Goal: Task Accomplishment & Management: Manage account settings

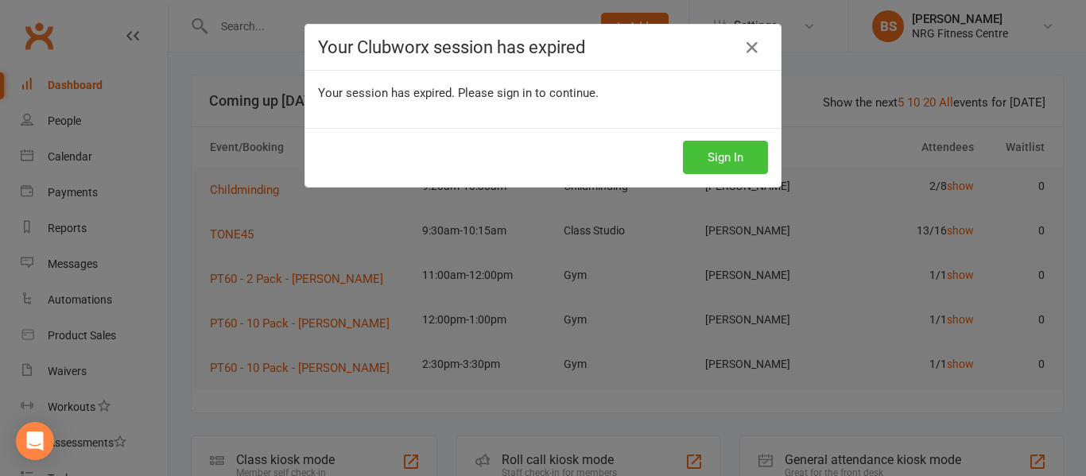
click at [705, 170] on button "Sign In" at bounding box center [725, 157] width 85 height 33
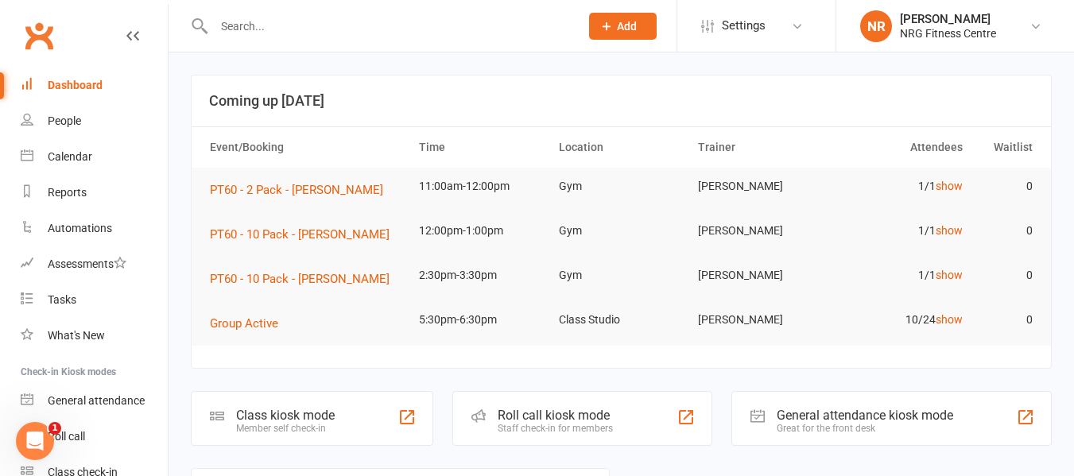
click at [37, 455] on div "Open Intercom Messenger" at bounding box center [35, 441] width 52 height 52
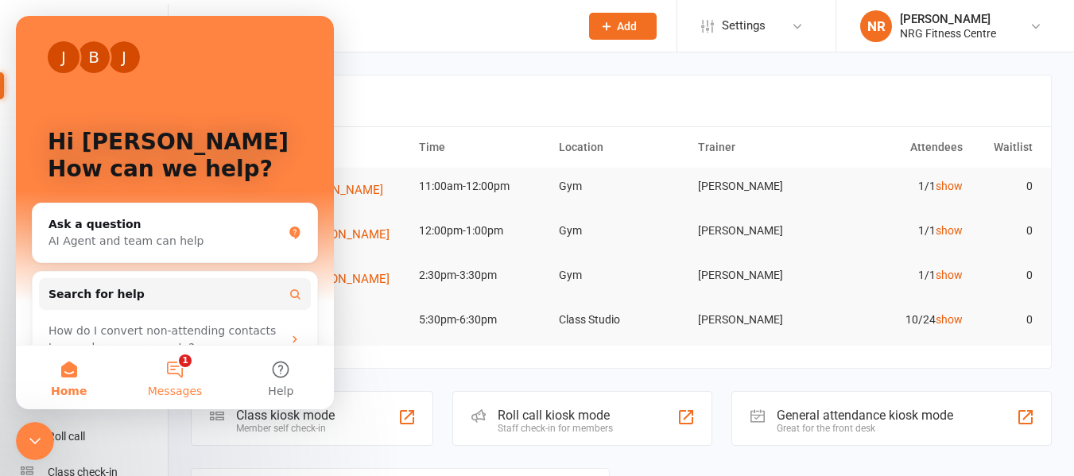
click at [183, 394] on span "Messages" at bounding box center [175, 391] width 55 height 11
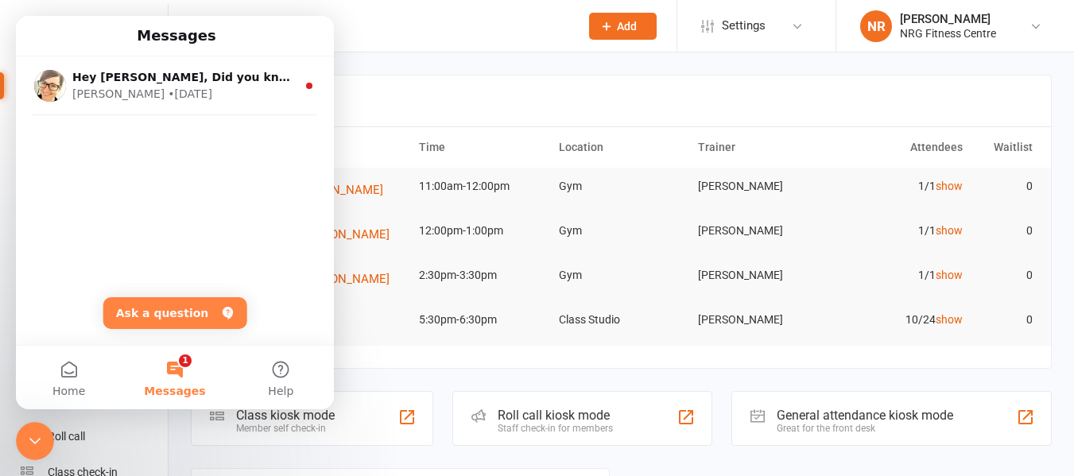
click at [370, 25] on input "text" at bounding box center [388, 26] width 359 height 22
click at [41, 437] on icon "Close Intercom Messenger" at bounding box center [34, 441] width 19 height 19
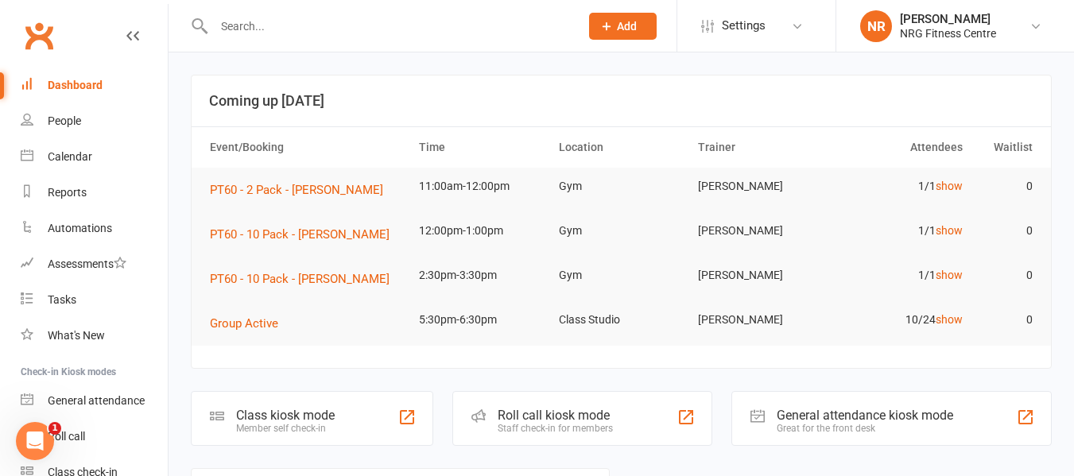
click at [29, 439] on icon "Open Intercom Messenger" at bounding box center [35, 442] width 26 height 26
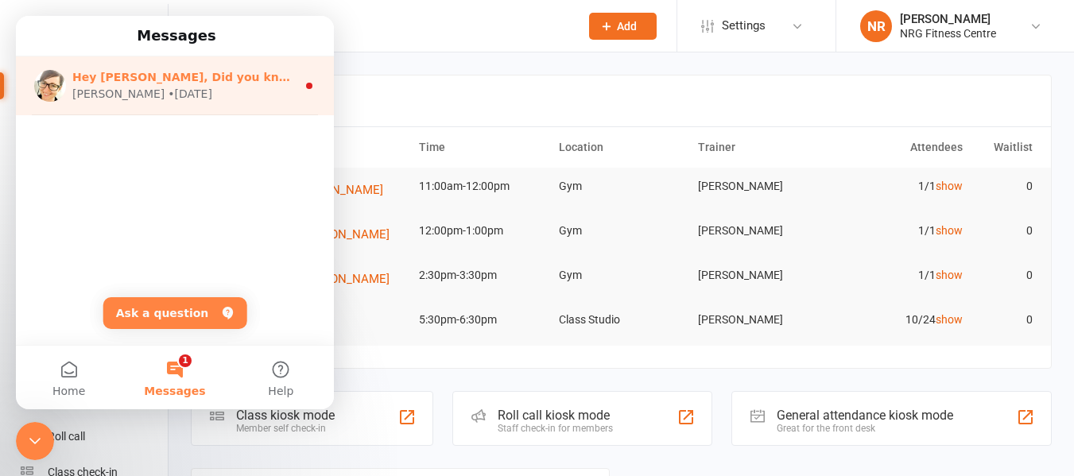
click at [160, 97] on div "[PERSON_NAME] • [DATE]" at bounding box center [184, 94] width 224 height 17
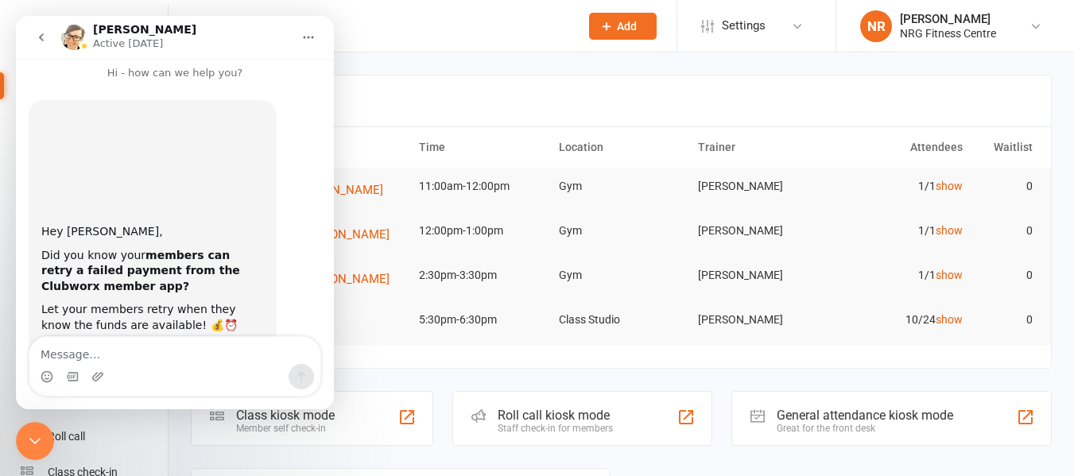
scroll to position [133, 0]
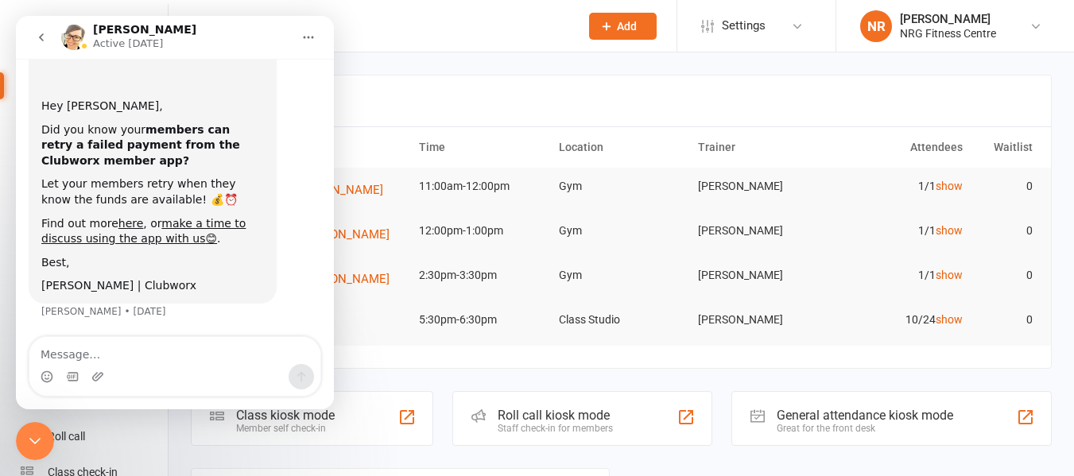
click at [25, 440] on div "Close Intercom Messenger" at bounding box center [35, 441] width 38 height 38
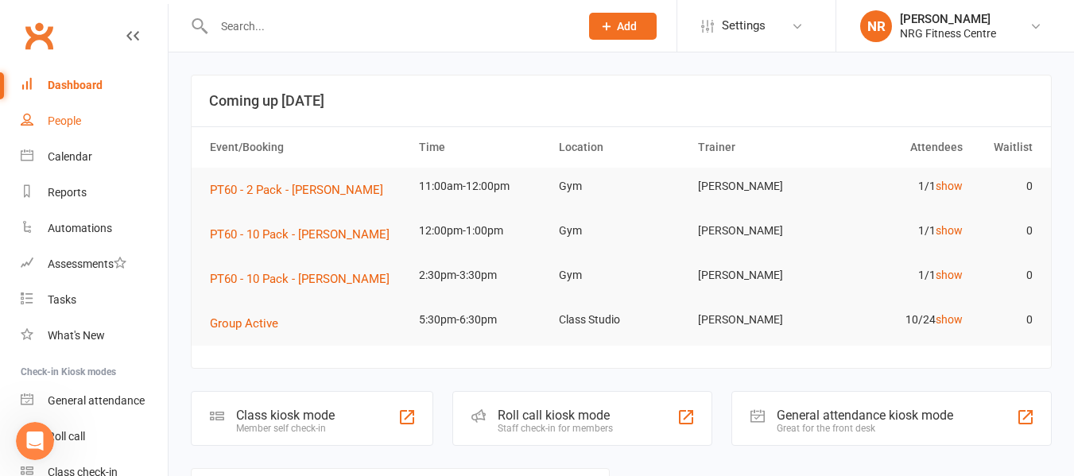
click at [72, 130] on link "People" at bounding box center [94, 121] width 147 height 36
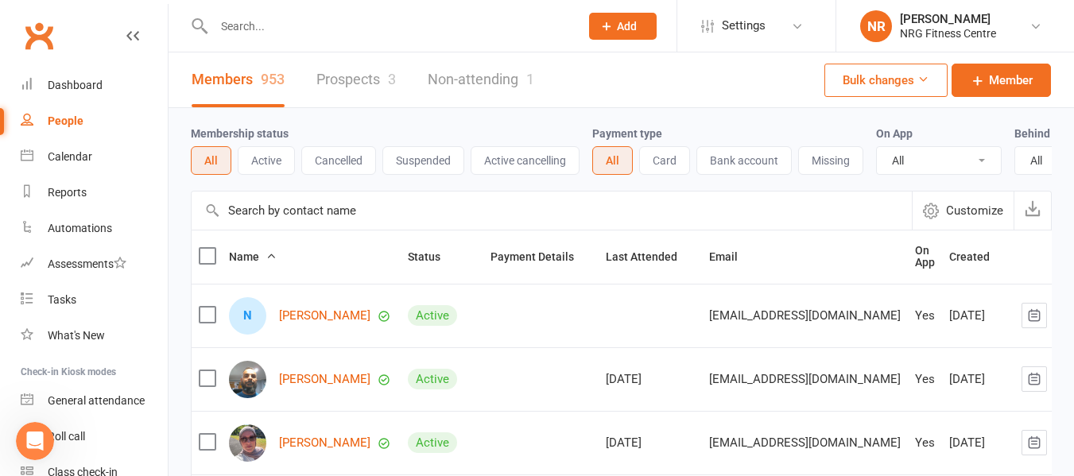
click at [271, 20] on input "text" at bounding box center [388, 26] width 359 height 22
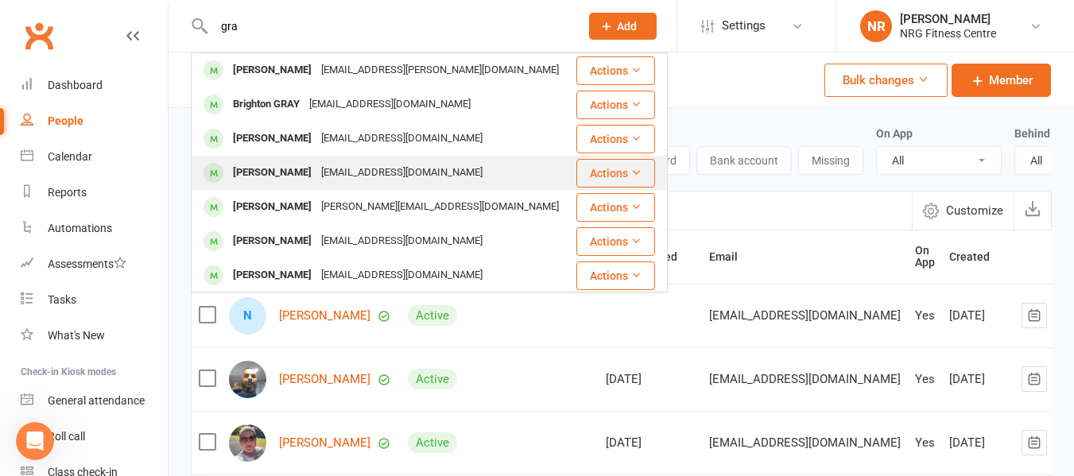
type input "gra"
click at [320, 175] on div "[EMAIL_ADDRESS][DOMAIN_NAME]" at bounding box center [401, 172] width 171 height 23
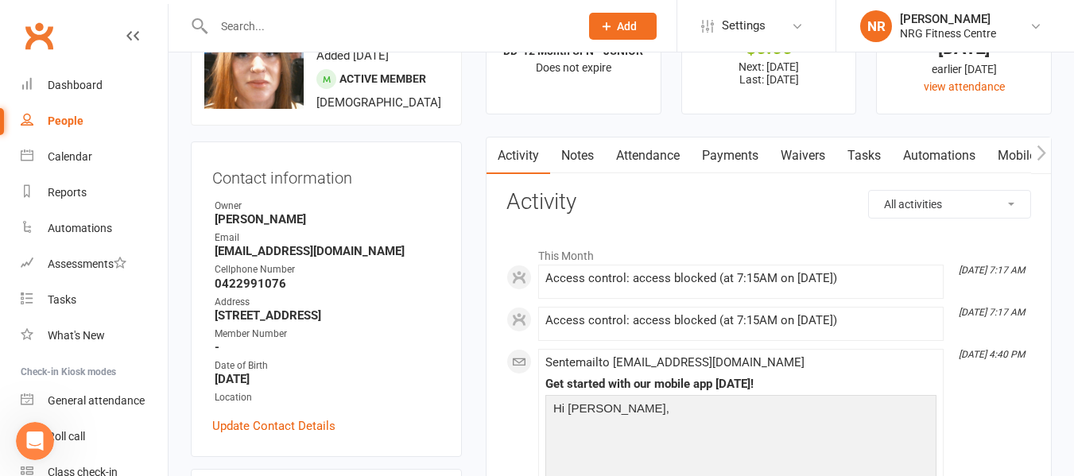
scroll to position [80, 0]
click at [1045, 146] on icon "button" at bounding box center [1042, 152] width 10 height 17
click at [1044, 146] on icon "button" at bounding box center [1042, 152] width 10 height 17
click at [917, 161] on link "Access Control" at bounding box center [896, 155] width 106 height 37
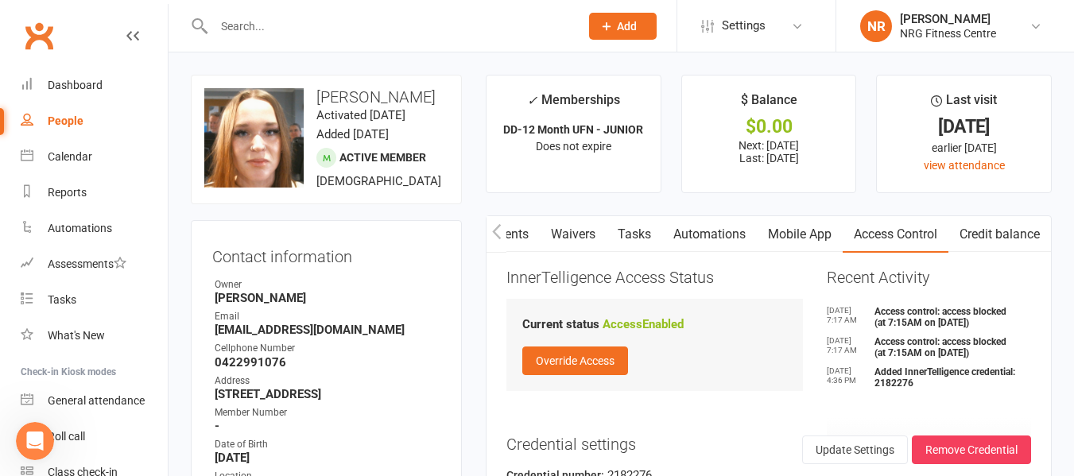
click at [74, 129] on link "People" at bounding box center [94, 121] width 147 height 36
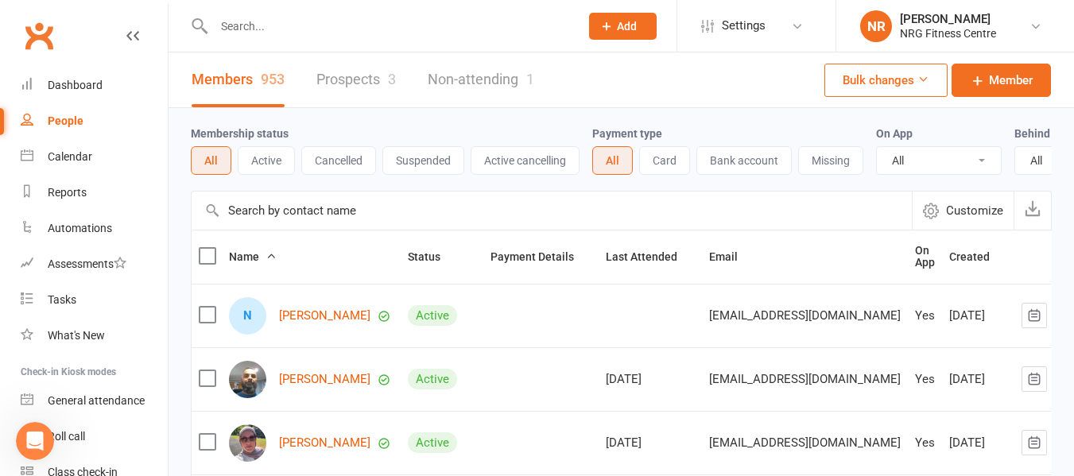
click at [282, 32] on input "text" at bounding box center [388, 26] width 359 height 22
paste input "[PERSON_NAME]"
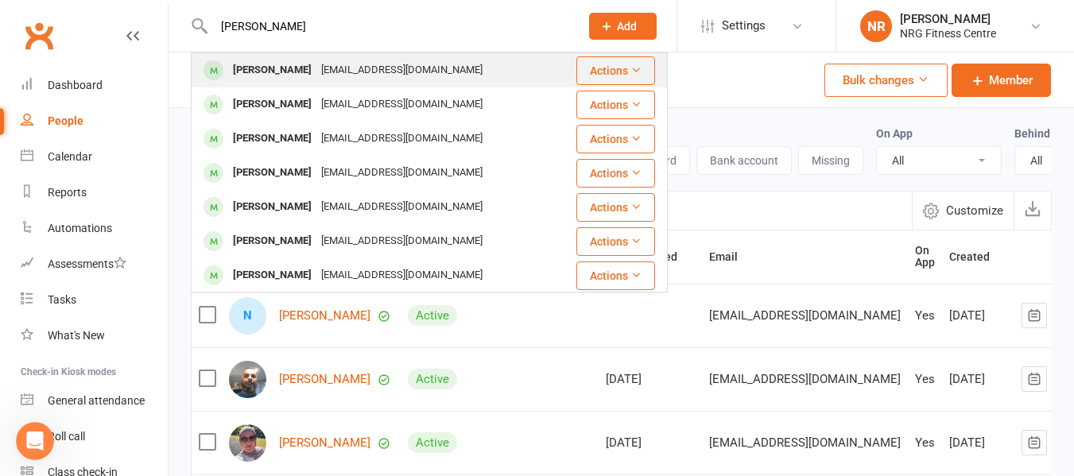
type input "[PERSON_NAME]"
click at [374, 66] on div "[EMAIL_ADDRESS][DOMAIN_NAME]" at bounding box center [401, 70] width 171 height 23
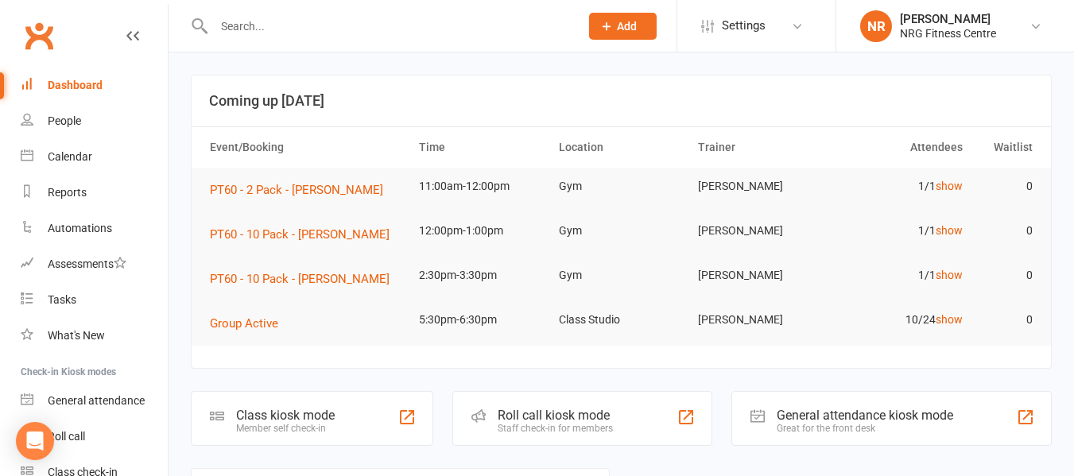
click at [242, 37] on input "text" at bounding box center [388, 26] width 359 height 22
click at [111, 105] on link "People" at bounding box center [94, 121] width 147 height 36
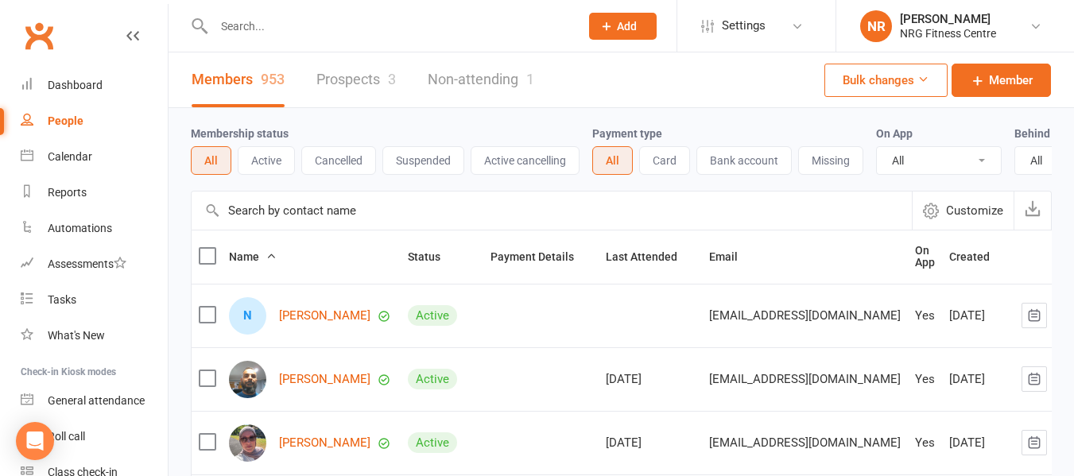
click at [262, 24] on input "text" at bounding box center [388, 26] width 359 height 22
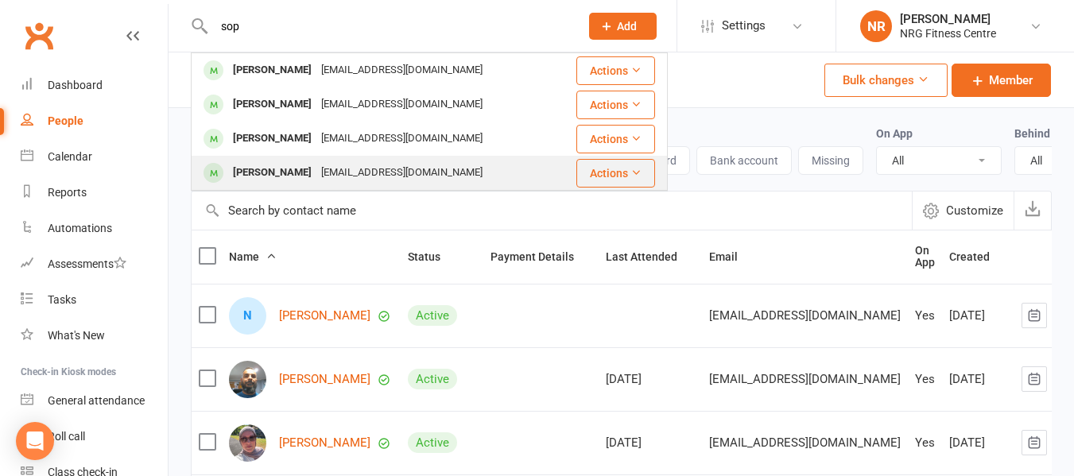
type input "sop"
click at [276, 167] on div "[PERSON_NAME]" at bounding box center [272, 172] width 88 height 23
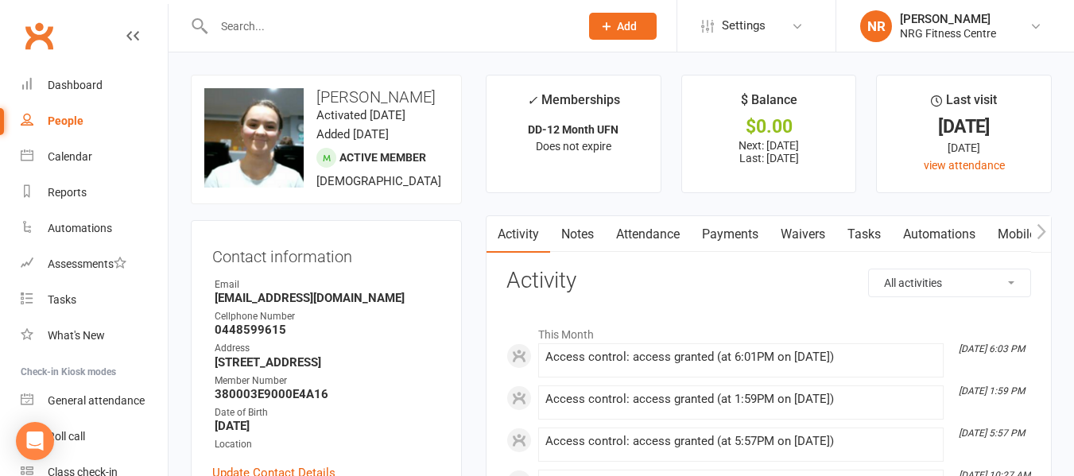
click at [340, 204] on div "upload photo change photo [PERSON_NAME] Activated [DATE] Added [DATE] Active me…" at bounding box center [326, 140] width 271 height 130
click at [66, 134] on link "People" at bounding box center [94, 121] width 147 height 36
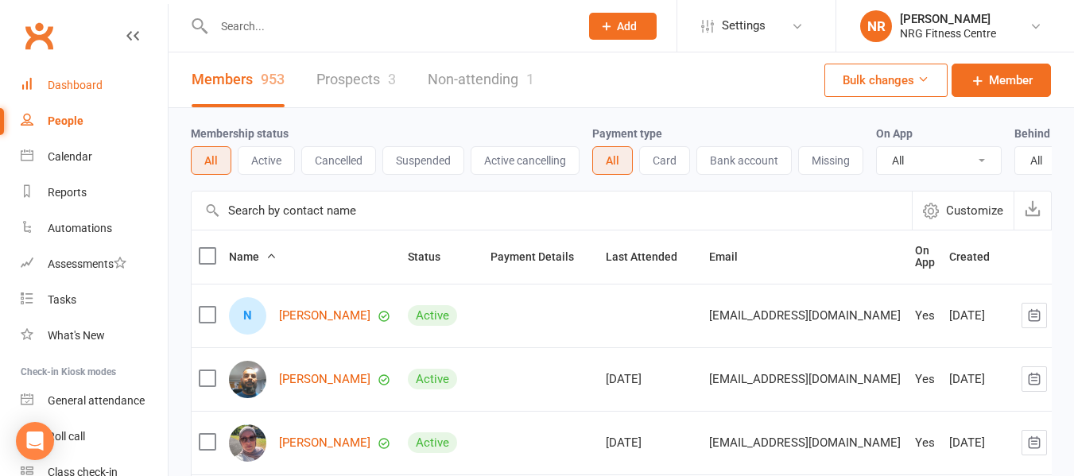
click at [45, 85] on link "Dashboard" at bounding box center [94, 86] width 147 height 36
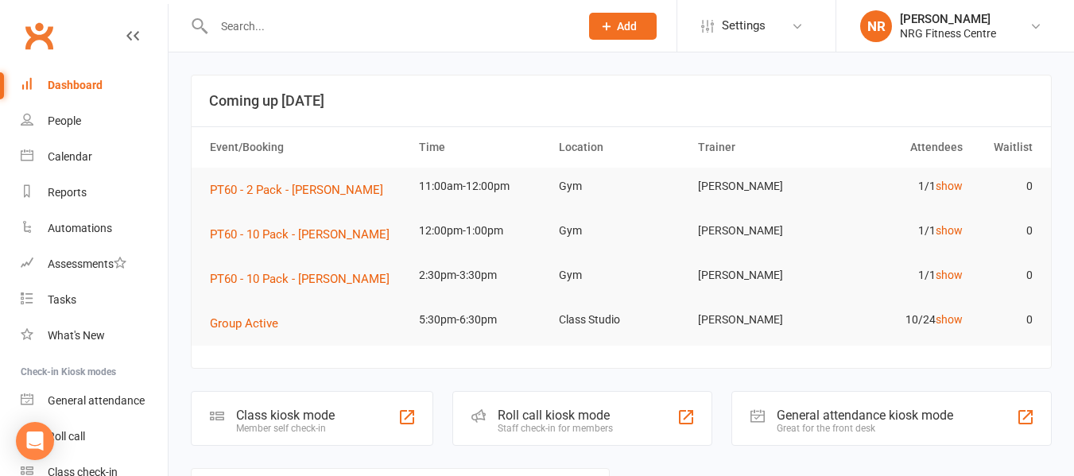
click at [276, 31] on input "text" at bounding box center [388, 26] width 359 height 22
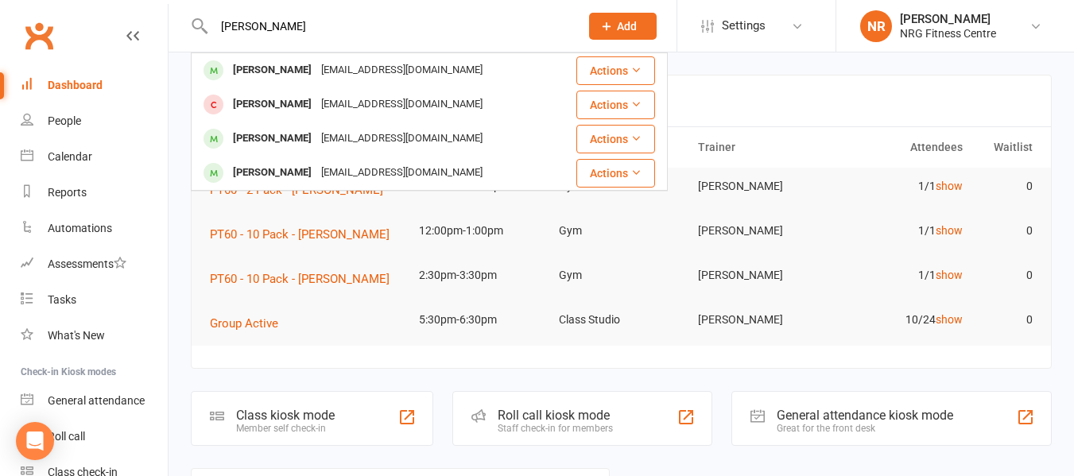
type input "BOARDMAN"
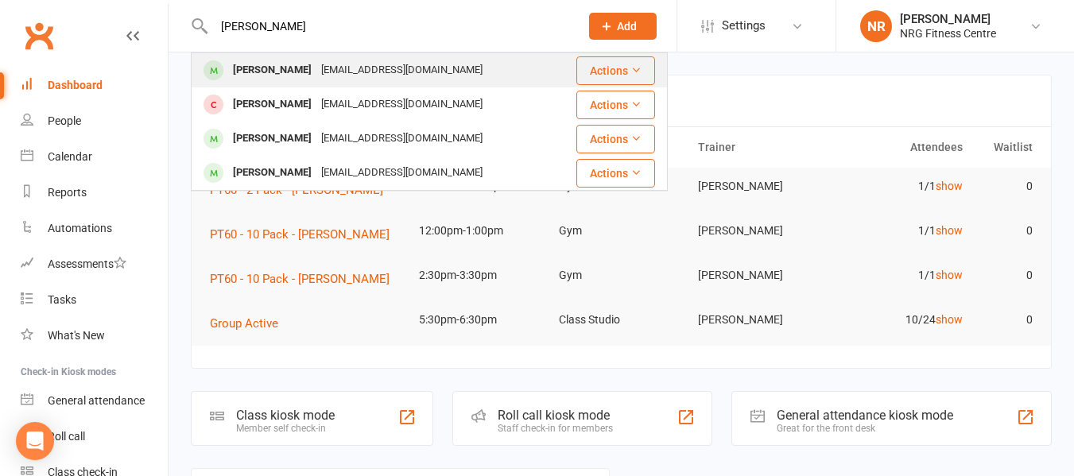
click at [286, 68] on div "Ryan BOARDMAN" at bounding box center [272, 70] width 88 height 23
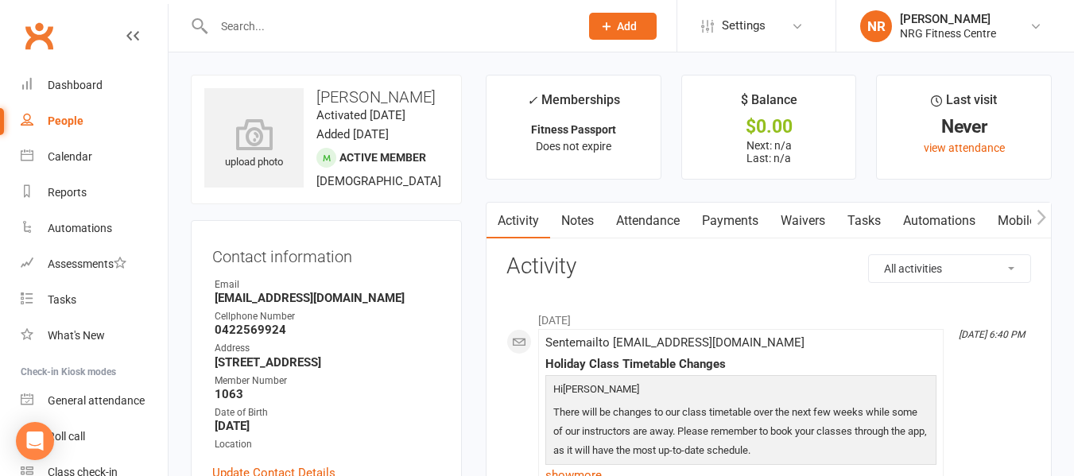
click at [1045, 215] on icon "button" at bounding box center [1042, 217] width 10 height 17
click at [869, 219] on link "Access Control" at bounding box center [896, 221] width 106 height 37
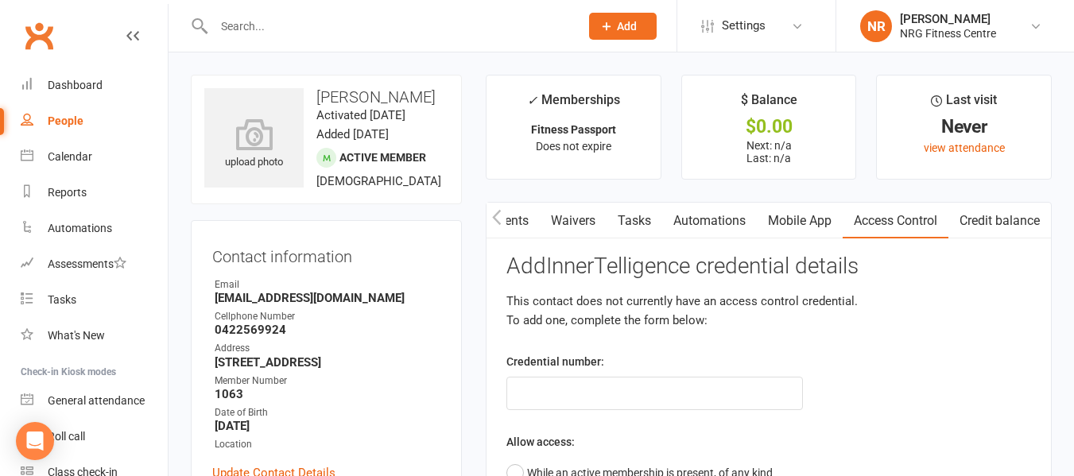
click at [288, 25] on input "text" at bounding box center [388, 26] width 359 height 22
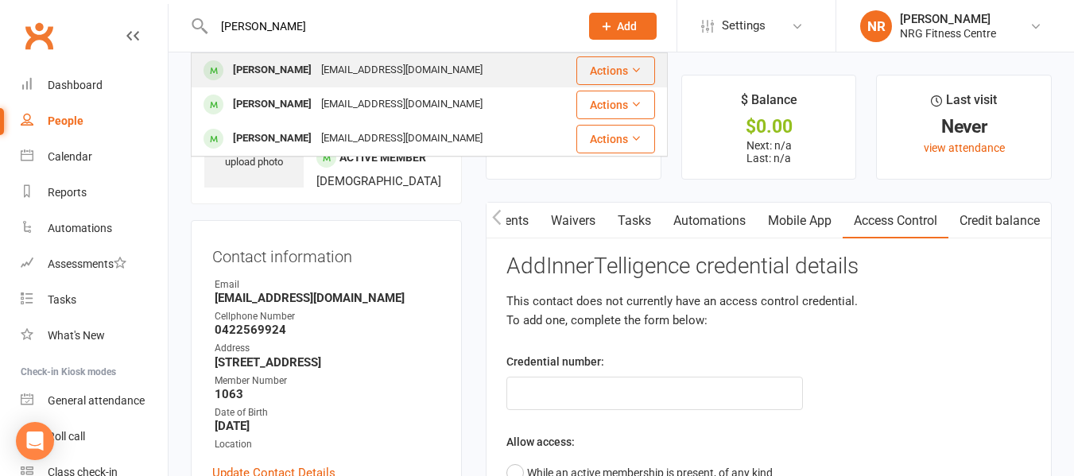
type input "BOLGER"
click at [297, 76] on div "Matthew BOLGER" at bounding box center [272, 70] width 88 height 23
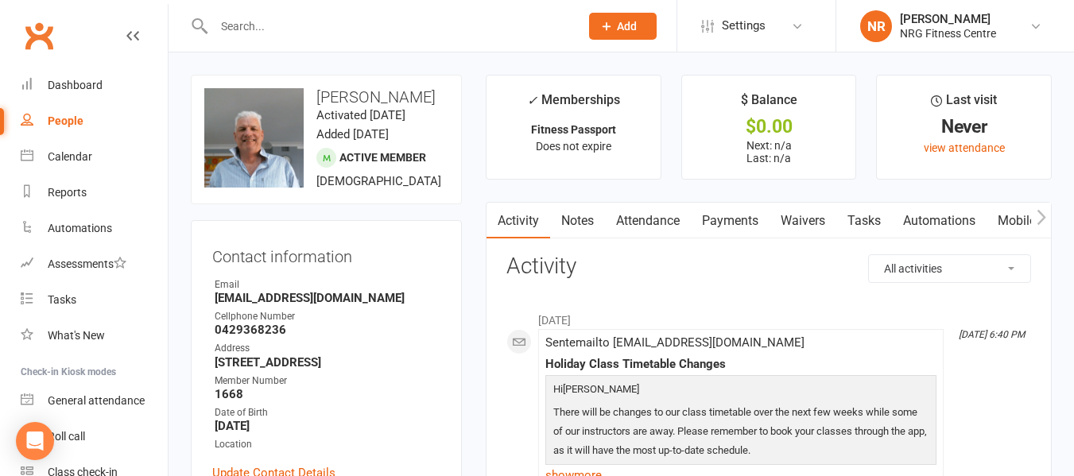
click at [1039, 214] on icon "button" at bounding box center [1042, 217] width 10 height 17
click at [925, 216] on link "Access Control" at bounding box center [896, 221] width 106 height 37
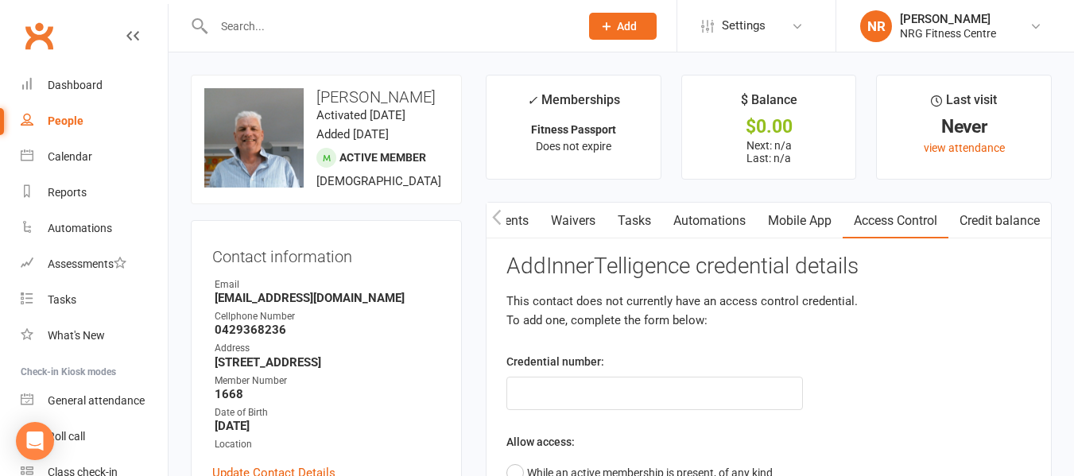
click at [497, 222] on icon "button" at bounding box center [496, 217] width 9 height 15
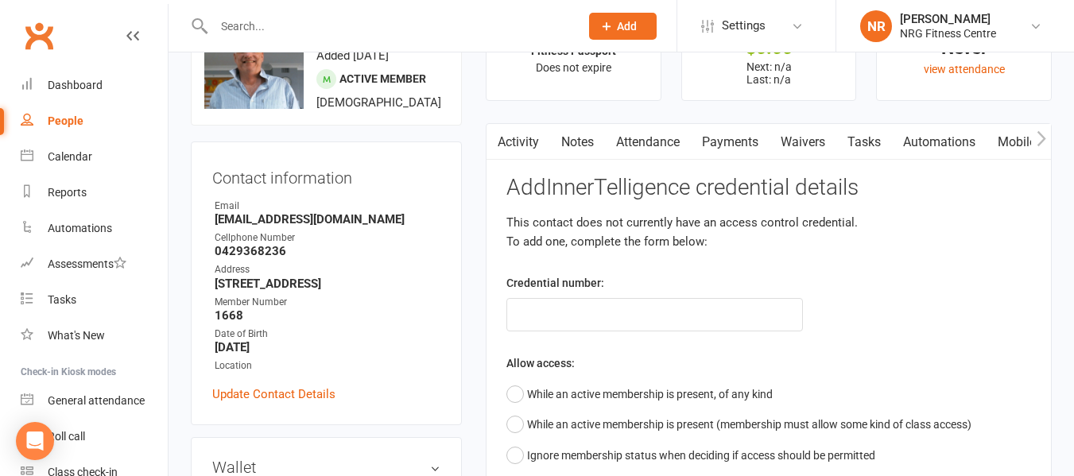
scroll to position [80, 0]
click at [291, 20] on input "text" at bounding box center [388, 26] width 359 height 22
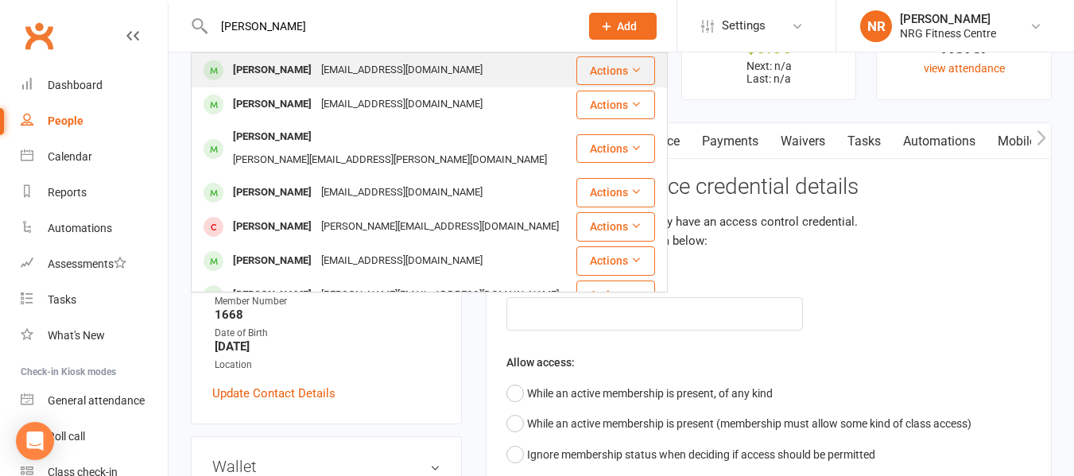
type input "marita cam"
click at [312, 78] on div "Marita CAMERON" at bounding box center [272, 70] width 88 height 23
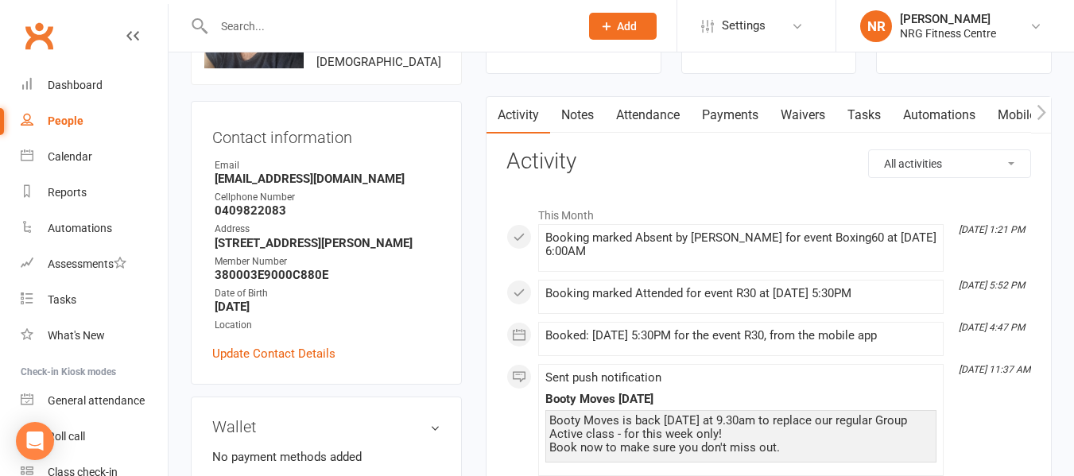
scroll to position [239, 0]
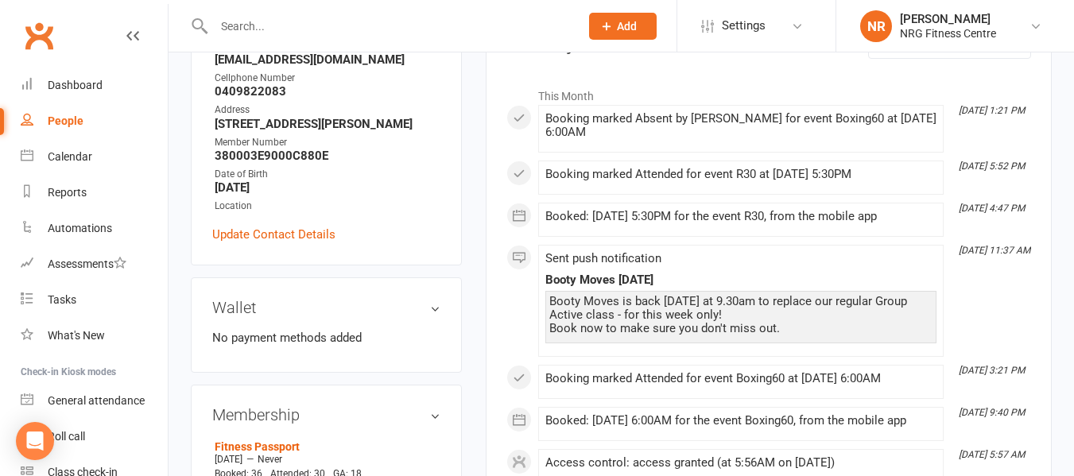
click at [274, 29] on input "text" at bounding box center [388, 26] width 359 height 22
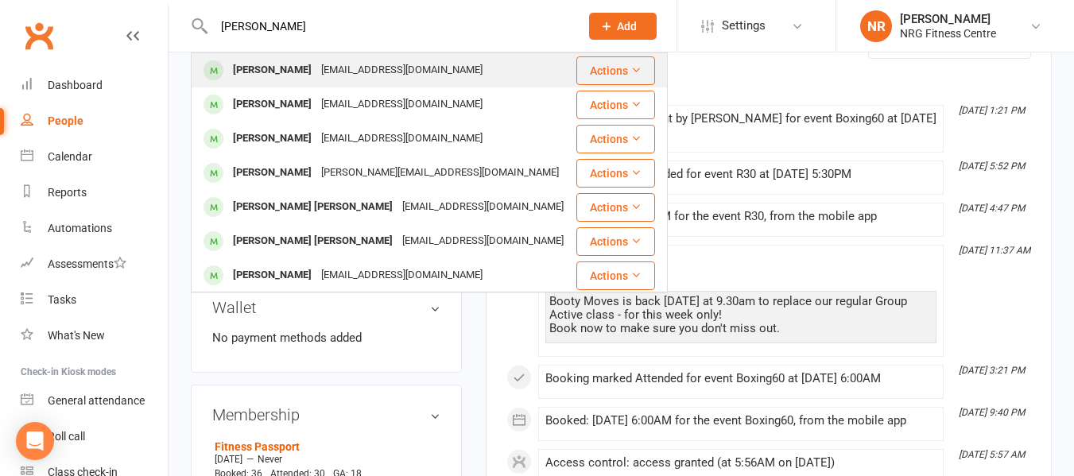
type input "carrol"
click at [289, 80] on div "Shandell CARROL" at bounding box center [272, 70] width 88 height 23
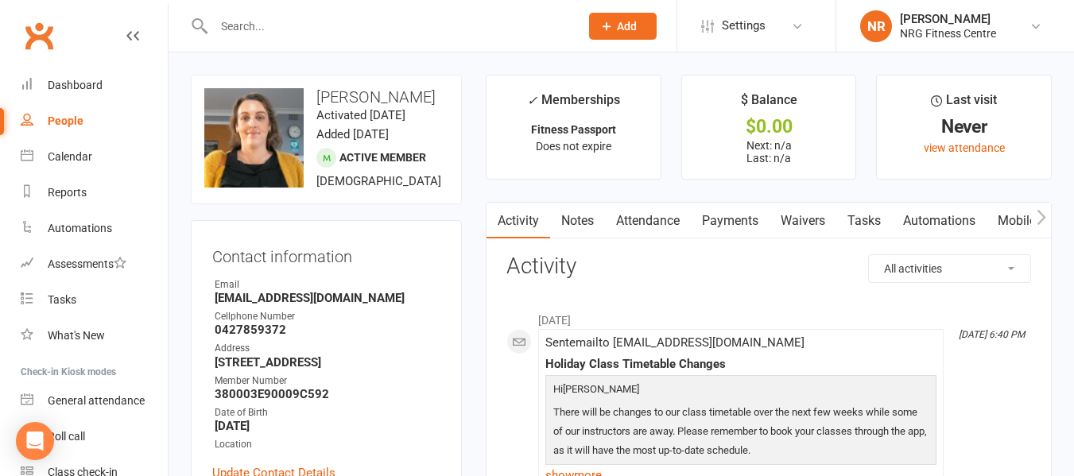
scroll to position [80, 0]
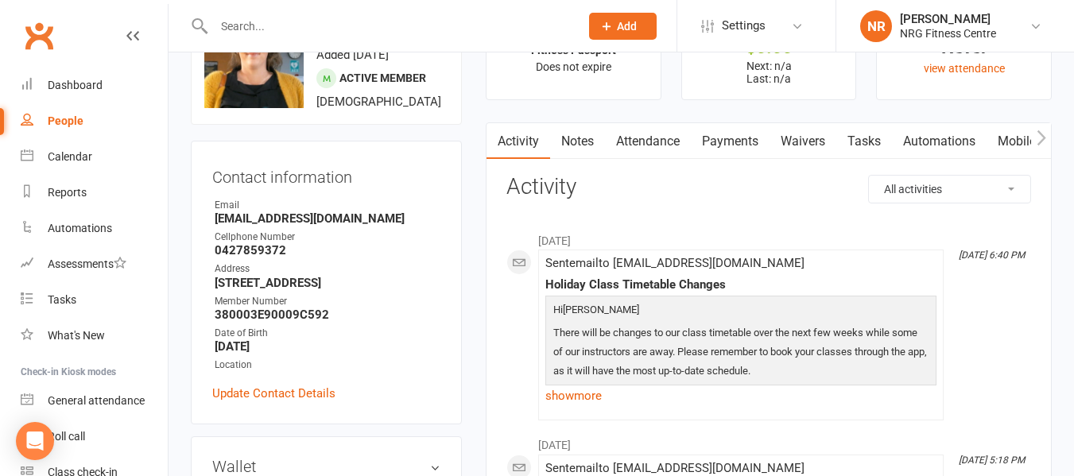
click at [291, 27] on input "text" at bounding box center [388, 26] width 359 height 22
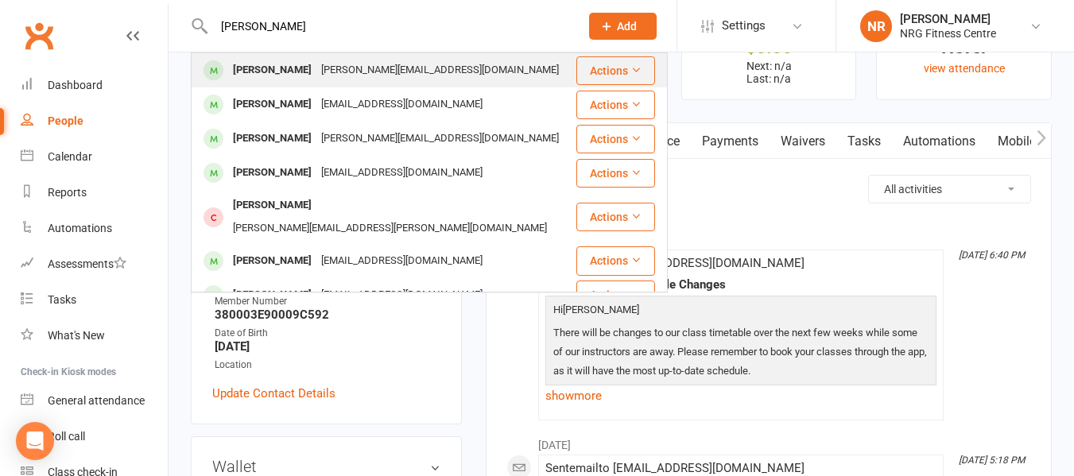
type input "[PERSON_NAME]"
click at [316, 63] on div "[PERSON_NAME][EMAIL_ADDRESS][DOMAIN_NAME]" at bounding box center [439, 70] width 247 height 23
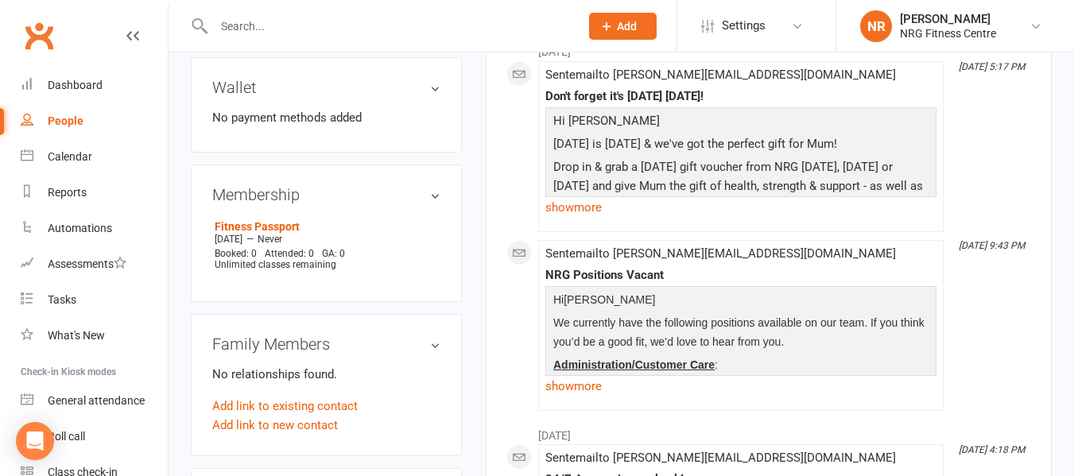
scroll to position [477, 0]
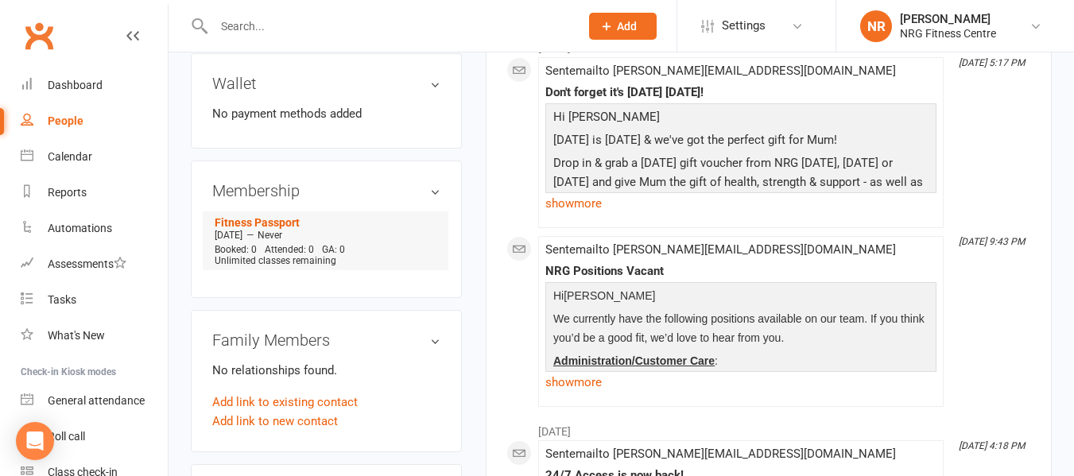
click at [227, 263] on span "Unlimited classes remaining" at bounding box center [276, 260] width 122 height 11
click at [278, 283] on div "Membership Fitness Passport May 14 2022 — Never Booked: 0 Attended: 0 GA: 0 Unl…" at bounding box center [326, 230] width 271 height 138
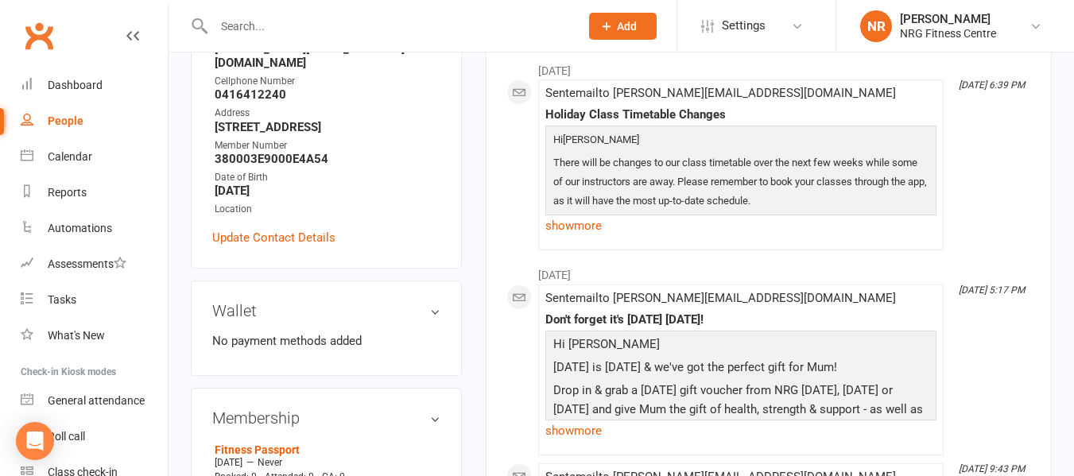
scroll to position [0, 0]
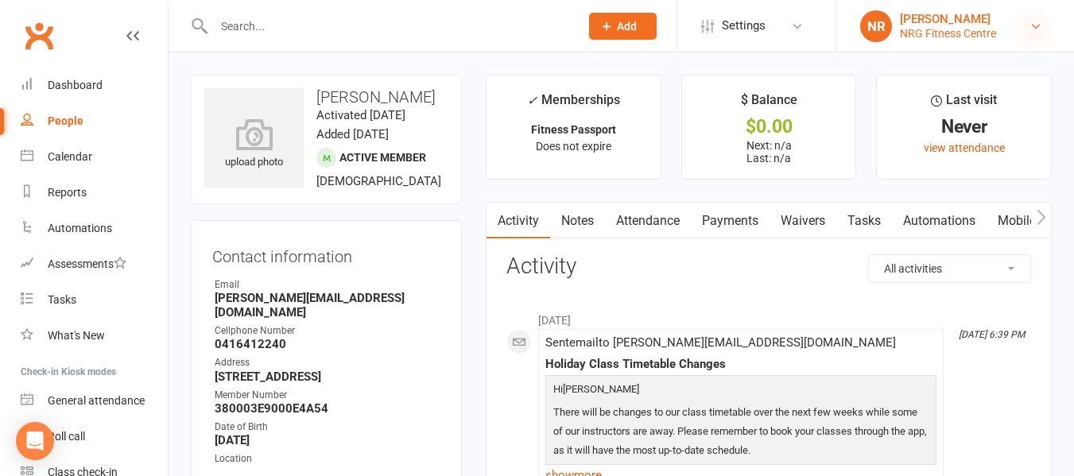
click at [1031, 23] on icon at bounding box center [1036, 26] width 13 height 13
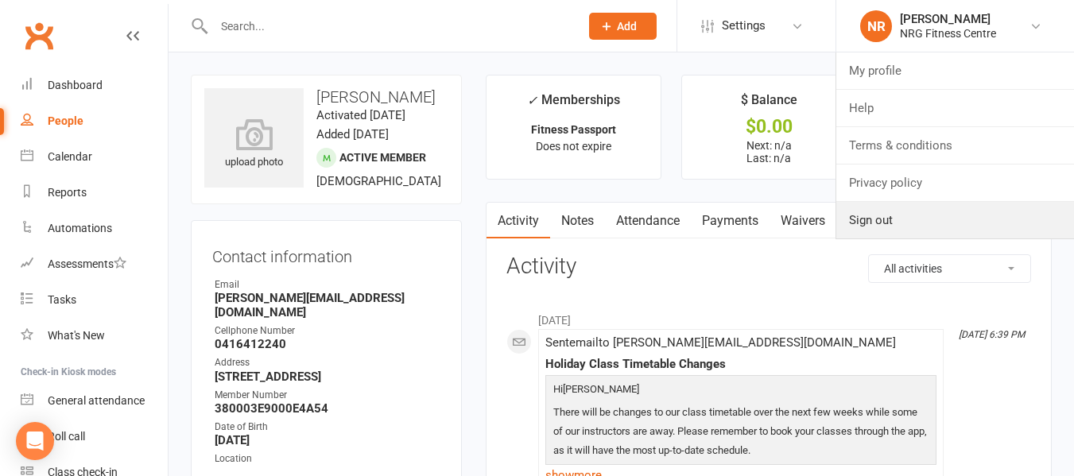
click at [904, 217] on link "Sign out" at bounding box center [955, 220] width 238 height 37
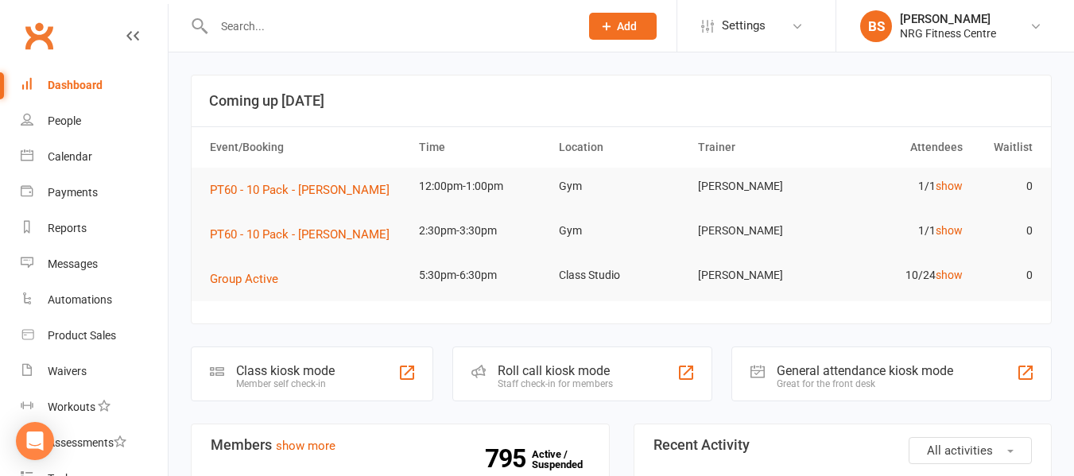
click at [305, 25] on input "text" at bounding box center [388, 26] width 359 height 22
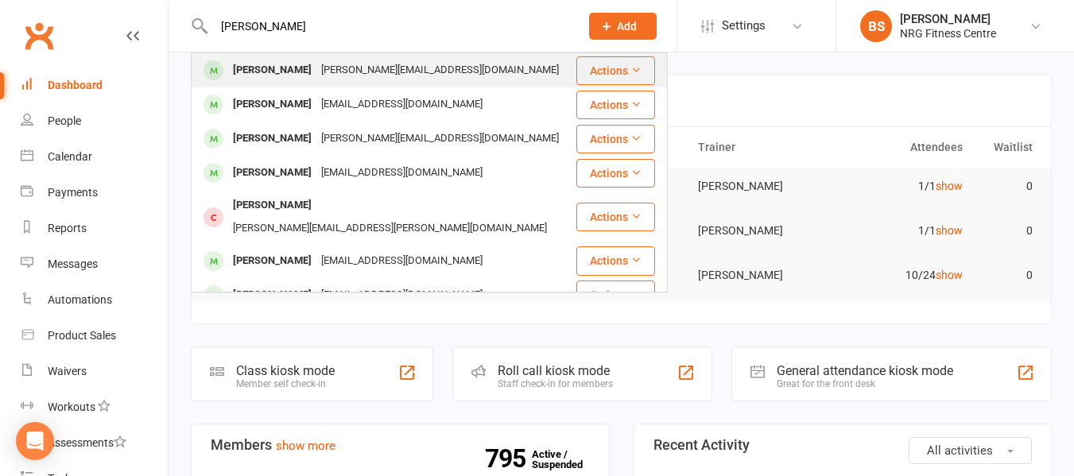
type input "[PERSON_NAME]"
click at [322, 60] on div "[PERSON_NAME][EMAIL_ADDRESS][DOMAIN_NAME]" at bounding box center [439, 70] width 247 height 23
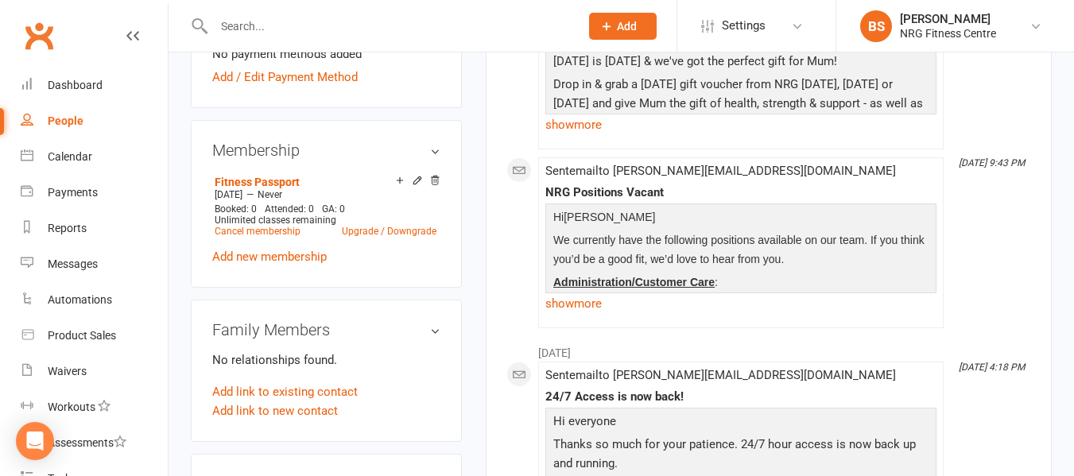
scroll to position [557, 0]
click at [242, 231] on link "Cancel membership" at bounding box center [258, 230] width 86 height 11
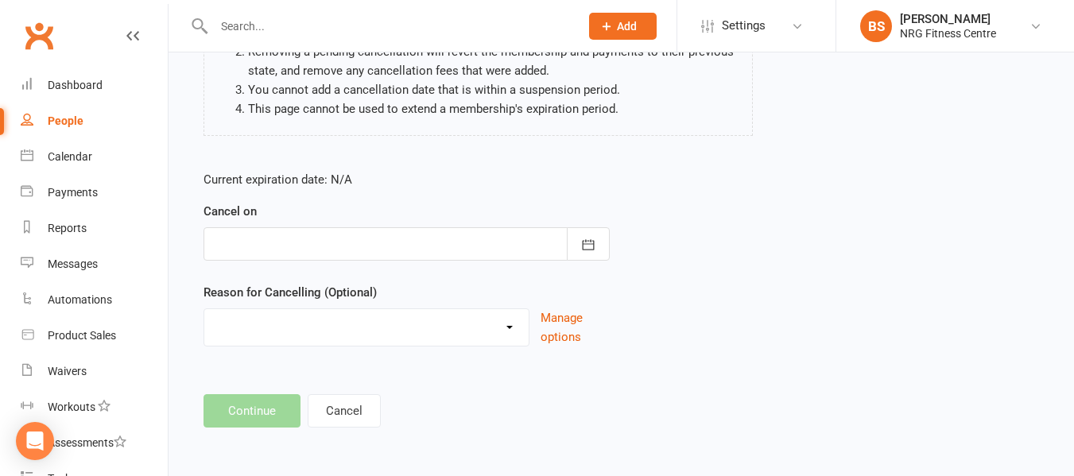
click at [316, 233] on div at bounding box center [407, 243] width 406 height 33
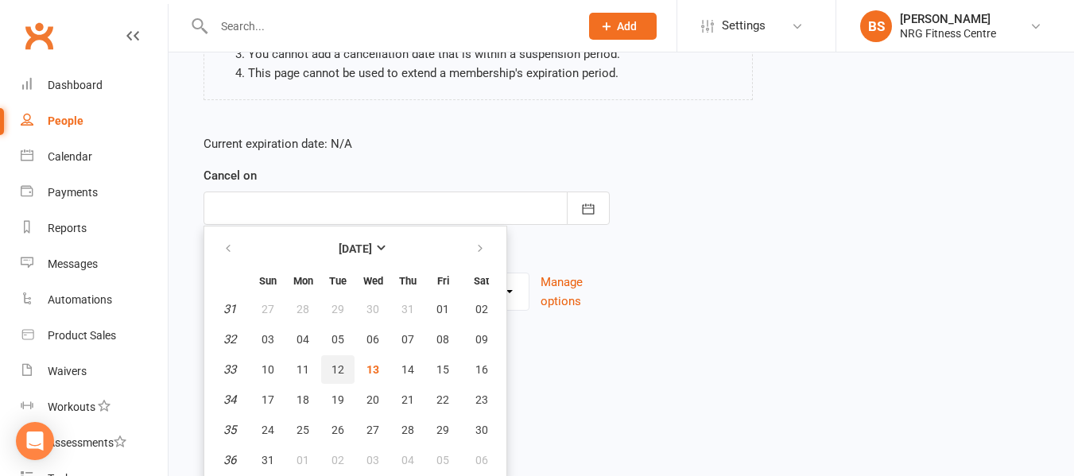
click at [343, 371] on span "12" at bounding box center [338, 369] width 13 height 13
type input "12 Aug 2025"
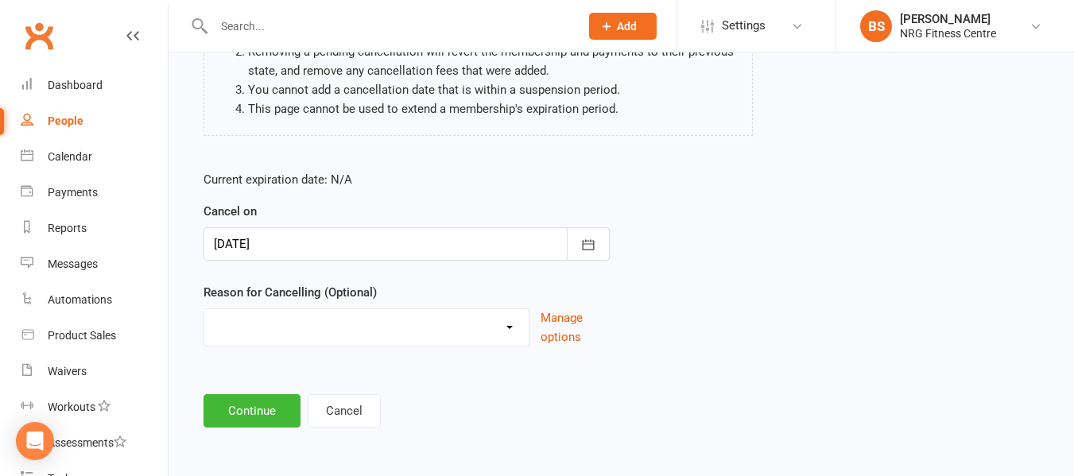
click at [278, 326] on select "Excessive failed payments Holiday Injury Medical Moving Other reason" at bounding box center [366, 325] width 324 height 32
select select "5"
click at [204, 309] on select "Excessive failed payments Holiday Injury Medical Moving Other reason" at bounding box center [366, 325] width 324 height 32
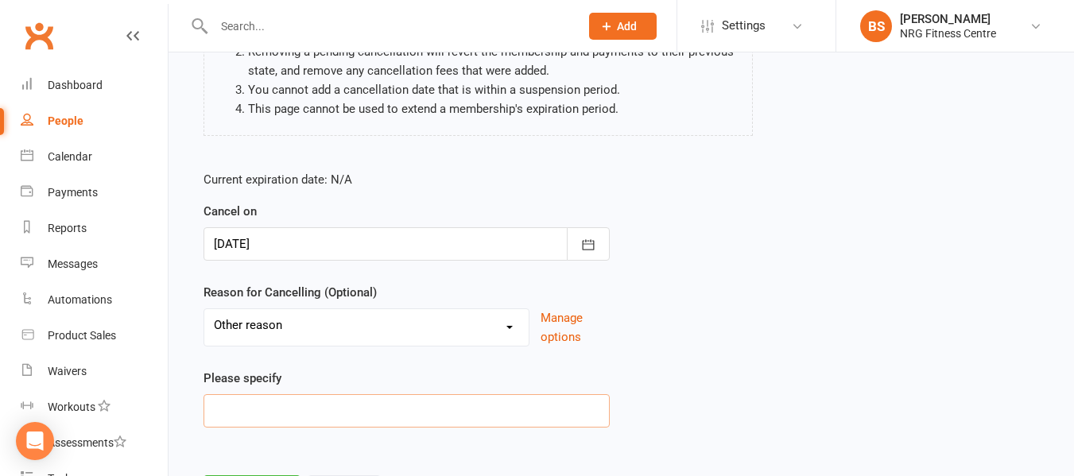
click at [286, 411] on input at bounding box center [407, 410] width 406 height 33
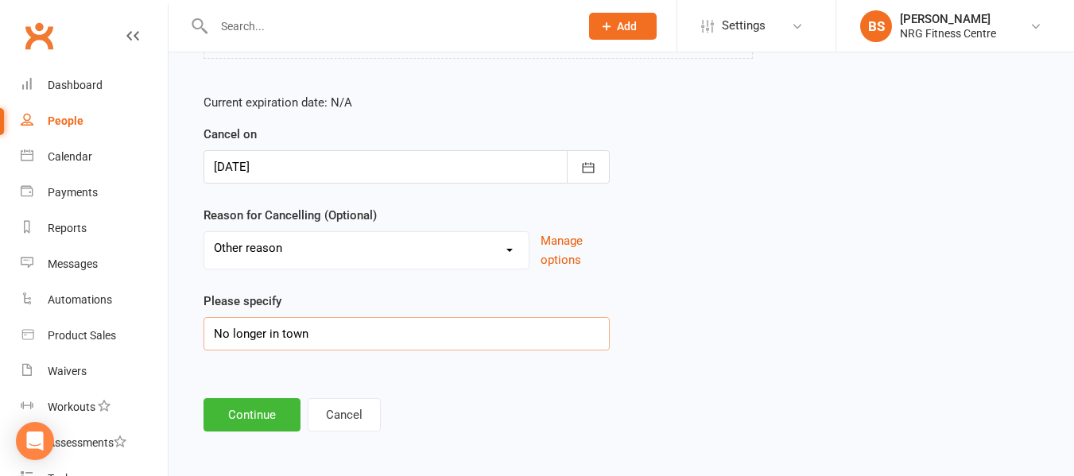
scroll to position [292, 0]
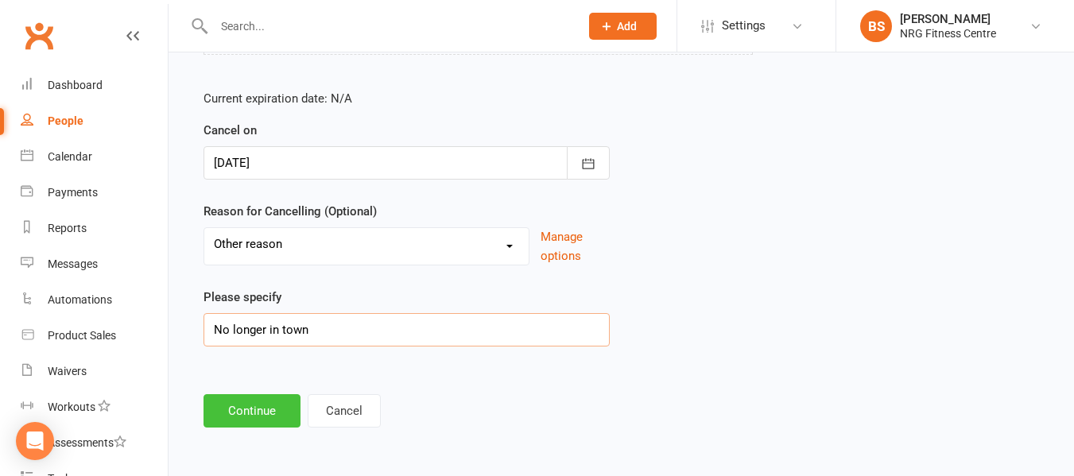
type input "No longer in town"
click at [256, 418] on button "Continue" at bounding box center [252, 410] width 97 height 33
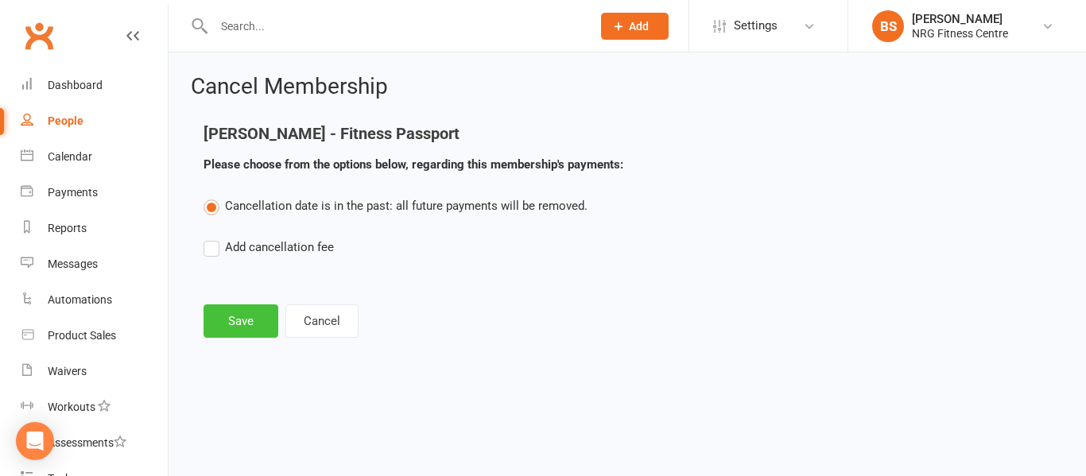
click at [239, 328] on button "Save" at bounding box center [241, 320] width 75 height 33
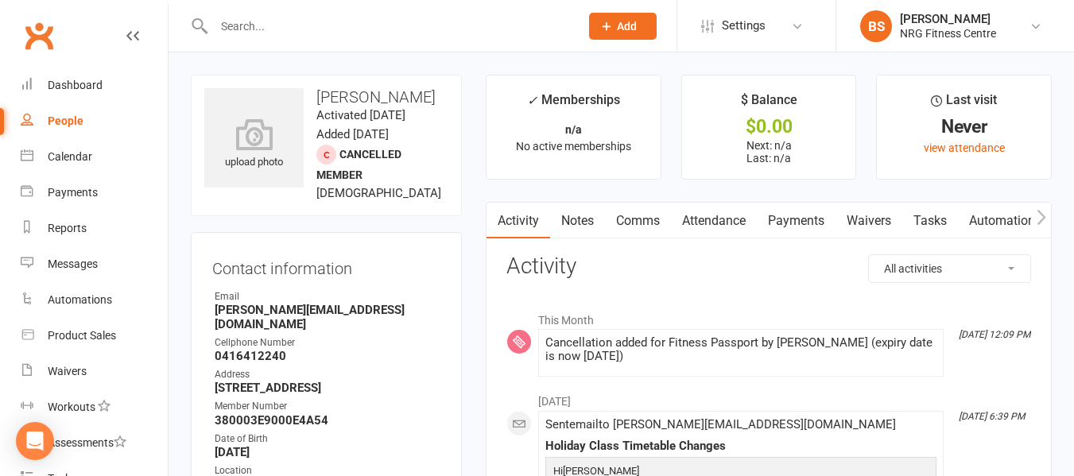
click at [303, 14] on div at bounding box center [380, 26] width 378 height 52
click at [300, 29] on input "text" at bounding box center [388, 26] width 359 height 22
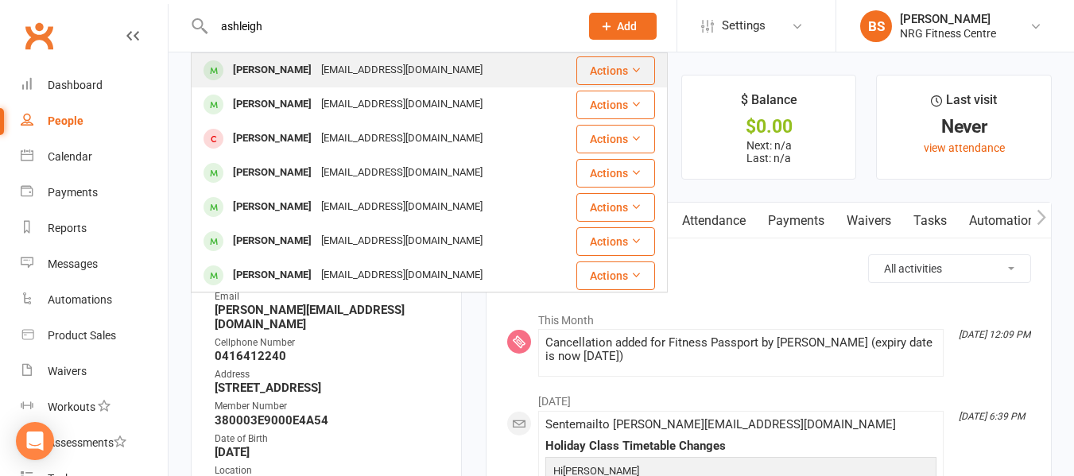
type input "ashleigh"
click at [304, 68] on div "Ashleigh CARROLL" at bounding box center [272, 70] width 88 height 23
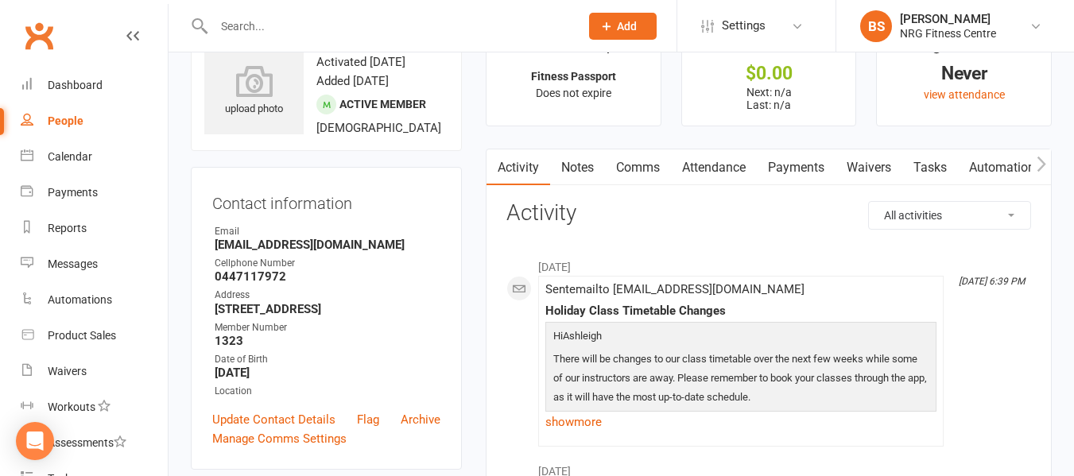
scroll to position [80, 0]
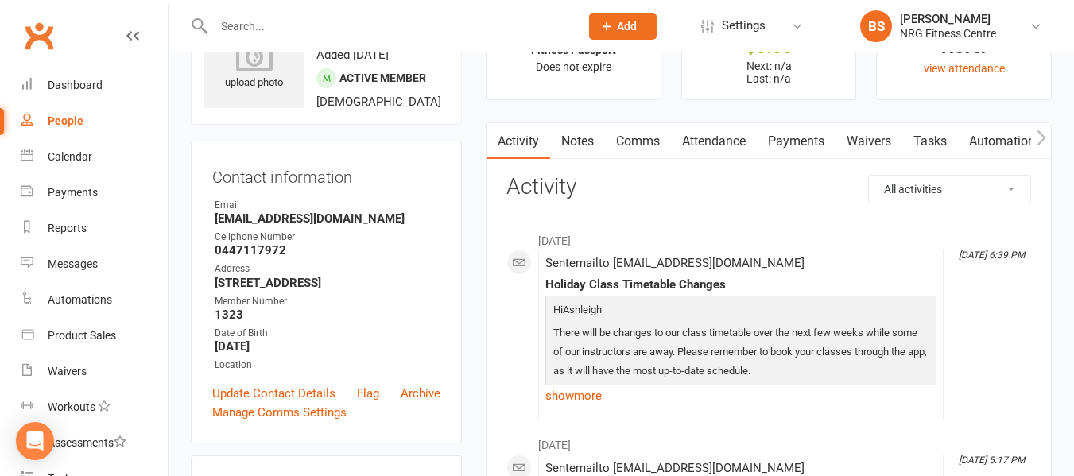
click at [1043, 132] on icon "button" at bounding box center [1042, 138] width 10 height 17
click at [857, 131] on link "Access Control" at bounding box center [896, 141] width 106 height 37
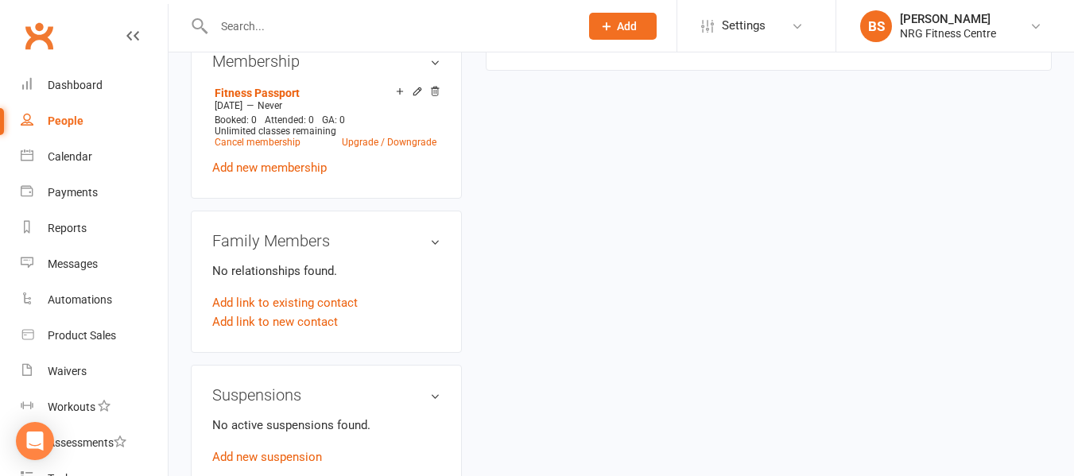
scroll to position [636, 0]
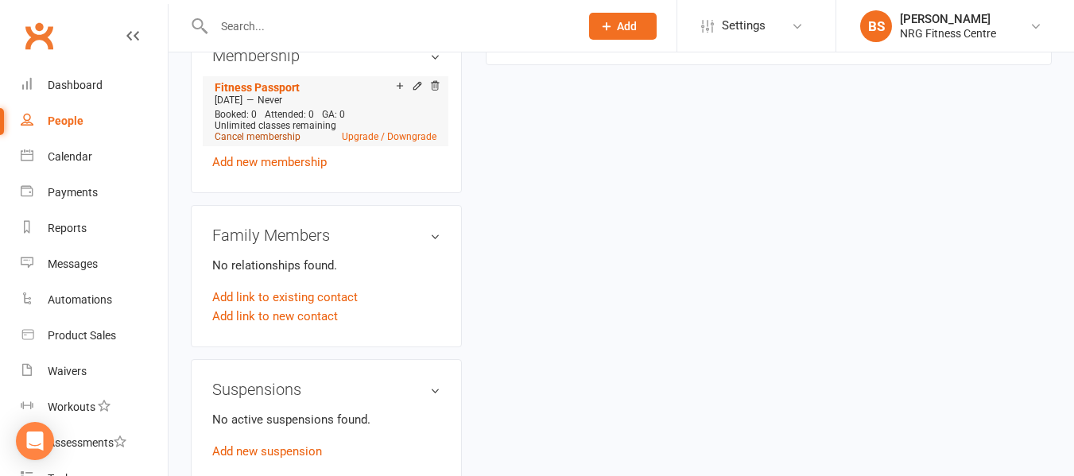
click at [287, 142] on link "Cancel membership" at bounding box center [258, 136] width 86 height 11
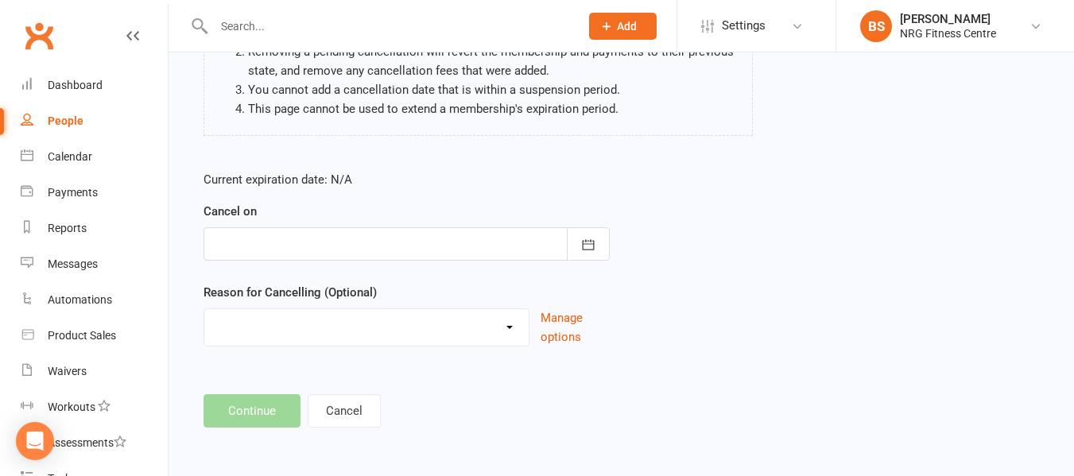
click at [293, 250] on div at bounding box center [407, 243] width 406 height 33
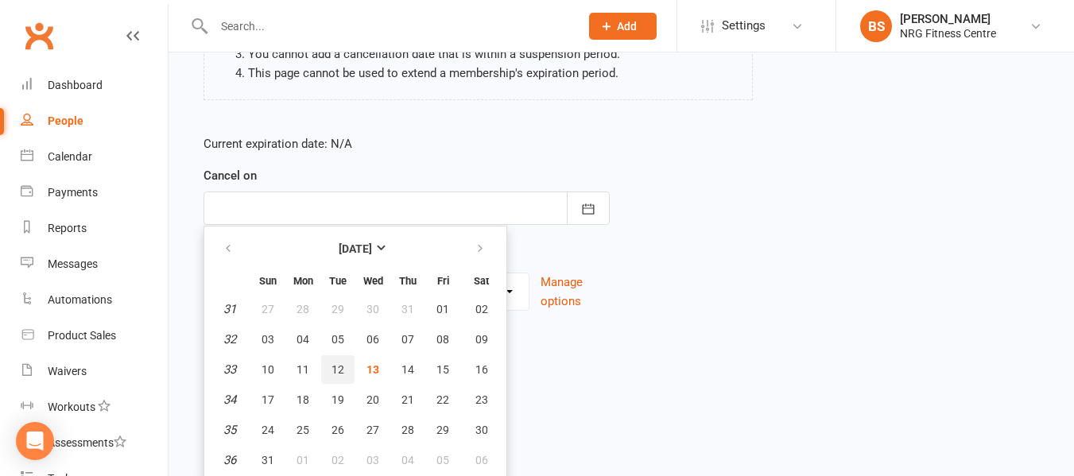
click at [339, 363] on span "12" at bounding box center [338, 369] width 13 height 13
type input "12 Aug 2025"
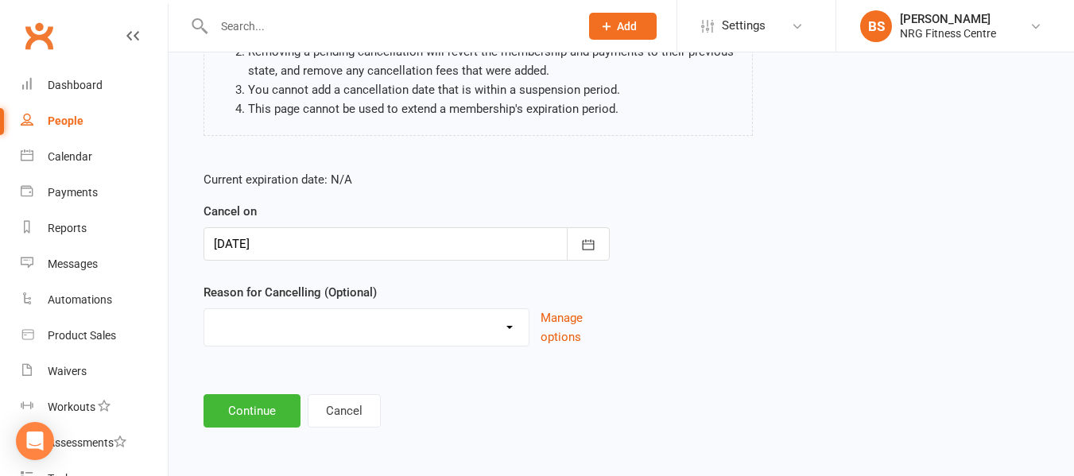
click at [277, 311] on select "Excessive failed payments Holiday Injury Medical Moving Other reason" at bounding box center [366, 325] width 324 height 32
select select "5"
click at [204, 309] on select "Excessive failed payments Holiday Injury Medical Moving Other reason" at bounding box center [366, 325] width 324 height 32
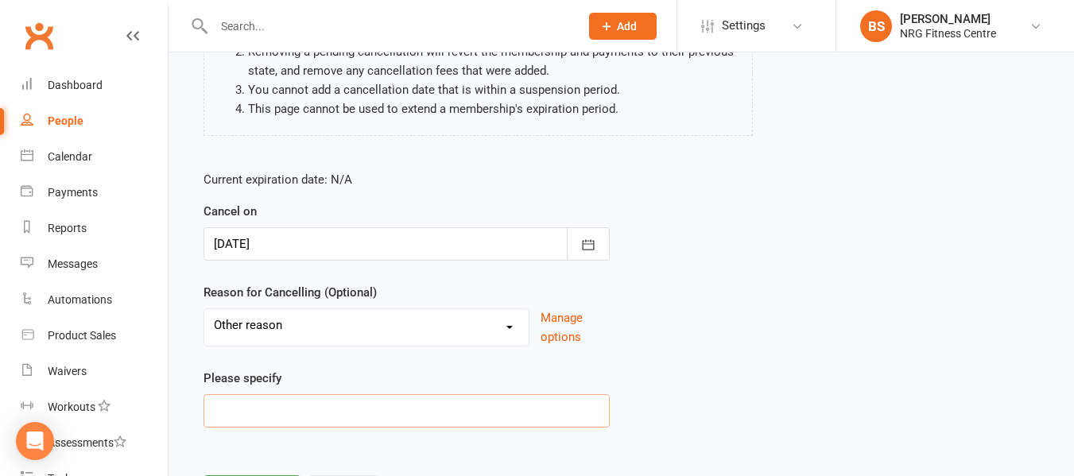
click at [285, 403] on input at bounding box center [407, 410] width 406 height 33
drag, startPoint x: 339, startPoint y: 414, endPoint x: 276, endPoint y: 414, distance: 62.8
click at [276, 414] on input "Not using" at bounding box center [407, 410] width 406 height 33
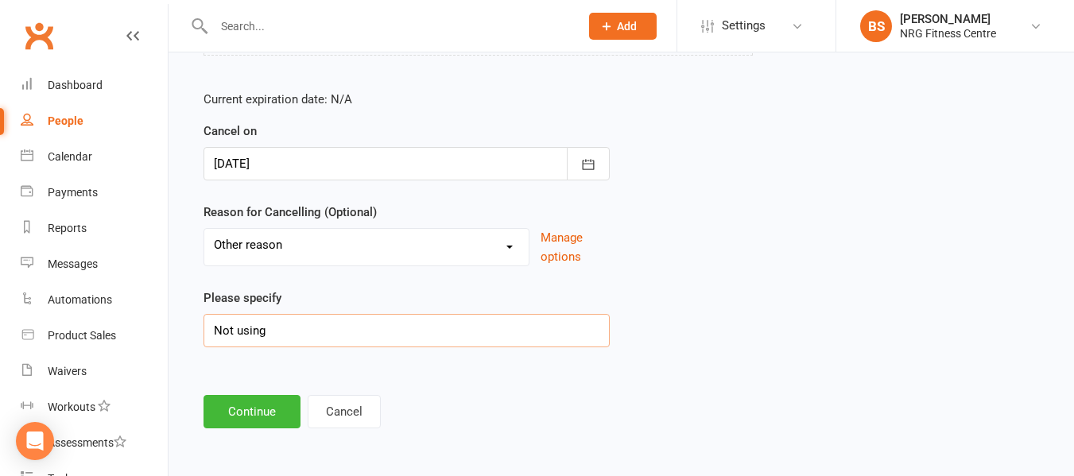
scroll to position [292, 0]
type input "Never used"
click at [265, 408] on button "Continue" at bounding box center [252, 410] width 97 height 33
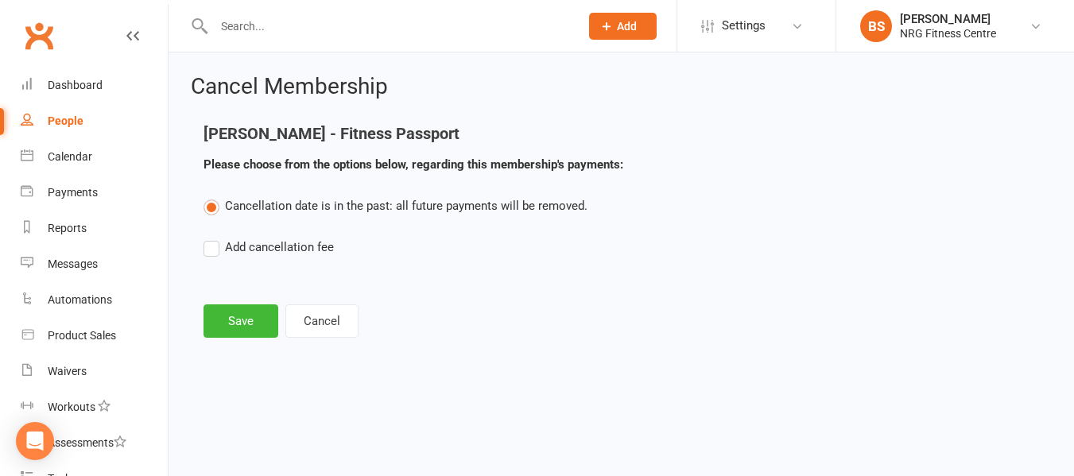
scroll to position [0, 0]
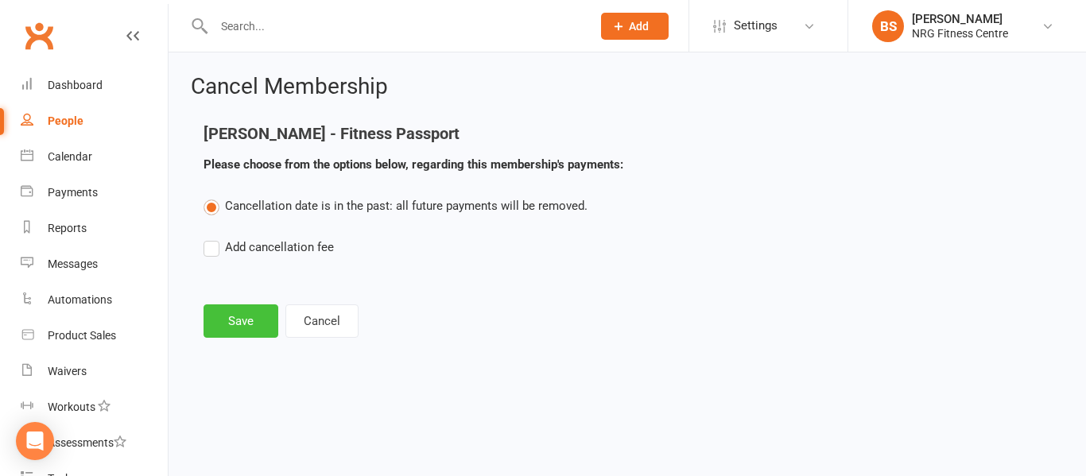
click at [241, 325] on button "Save" at bounding box center [241, 320] width 75 height 33
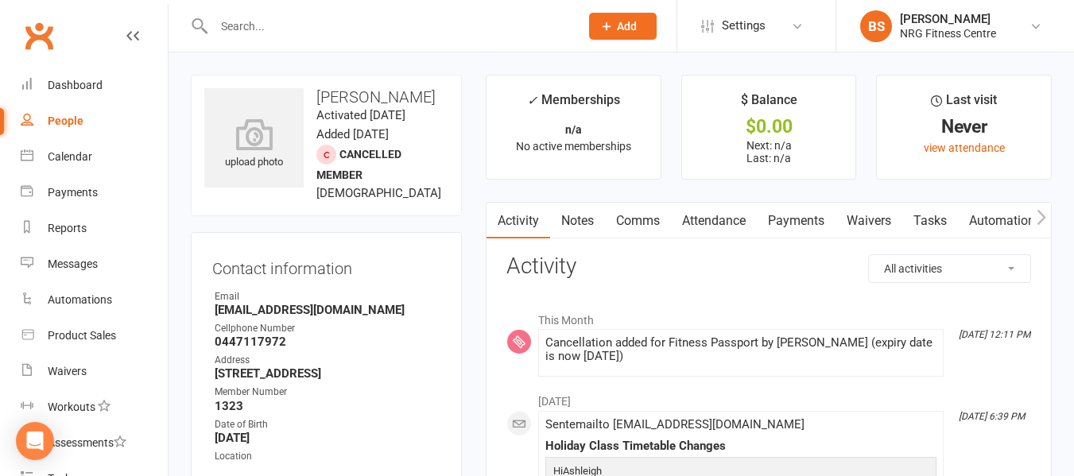
click at [306, 25] on input "text" at bounding box center [388, 26] width 359 height 22
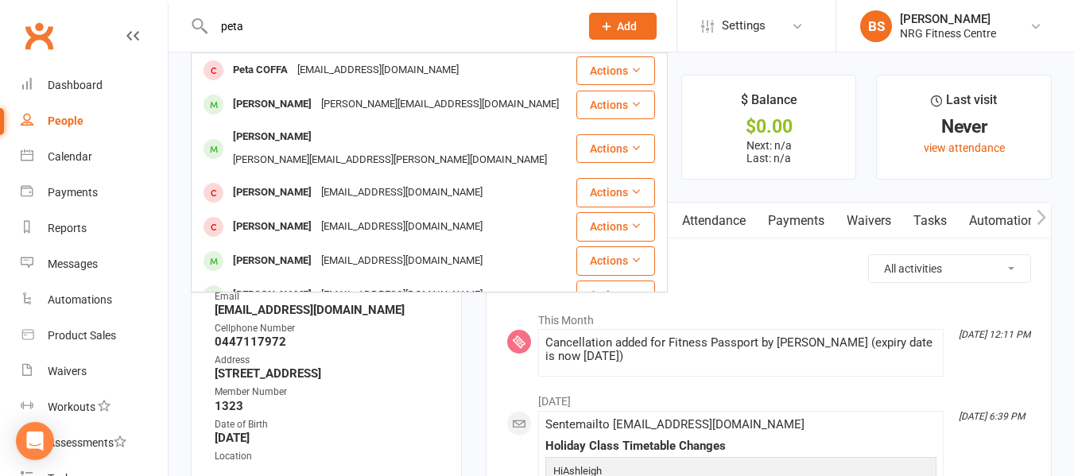
drag, startPoint x: 286, startPoint y: 25, endPoint x: 134, endPoint y: 33, distance: 152.9
click at [134, 4] on header "peta Peta COFFA peta.coffa@gmail.com Actions Peter LITTLE peter.little5@bigpond…" at bounding box center [537, 4] width 1074 height 0
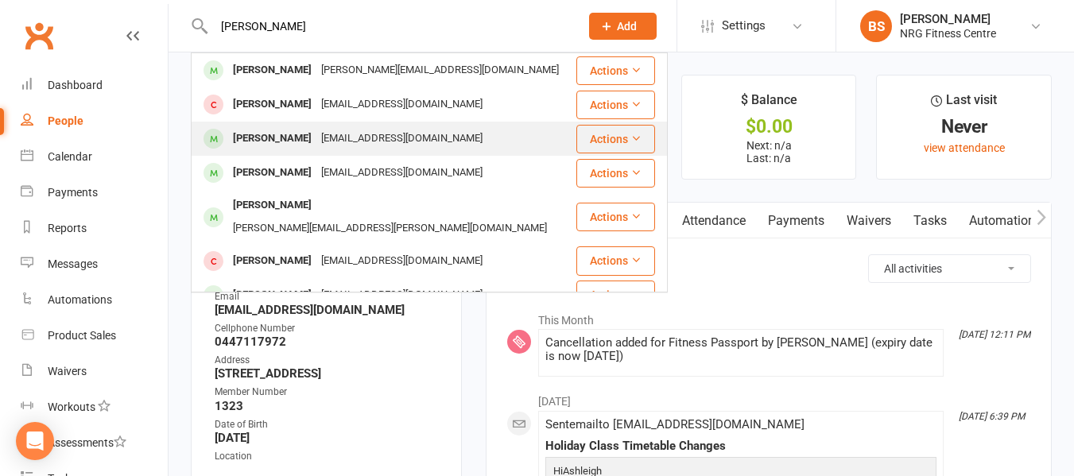
type input "brett"
click at [403, 129] on div "brettjamescullen@gmail.com" at bounding box center [401, 138] width 171 height 23
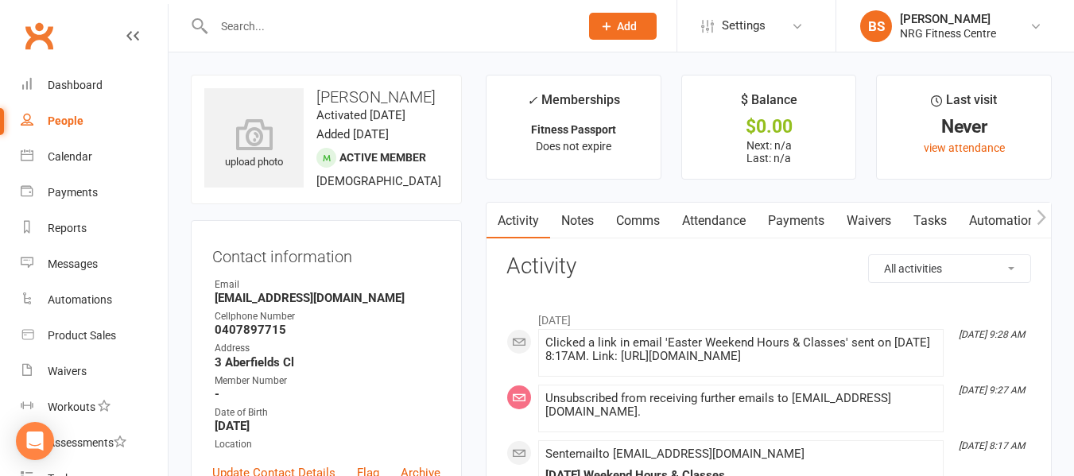
click at [1049, 210] on button "button" at bounding box center [1041, 221] width 20 height 36
click at [790, 211] on link "Mobile App" at bounding box center [800, 221] width 86 height 37
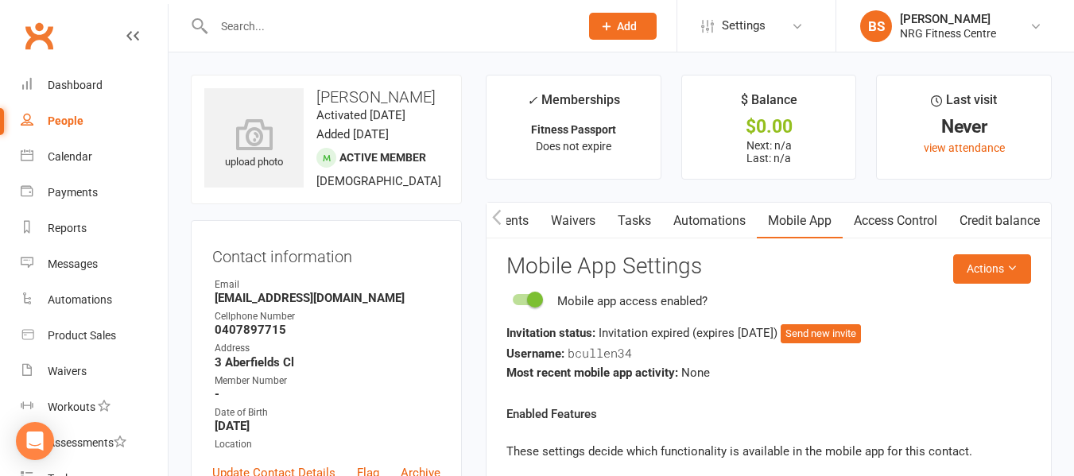
click at [893, 216] on link "Access Control" at bounding box center [896, 221] width 106 height 37
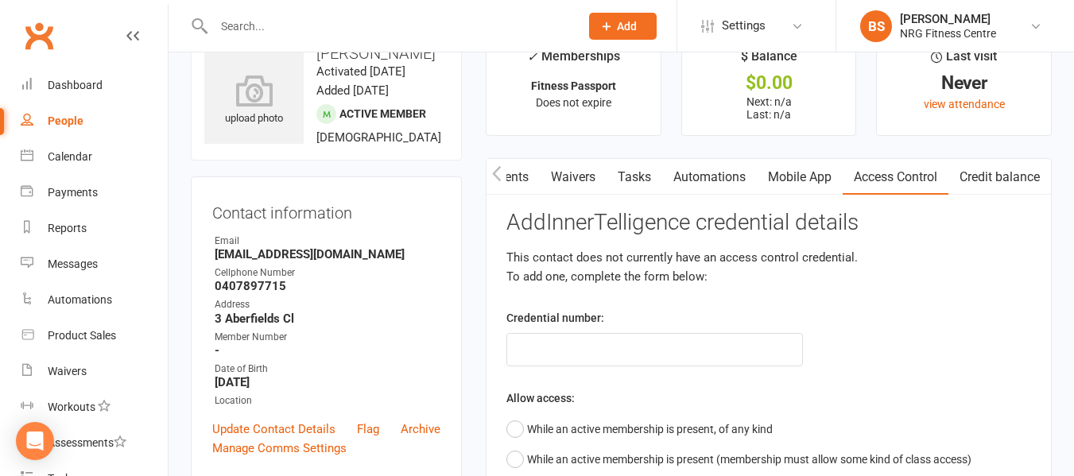
scroll to position [80, 0]
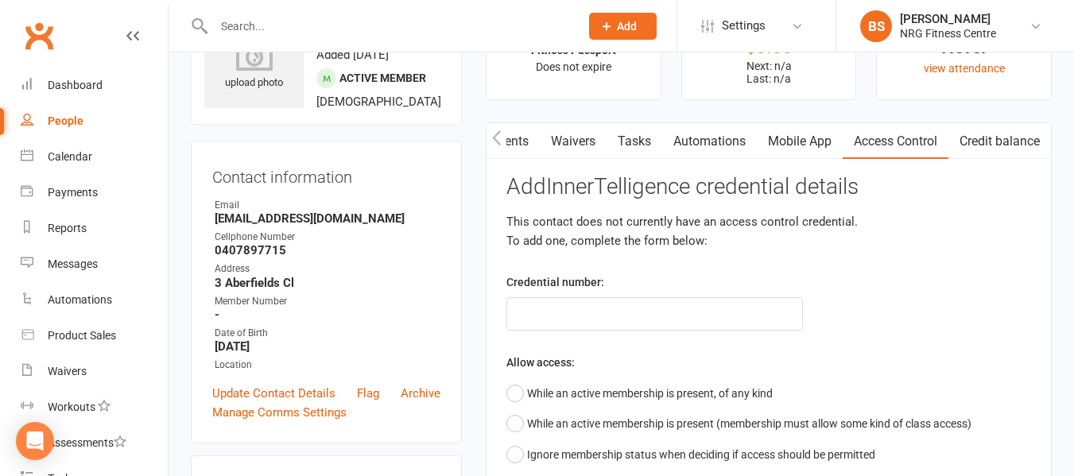
click at [793, 138] on link "Mobile App" at bounding box center [800, 141] width 86 height 37
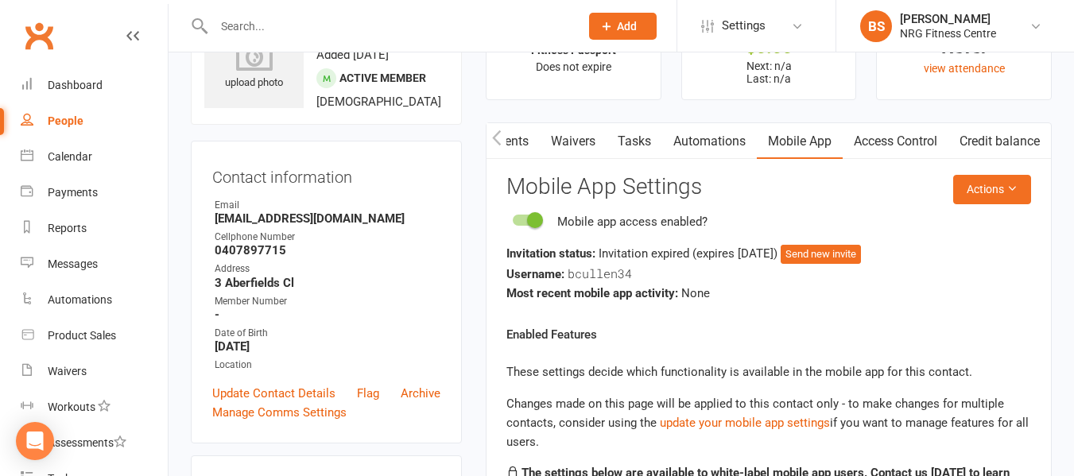
click at [901, 138] on link "Access Control" at bounding box center [896, 141] width 106 height 37
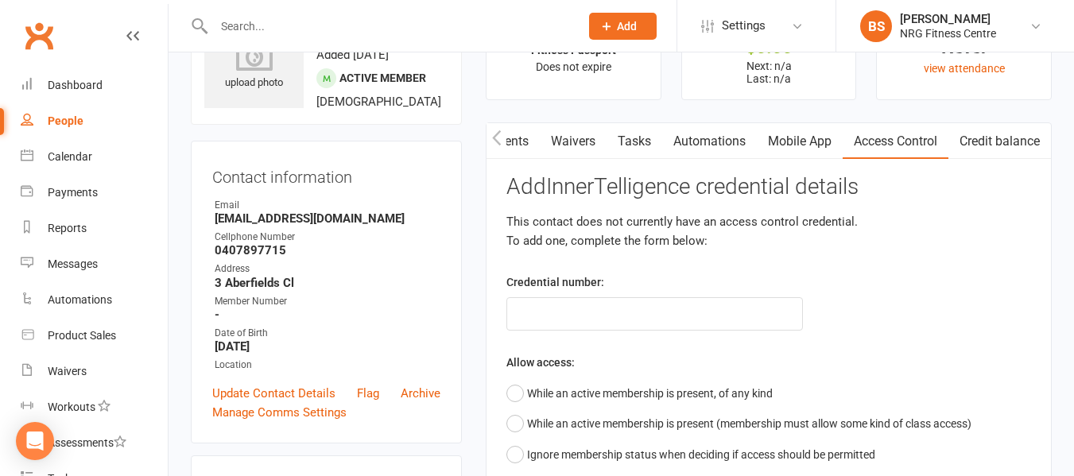
click at [493, 134] on icon "button" at bounding box center [497, 138] width 10 height 17
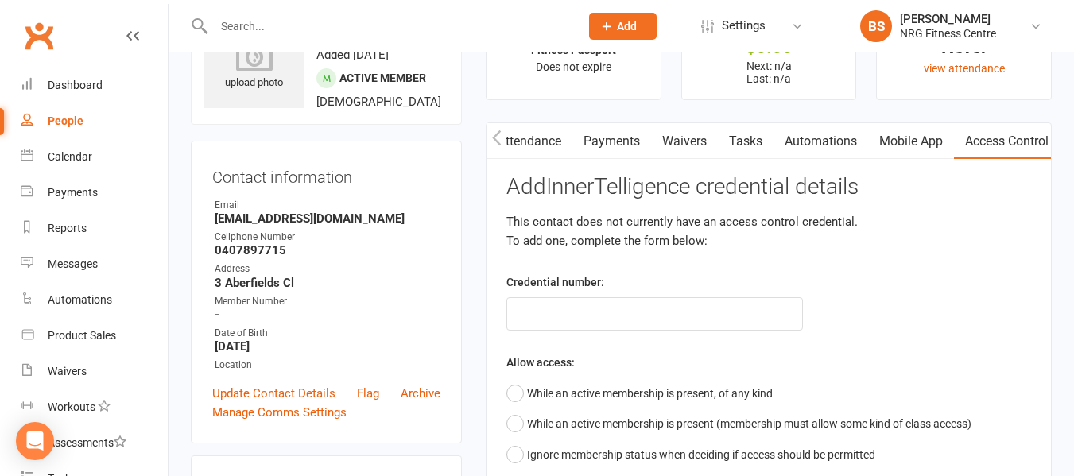
scroll to position [0, 184]
click at [493, 134] on icon "button" at bounding box center [497, 138] width 10 height 17
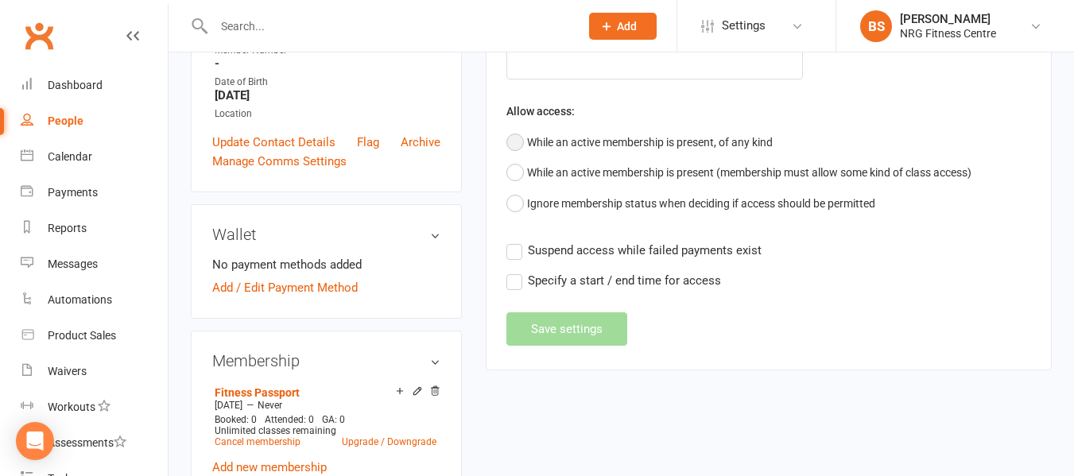
scroll to position [159, 0]
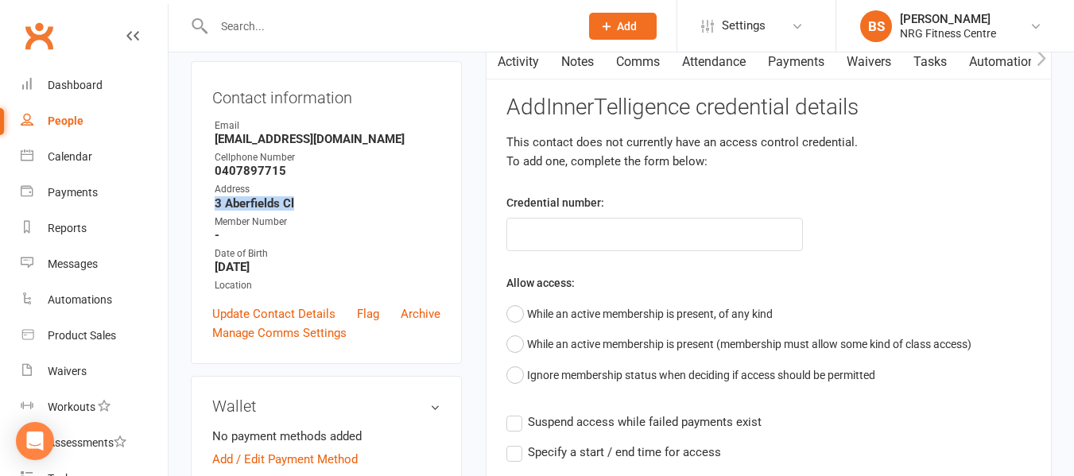
drag, startPoint x: 302, startPoint y: 223, endPoint x: 191, endPoint y: 221, distance: 111.3
click at [191, 221] on div "Contact information Owner Email brettjamescullen@gmail.com Cellphone Number 040…" at bounding box center [326, 212] width 271 height 303
copy strong "3 Aberfields Cl"
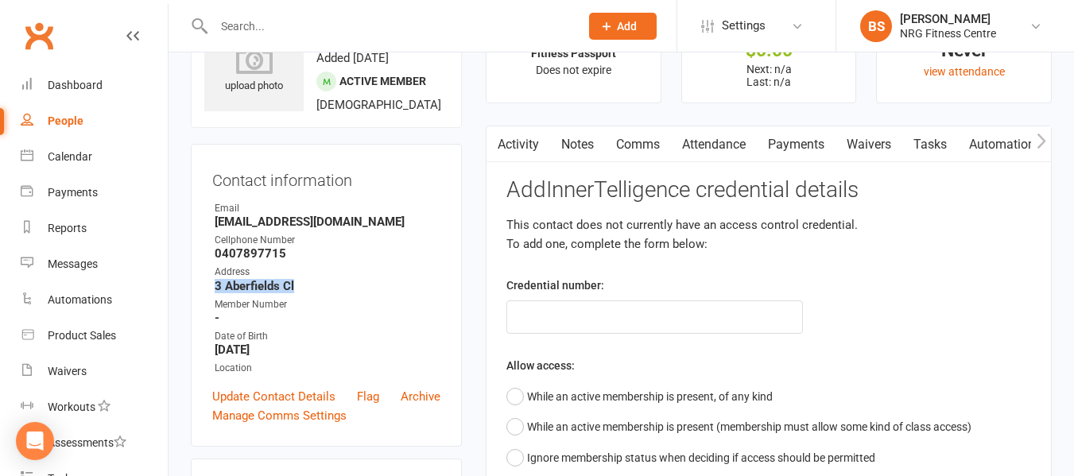
scroll to position [0, 0]
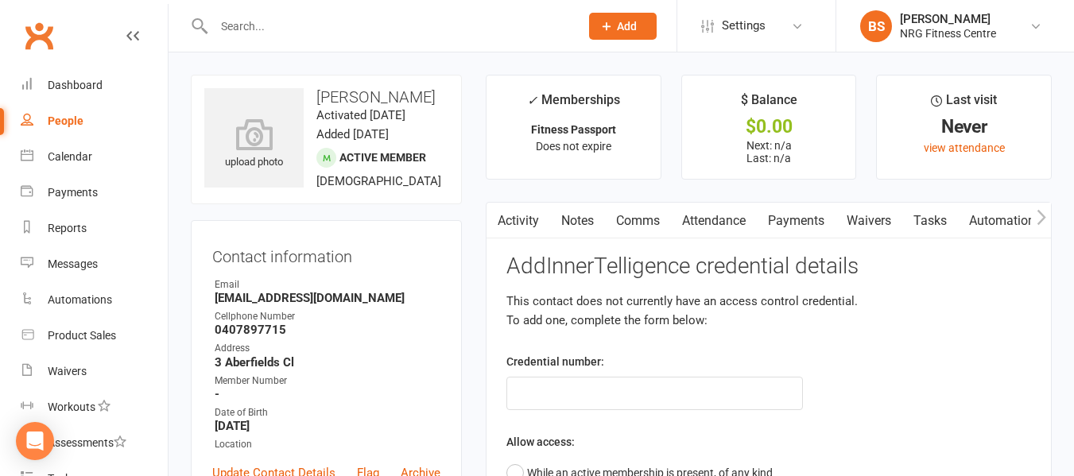
click at [484, 317] on main "✓ Memberships Fitness Passport Does not expire $ Balance $0.00 Next: n/a Last: …" at bounding box center [769, 396] width 590 height 642
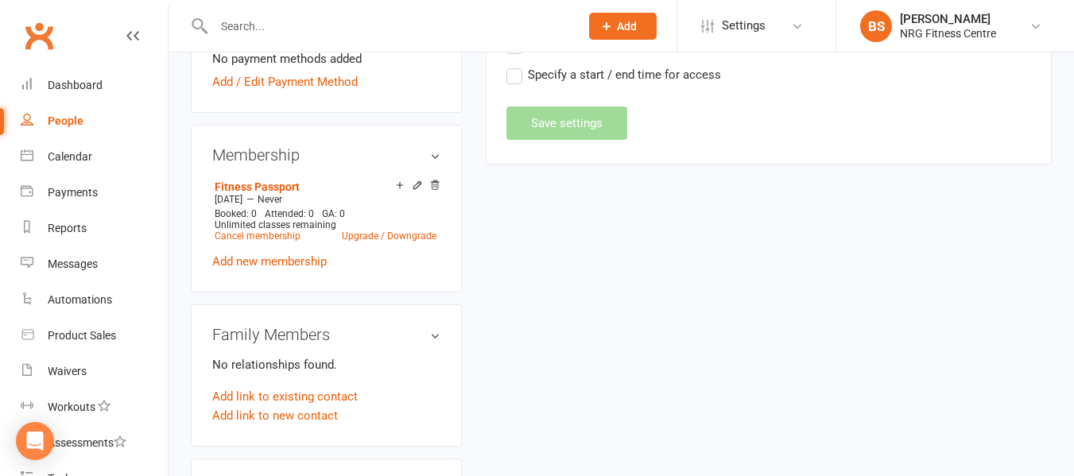
scroll to position [557, 0]
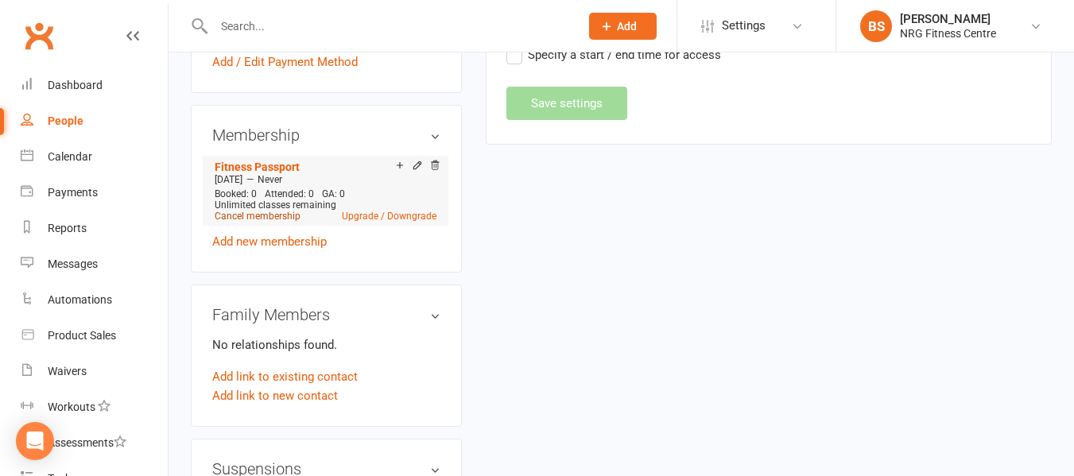
click at [270, 222] on link "Cancel membership" at bounding box center [258, 216] width 86 height 11
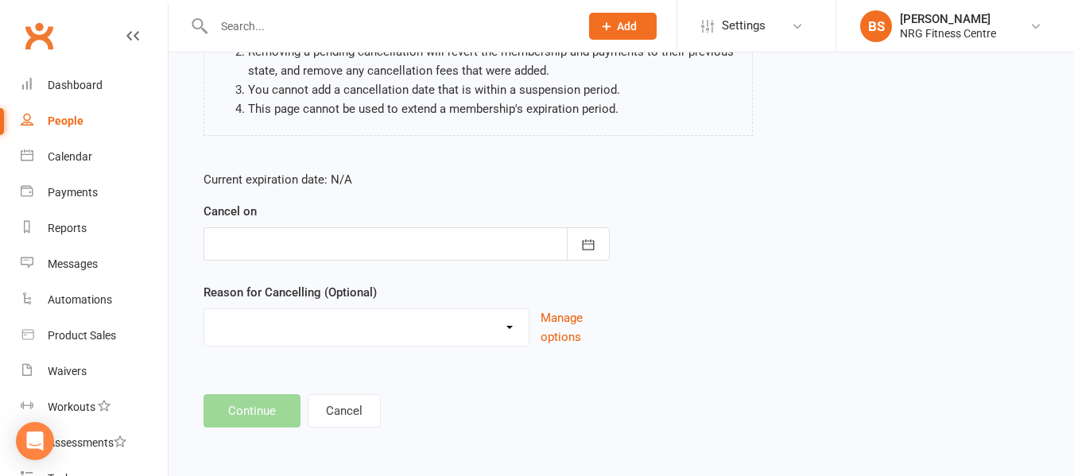
click at [343, 250] on div at bounding box center [407, 243] width 406 height 33
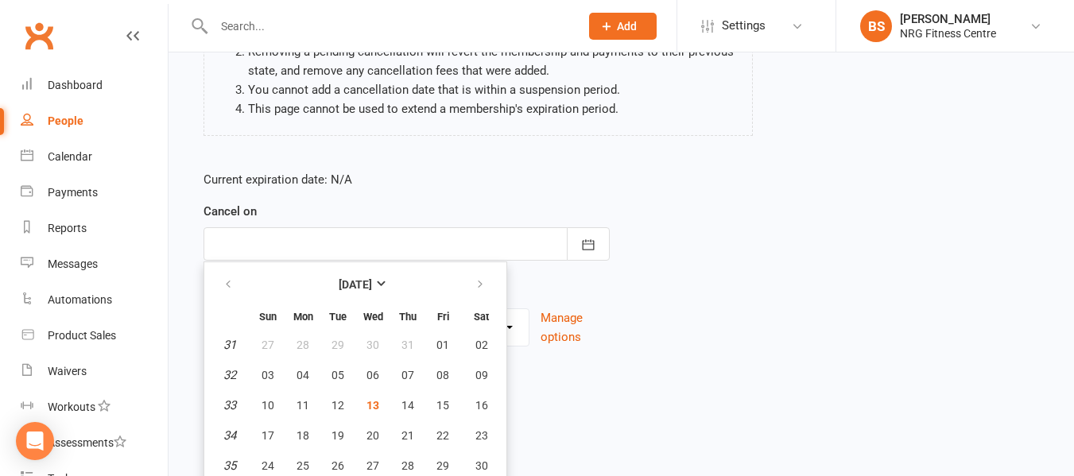
scroll to position [246, 0]
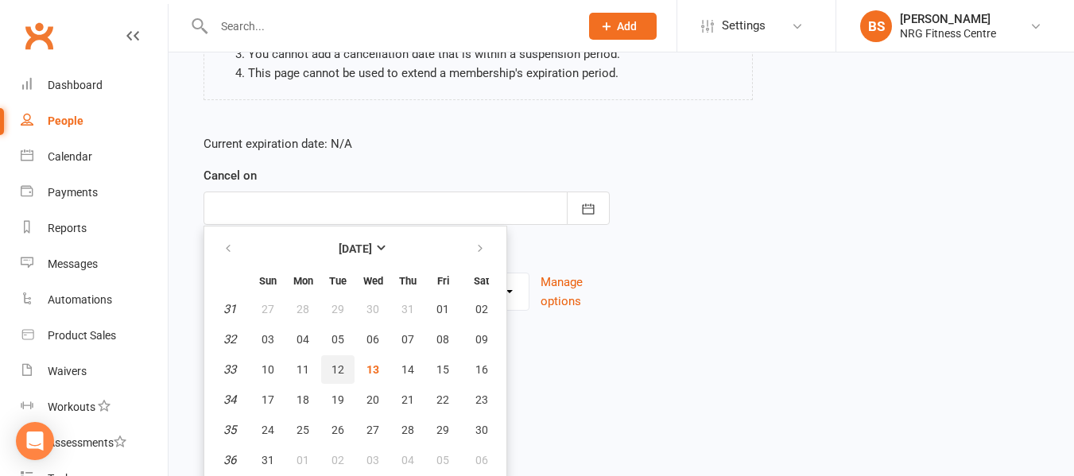
click at [337, 369] on span "12" at bounding box center [338, 369] width 13 height 13
type input "12 Aug 2025"
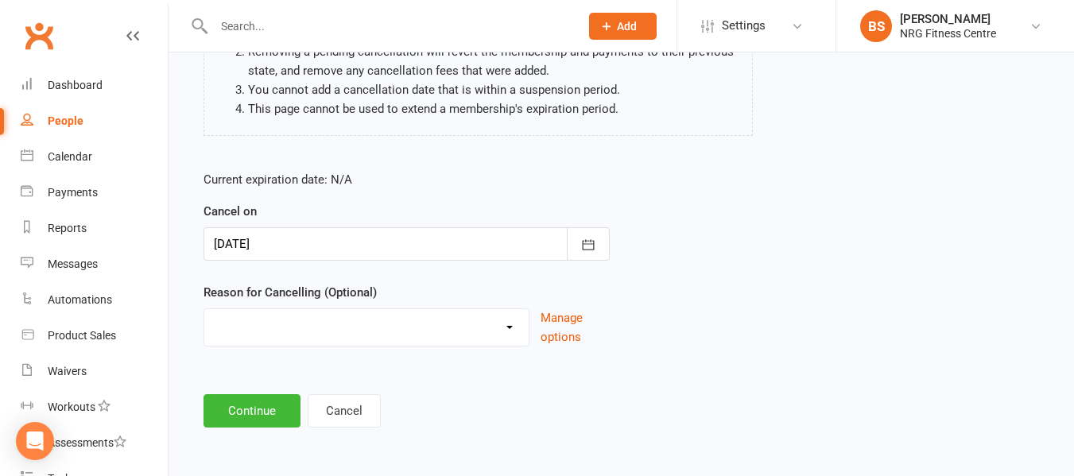
scroll to position [211, 0]
click at [293, 326] on select "Excessive failed payments Holiday Injury Medical Moving Other reason" at bounding box center [366, 325] width 324 height 32
select select "5"
click at [204, 309] on select "Excessive failed payments Holiday Injury Medical Moving Other reason" at bounding box center [366, 325] width 324 height 32
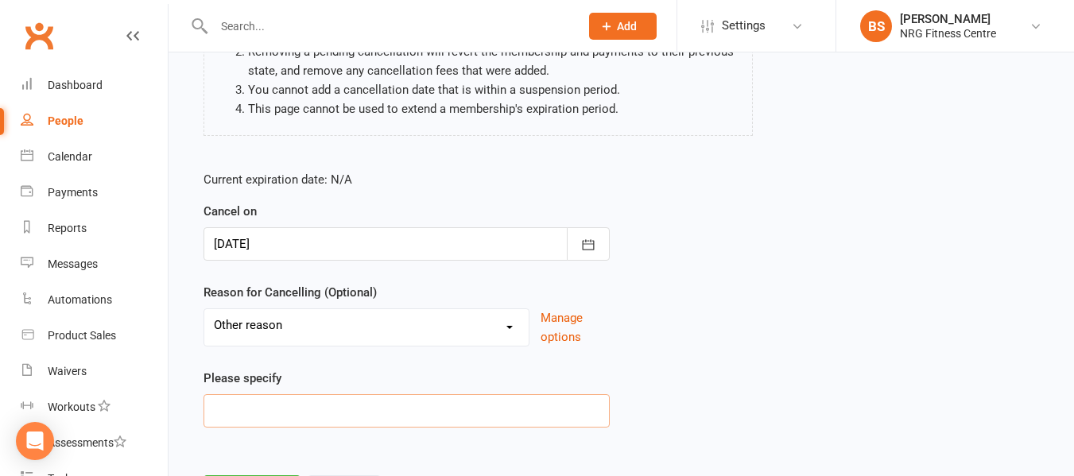
click at [283, 412] on input at bounding box center [407, 410] width 406 height 33
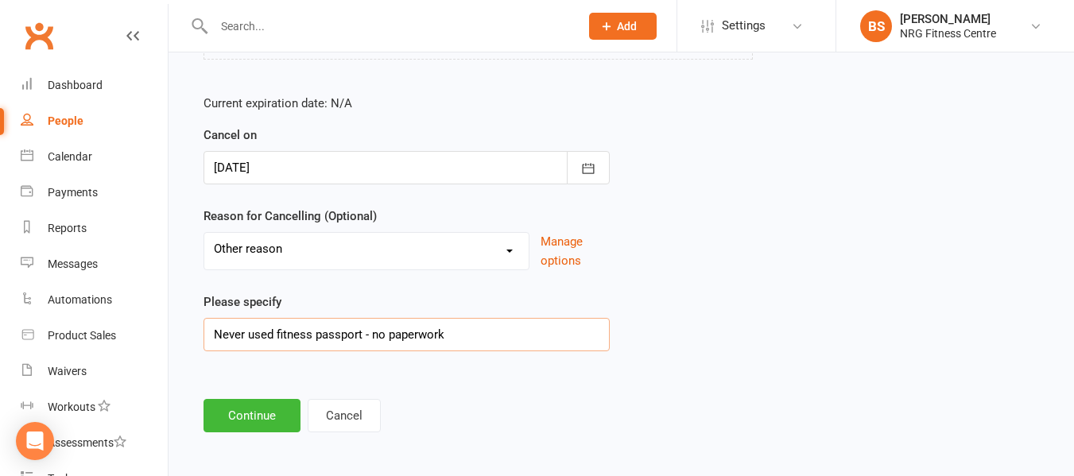
scroll to position [292, 0]
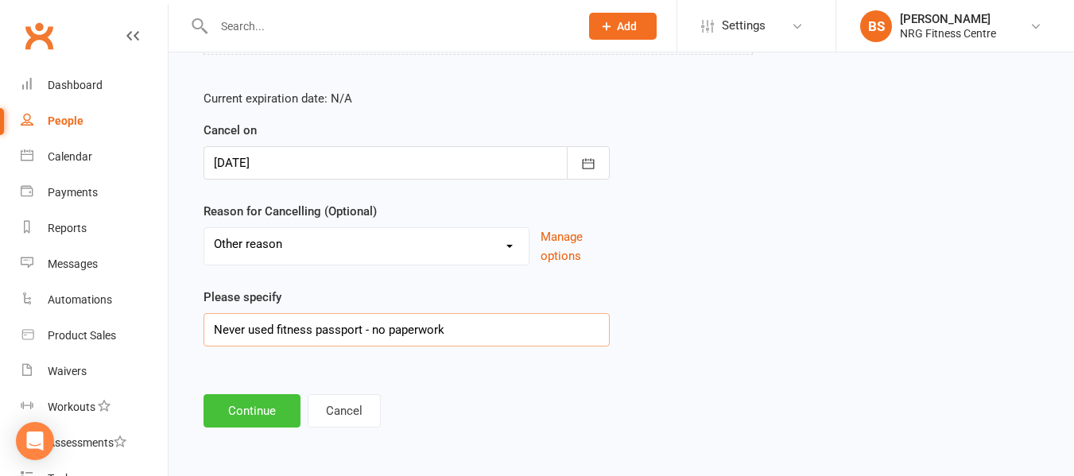
type input "Never used fitness passport - no paperwork"
click at [261, 409] on button "Continue" at bounding box center [252, 410] width 97 height 33
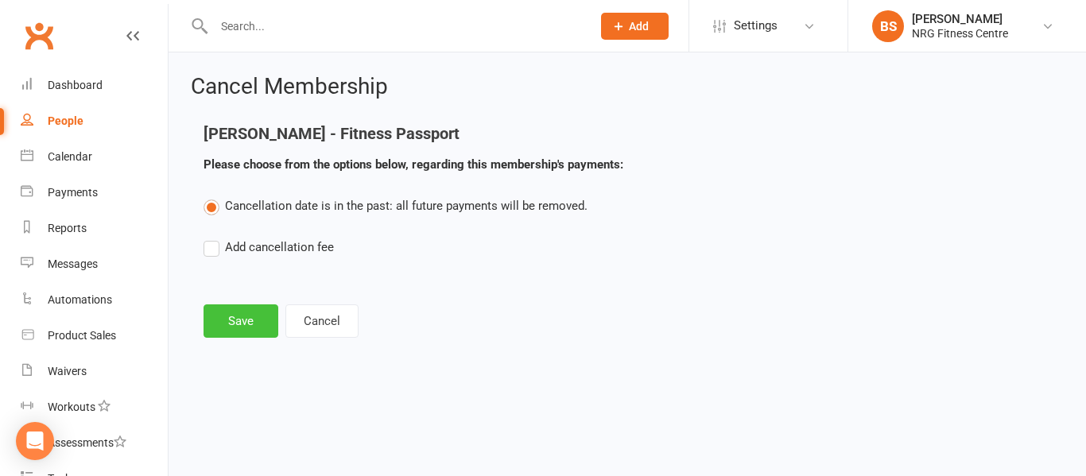
click at [231, 324] on button "Save" at bounding box center [241, 320] width 75 height 33
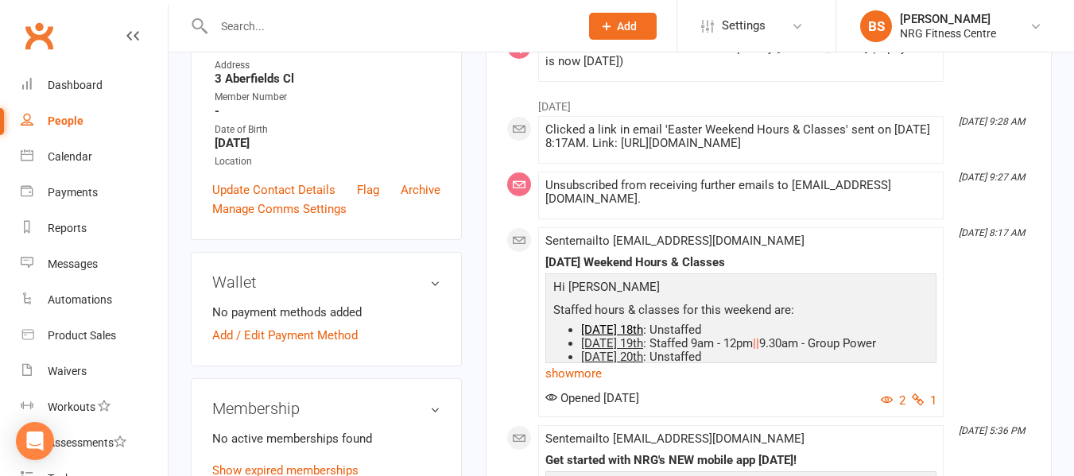
scroll to position [318, 0]
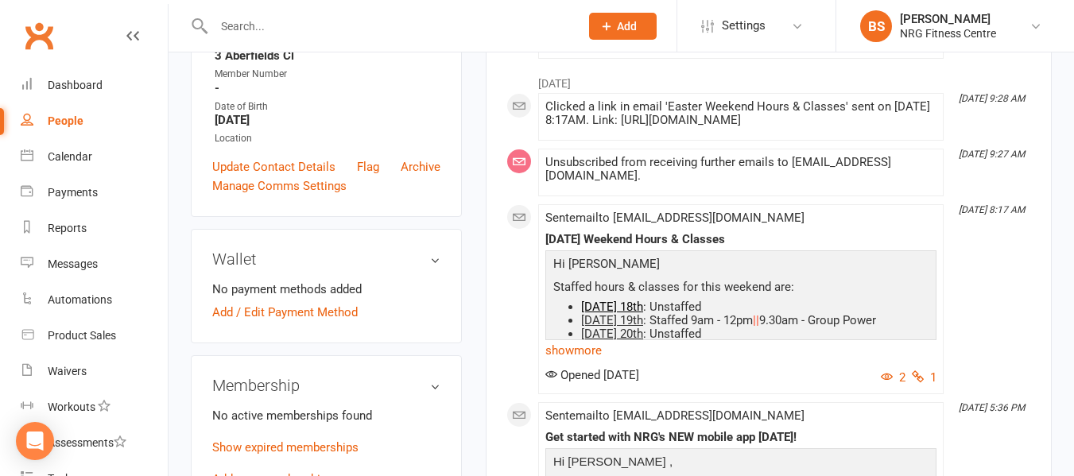
click at [287, 13] on div at bounding box center [380, 26] width 378 height 52
click at [285, 27] on input "text" at bounding box center [388, 26] width 359 height 22
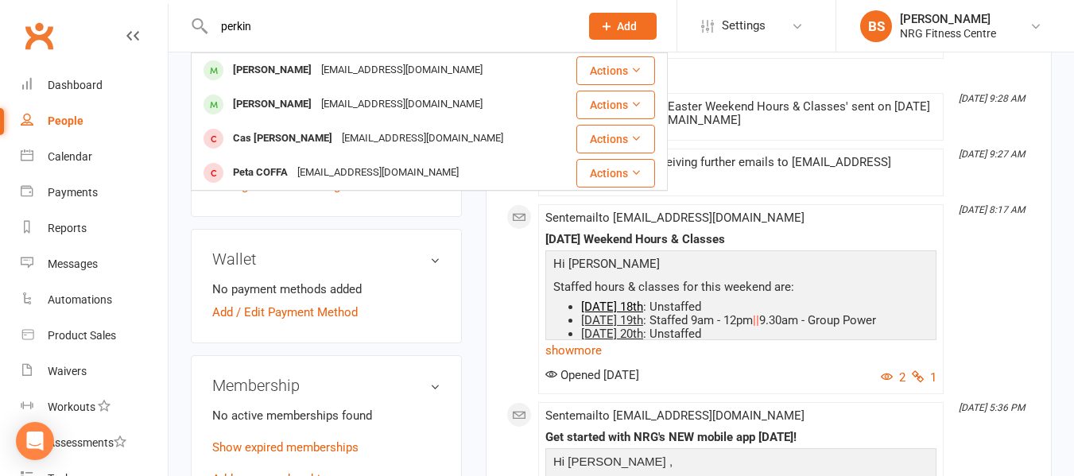
type input "perkin"
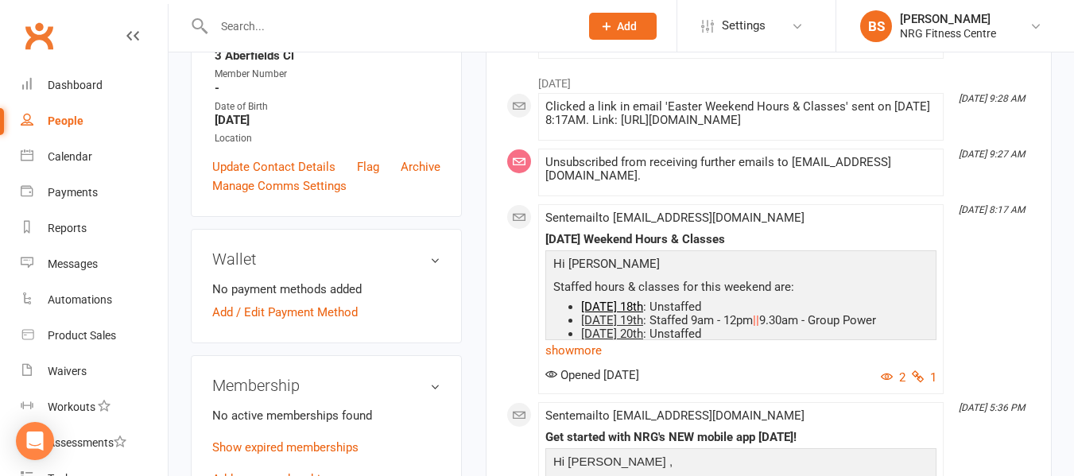
click at [332, 13] on div at bounding box center [380, 26] width 378 height 52
click at [310, 31] on input "text" at bounding box center [388, 26] width 359 height 22
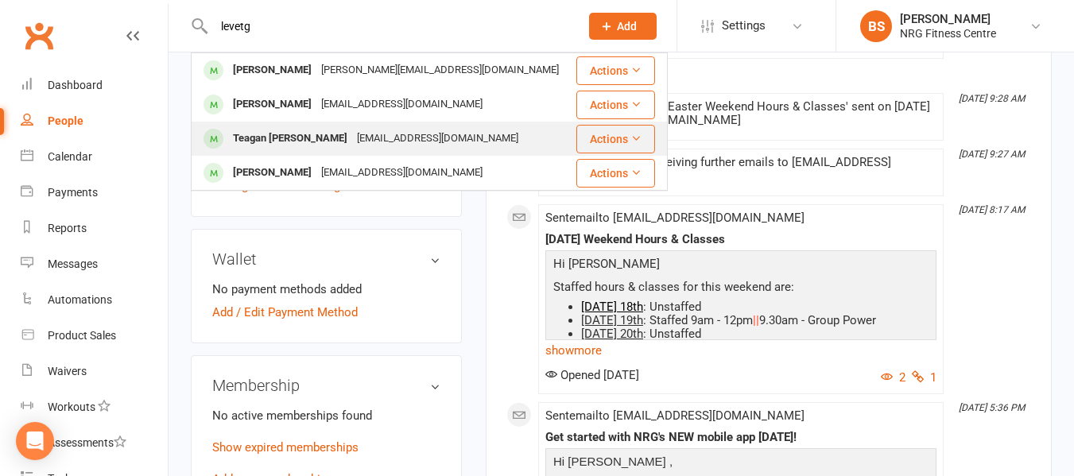
type input "levetg"
click at [355, 139] on div "nrgfitness@bigpond.com" at bounding box center [437, 138] width 171 height 23
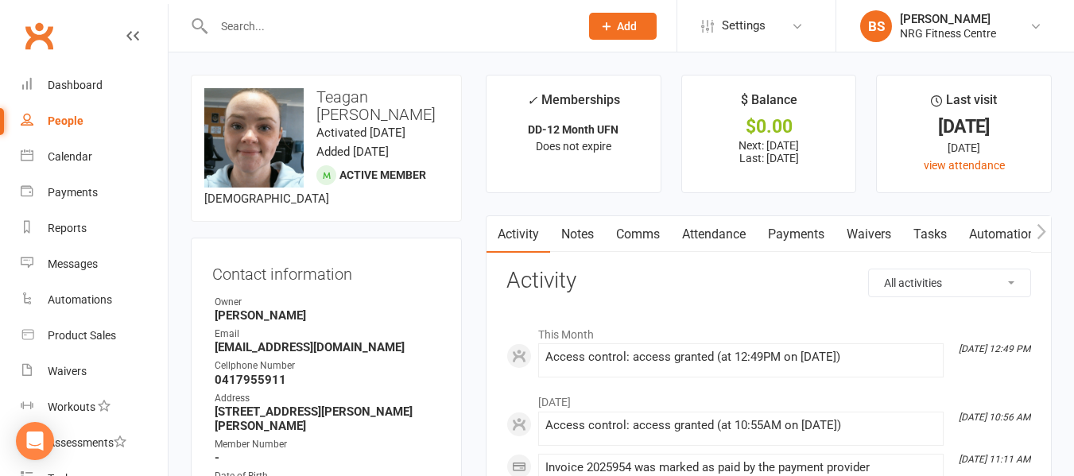
click at [742, 243] on link "Attendance" at bounding box center [714, 234] width 86 height 37
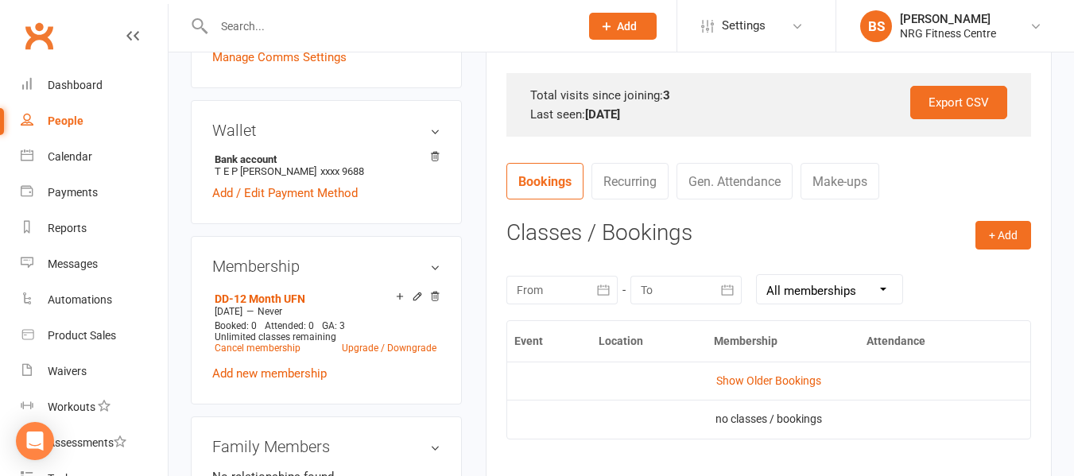
scroll to position [477, 0]
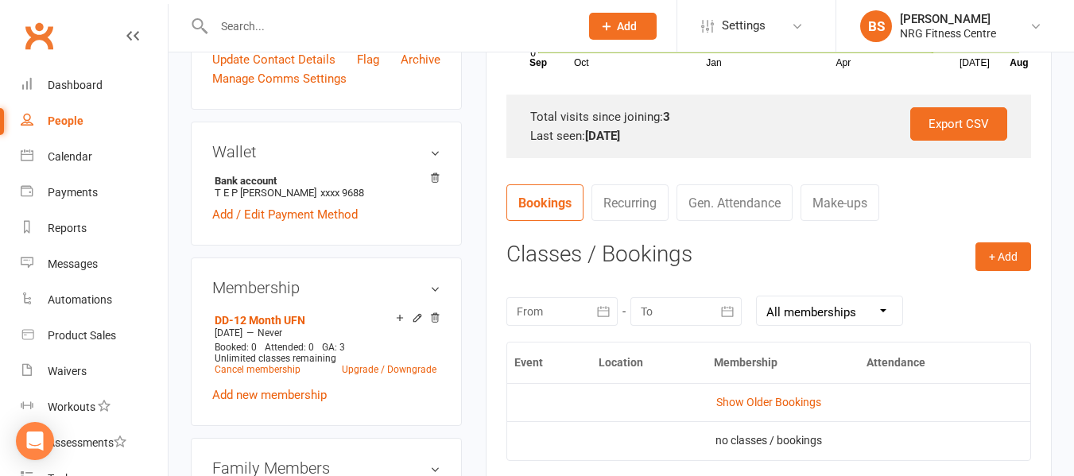
click at [719, 209] on link "Gen. Attendance" at bounding box center [735, 202] width 116 height 37
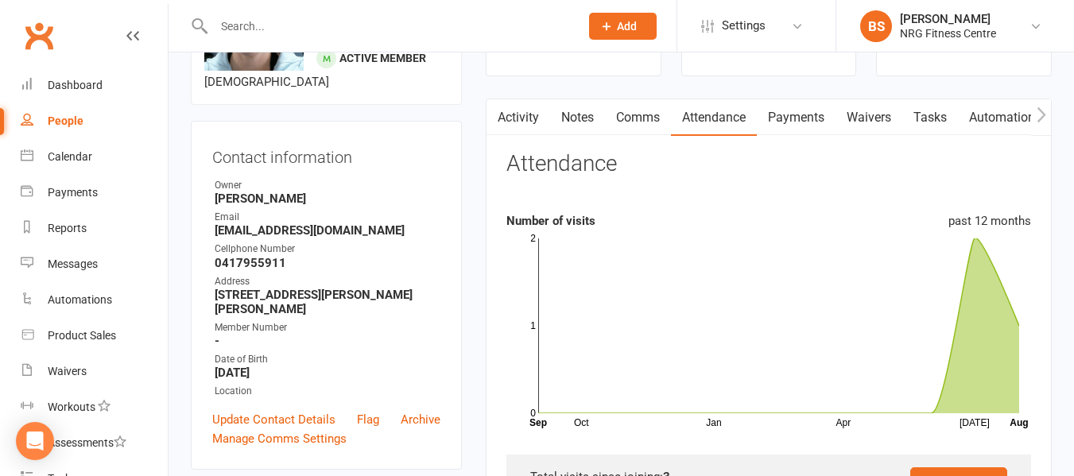
scroll to position [80, 0]
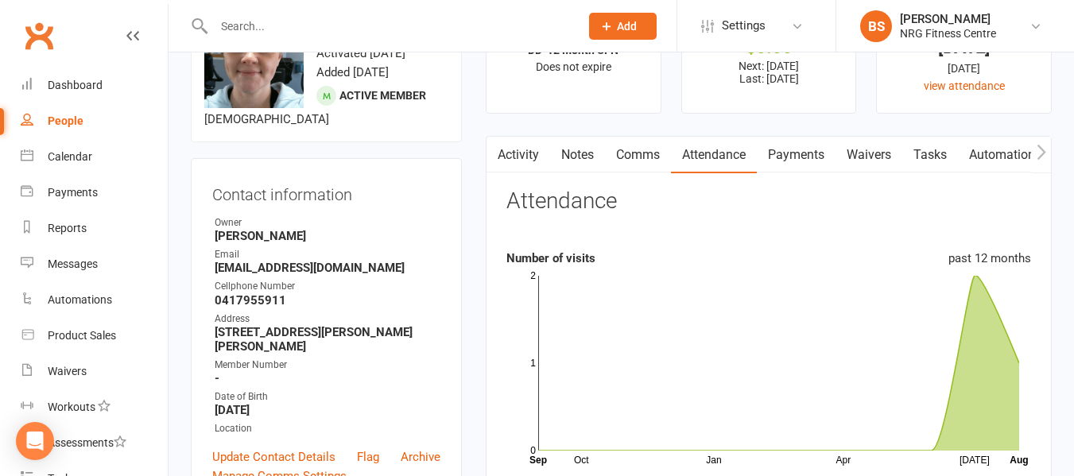
click at [568, 148] on link "Notes" at bounding box center [577, 155] width 55 height 37
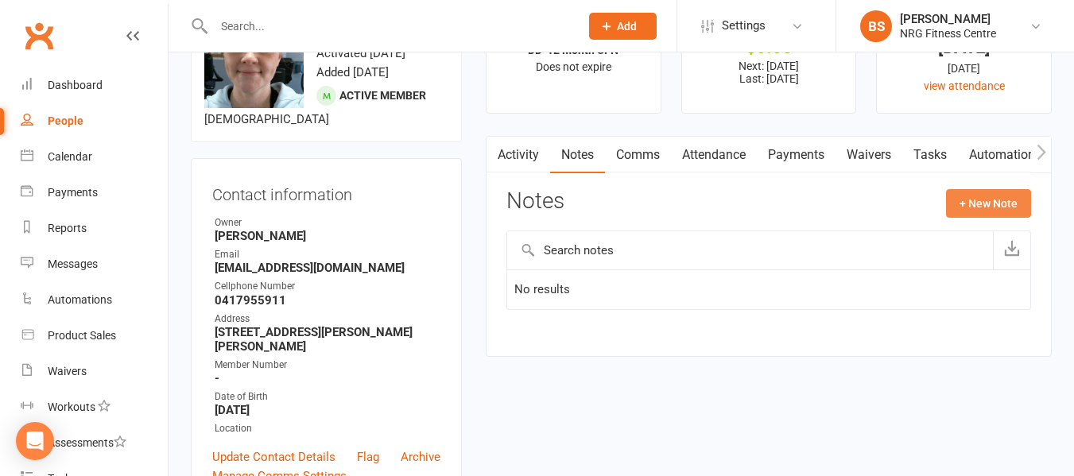
click at [980, 204] on button "+ New Note" at bounding box center [988, 203] width 85 height 29
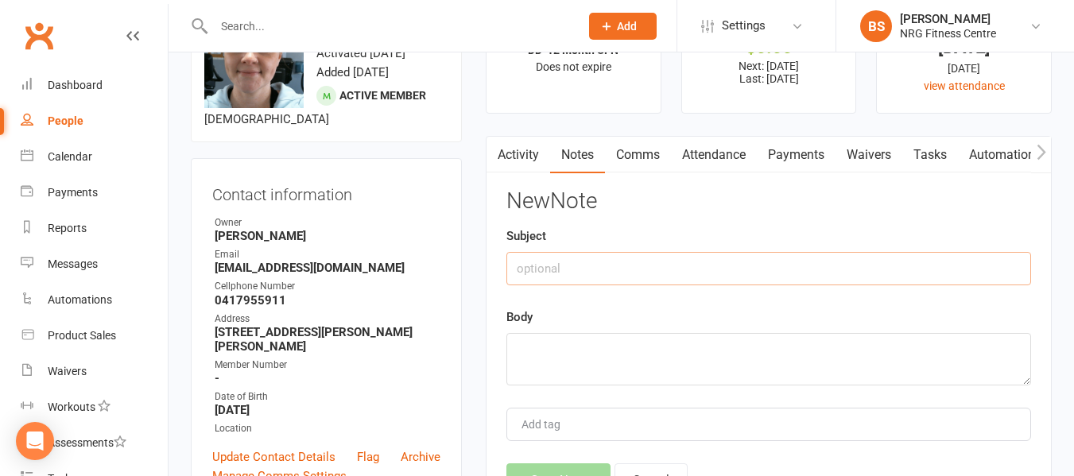
click at [705, 266] on input "text" at bounding box center [768, 268] width 525 height 33
type input "New member follow up"
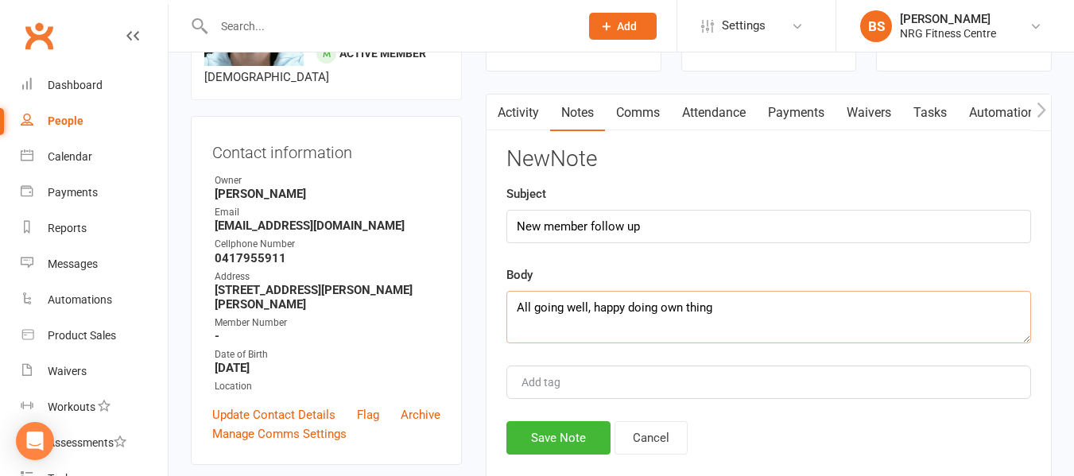
scroll to position [159, 0]
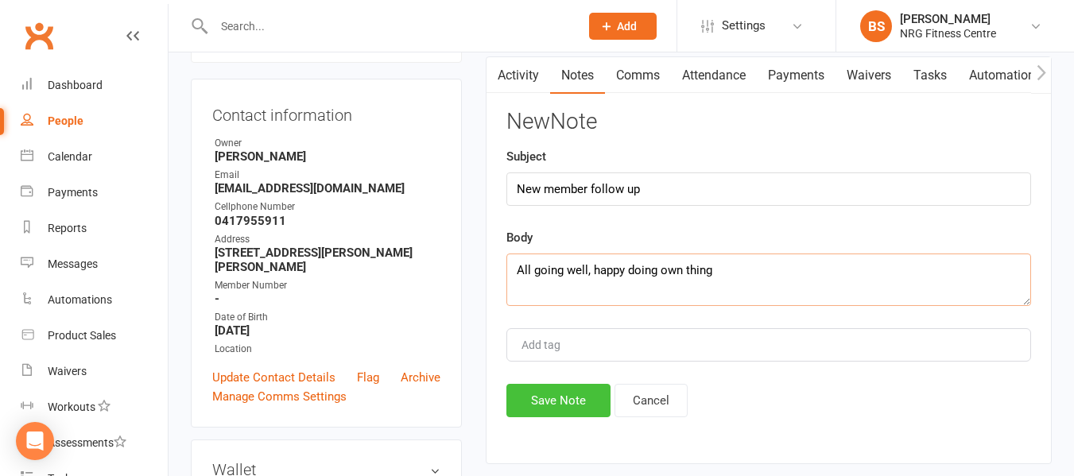
type textarea "All going well, happy doing own thing"
click at [568, 393] on button "Save Note" at bounding box center [558, 400] width 104 height 33
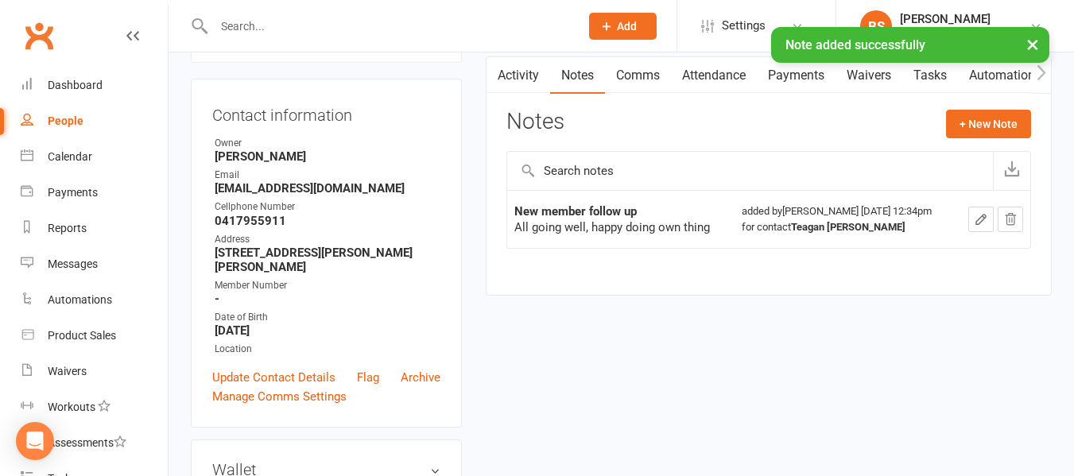
click at [357, 24] on input "text" at bounding box center [388, 26] width 359 height 22
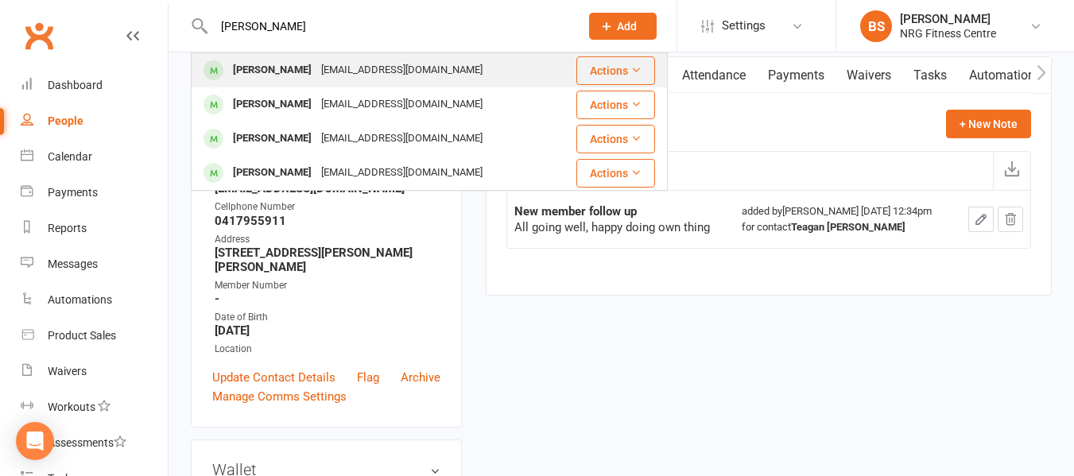
type input "sophie"
click at [357, 71] on div "sophie.parish@hotmail.com" at bounding box center [401, 70] width 171 height 23
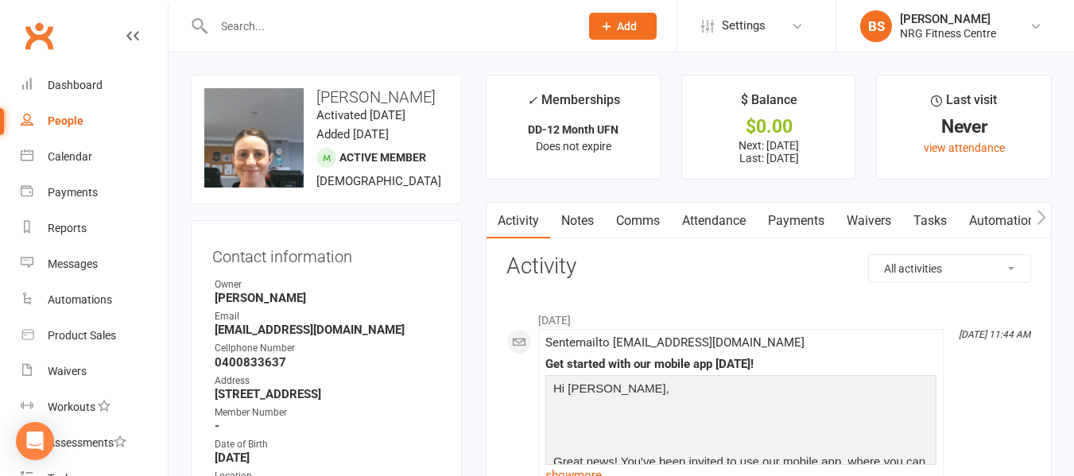
click at [1044, 219] on icon "button" at bounding box center [1042, 217] width 10 height 17
click at [878, 220] on link "Access Control" at bounding box center [896, 221] width 106 height 37
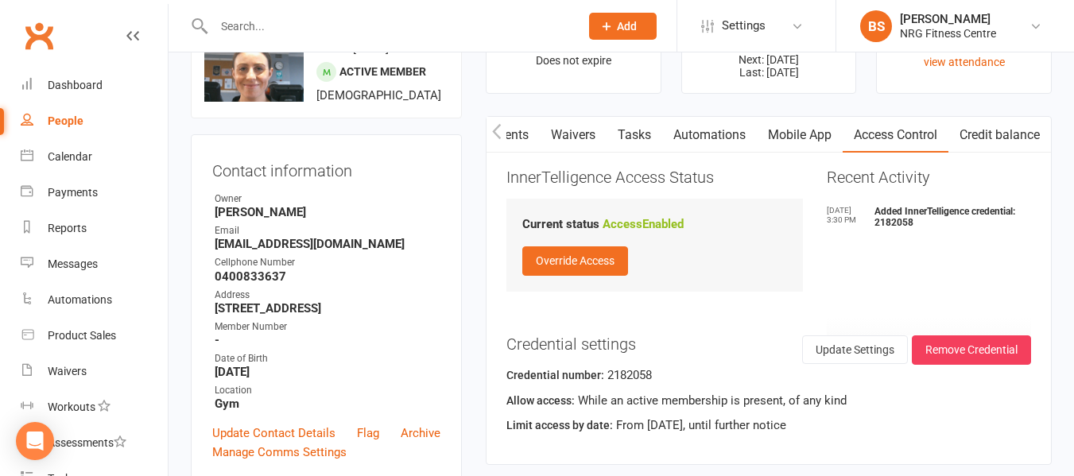
scroll to position [80, 0]
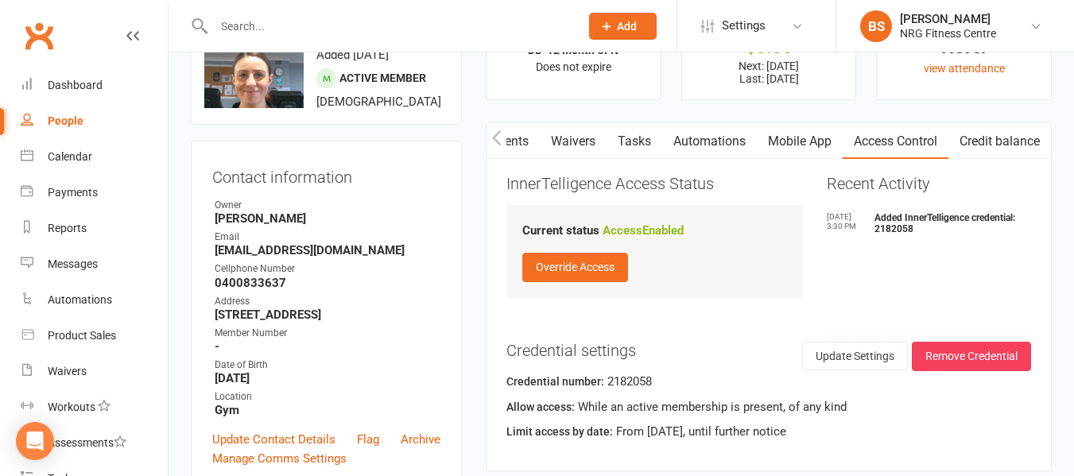
click at [498, 141] on icon "button" at bounding box center [497, 138] width 10 height 17
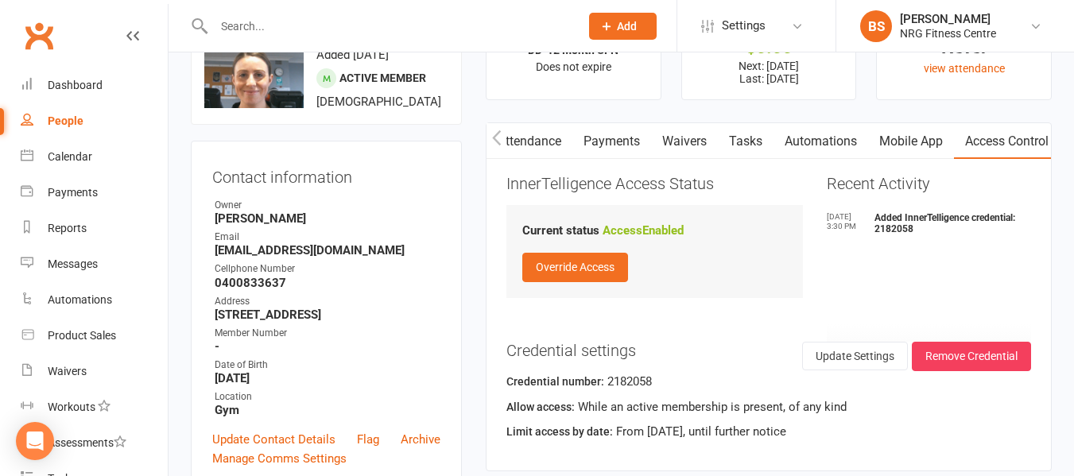
scroll to position [0, 184]
click at [498, 141] on icon "button" at bounding box center [497, 138] width 10 height 17
click at [585, 136] on link "Notes" at bounding box center [577, 141] width 55 height 37
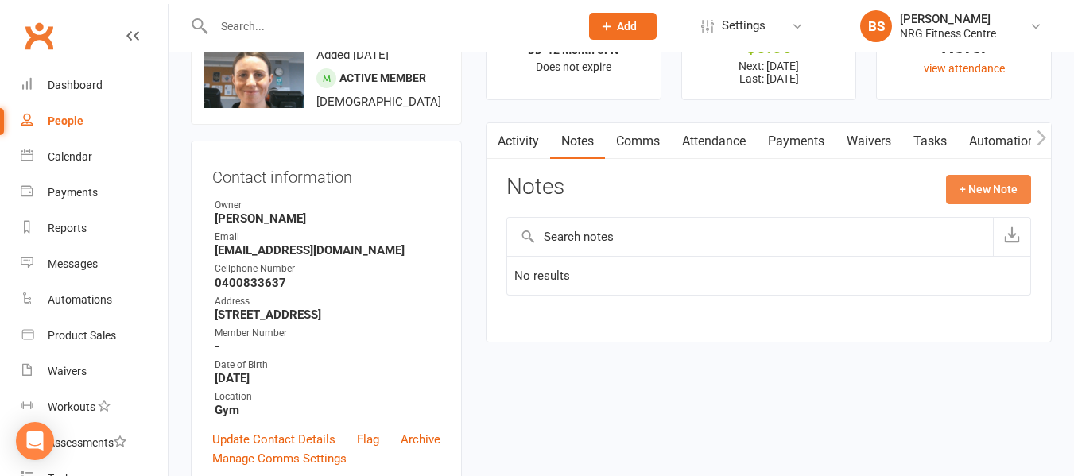
click at [968, 188] on button "+ New Note" at bounding box center [988, 189] width 85 height 29
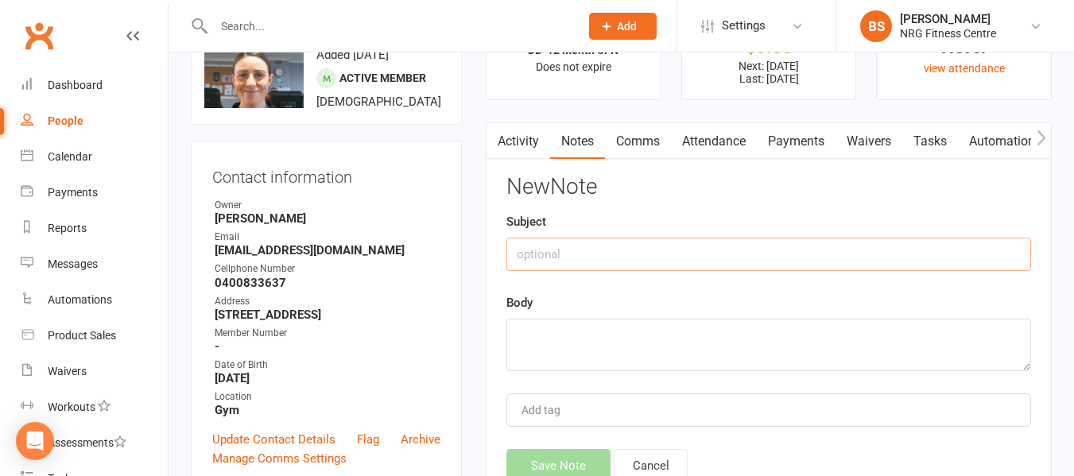
click at [665, 254] on input "text" at bounding box center [768, 254] width 525 height 33
type input "New member follow up"
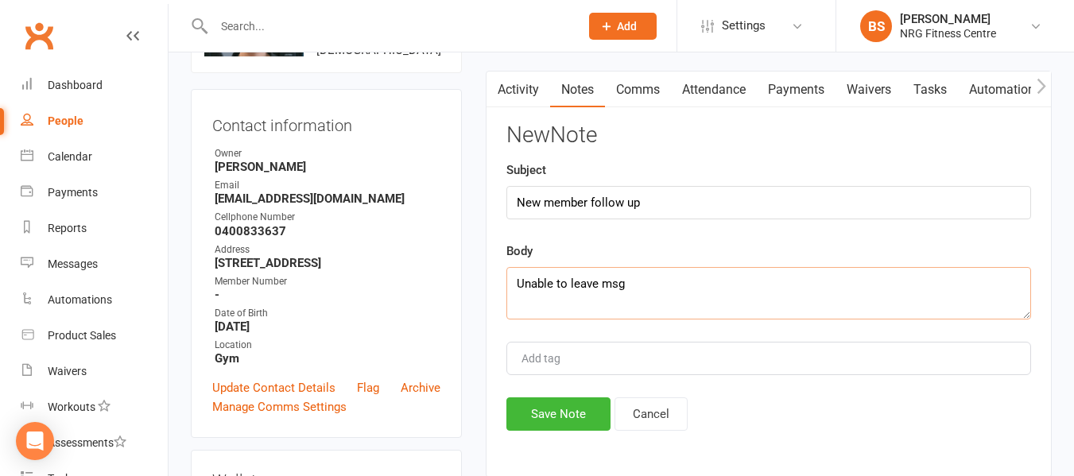
scroll to position [159, 0]
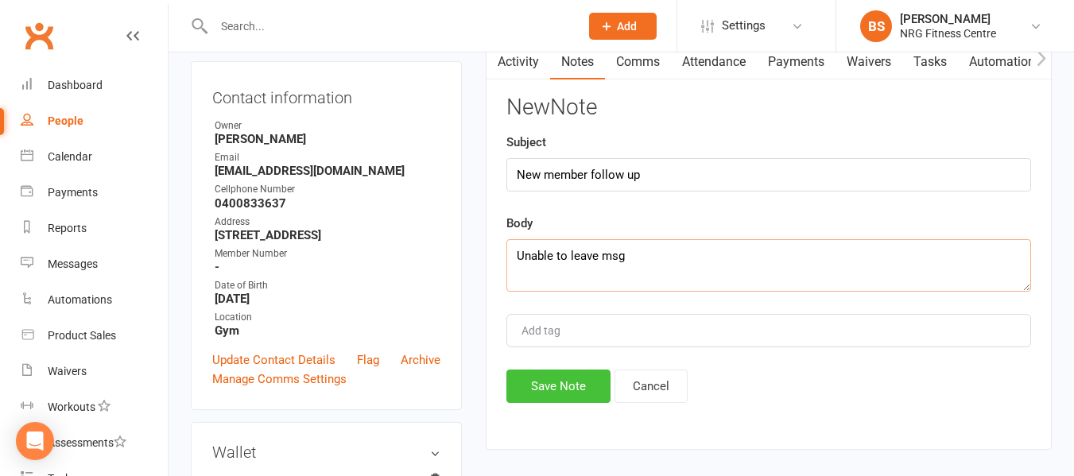
type textarea "Unable to leave msg"
click at [552, 387] on button "Save Note" at bounding box center [558, 386] width 104 height 33
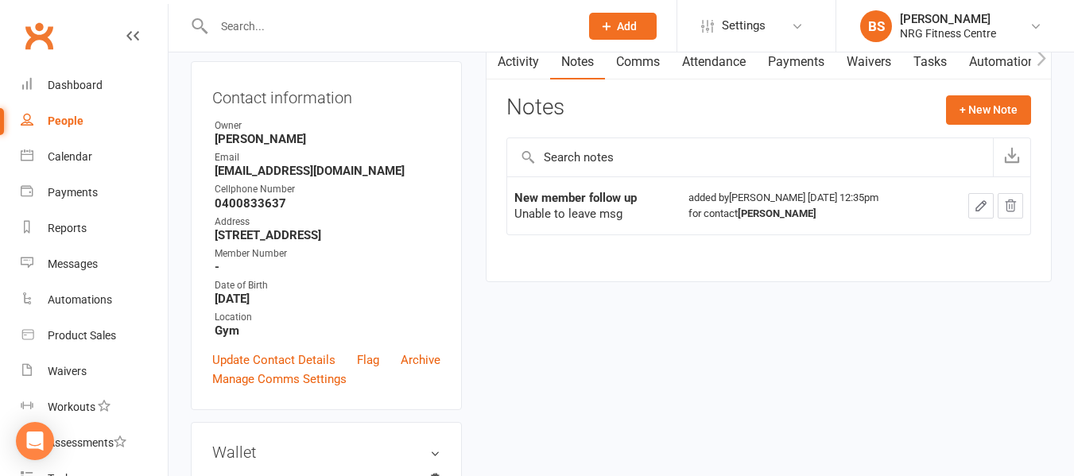
click at [317, 33] on input "text" at bounding box center [388, 26] width 359 height 22
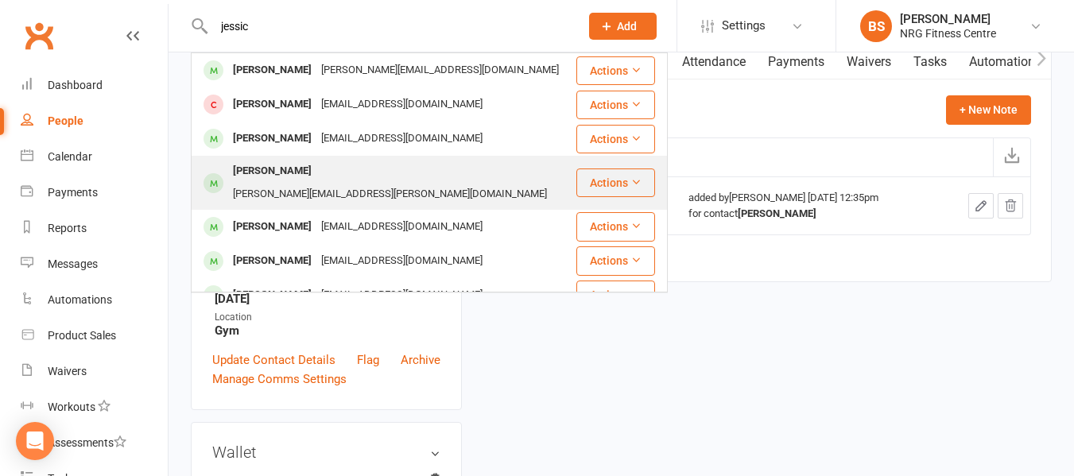
type input "jessic"
click at [387, 183] on div "jessica.deasey@outlook.com.au" at bounding box center [390, 194] width 324 height 23
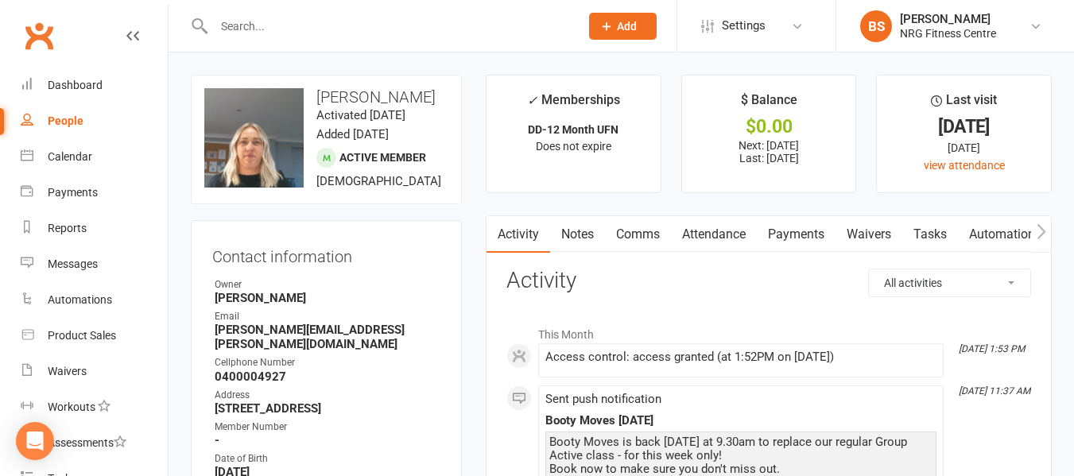
scroll to position [80, 0]
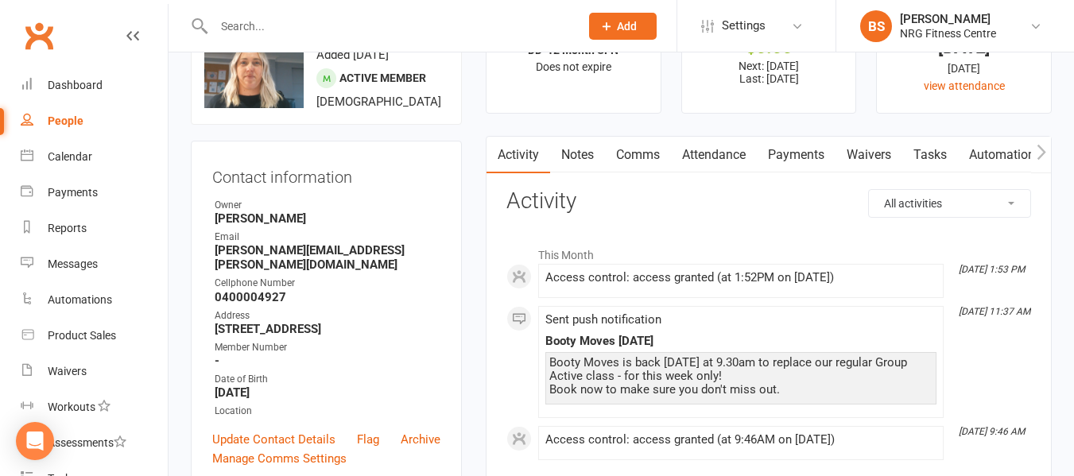
click at [586, 157] on link "Notes" at bounding box center [577, 155] width 55 height 37
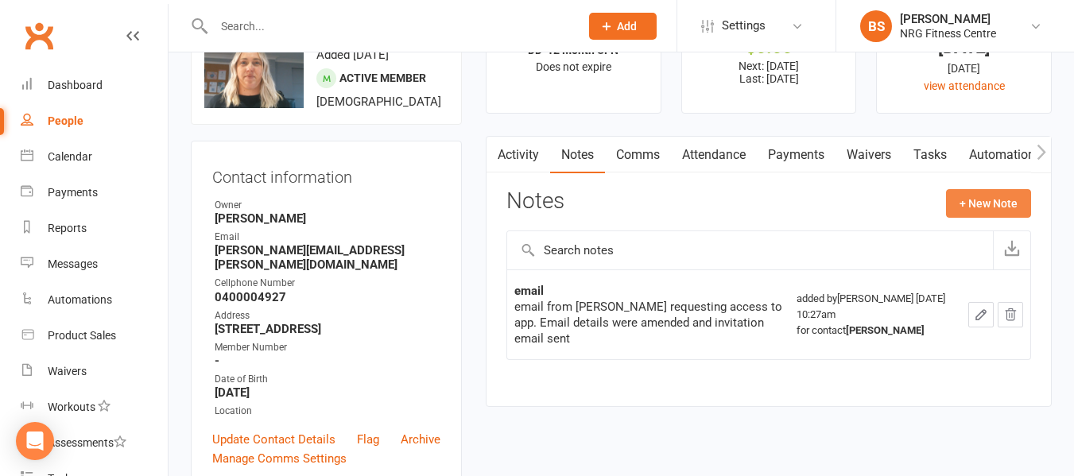
click at [1002, 212] on button "+ New Note" at bounding box center [988, 203] width 85 height 29
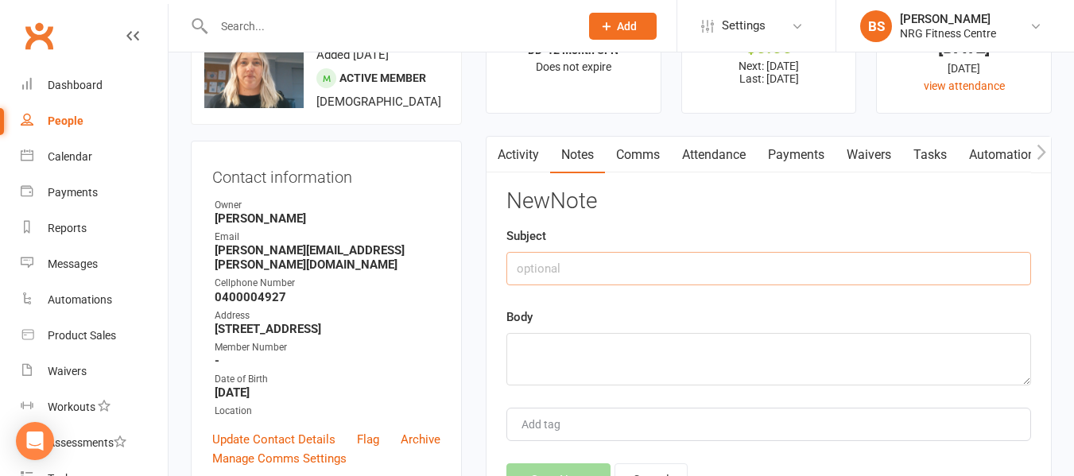
click at [778, 273] on input "text" at bounding box center [768, 268] width 525 height 33
type input "New member follow up"
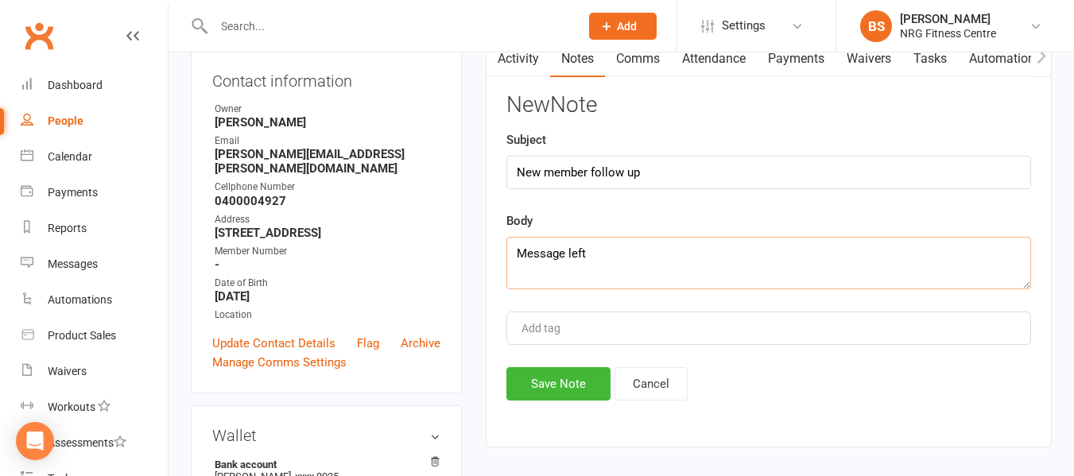
scroll to position [318, 0]
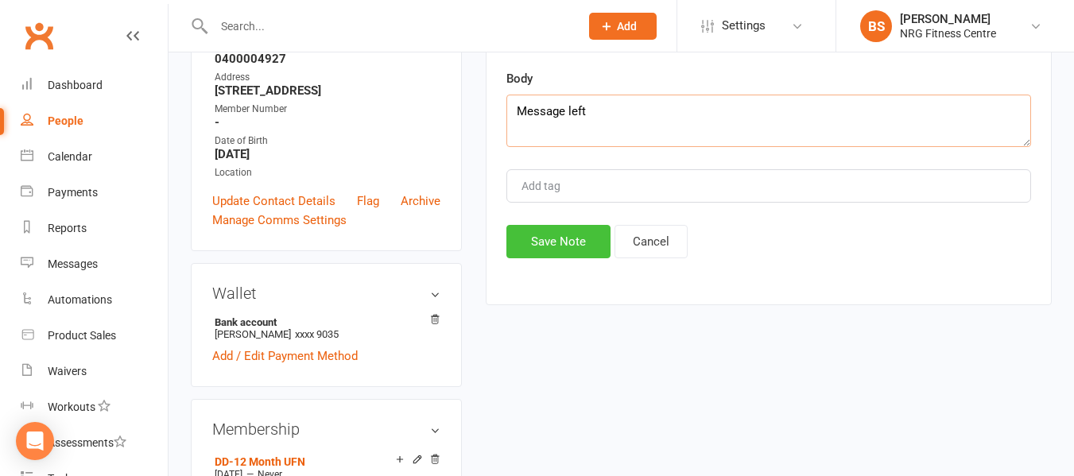
type textarea "Message left"
click at [529, 239] on button "Save Note" at bounding box center [558, 241] width 104 height 33
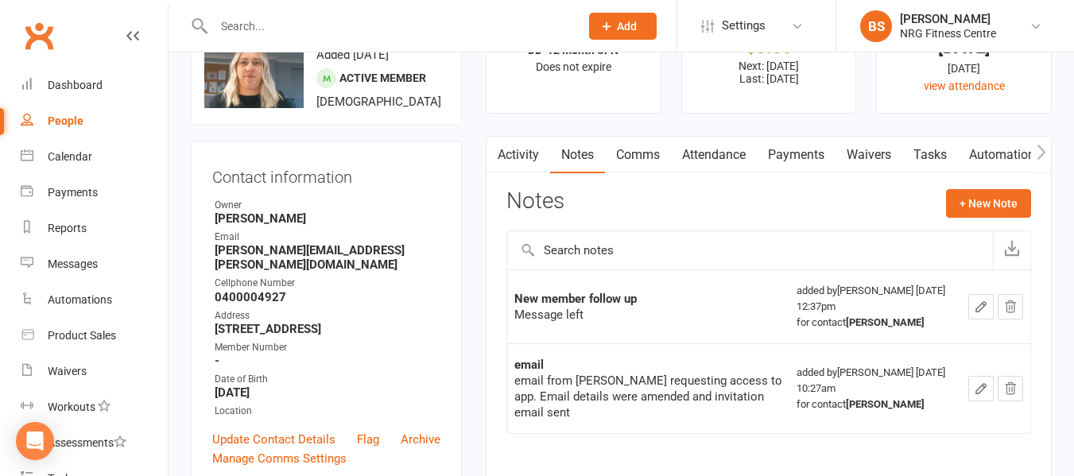
scroll to position [0, 0]
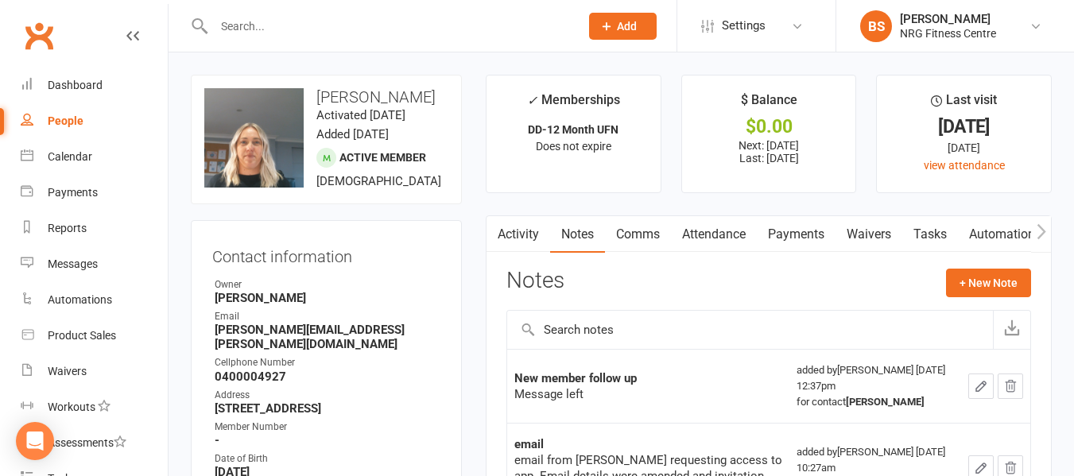
click at [274, 20] on input "text" at bounding box center [388, 26] width 359 height 22
type input "l"
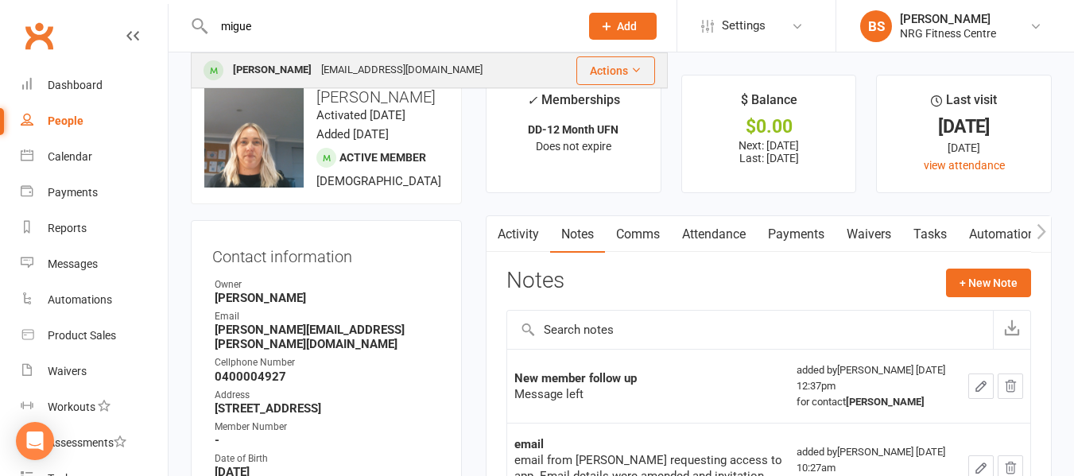
type input "migue"
click at [335, 66] on div "miguelwhittington31@gmail.com" at bounding box center [401, 70] width 171 height 23
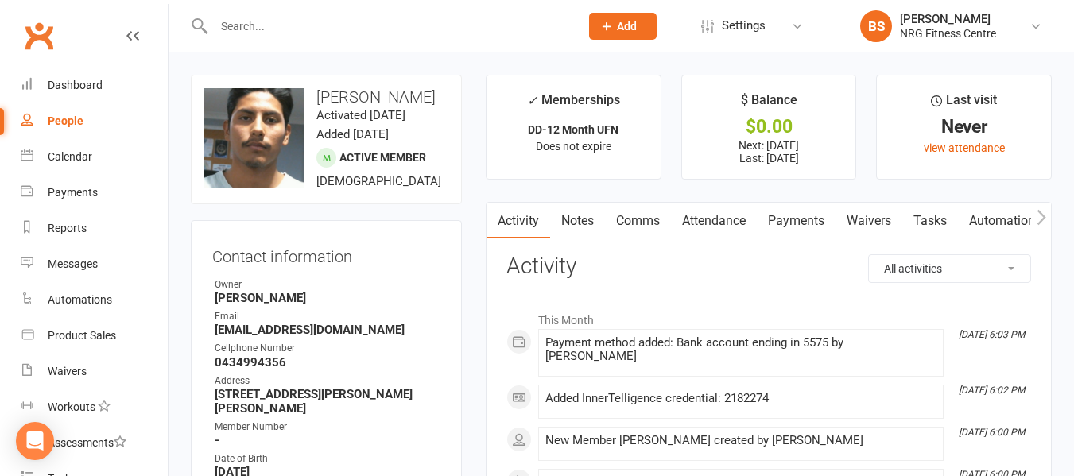
click at [1041, 215] on icon "button" at bounding box center [1041, 217] width 9 height 15
click at [493, 215] on icon "button" at bounding box center [497, 217] width 10 height 17
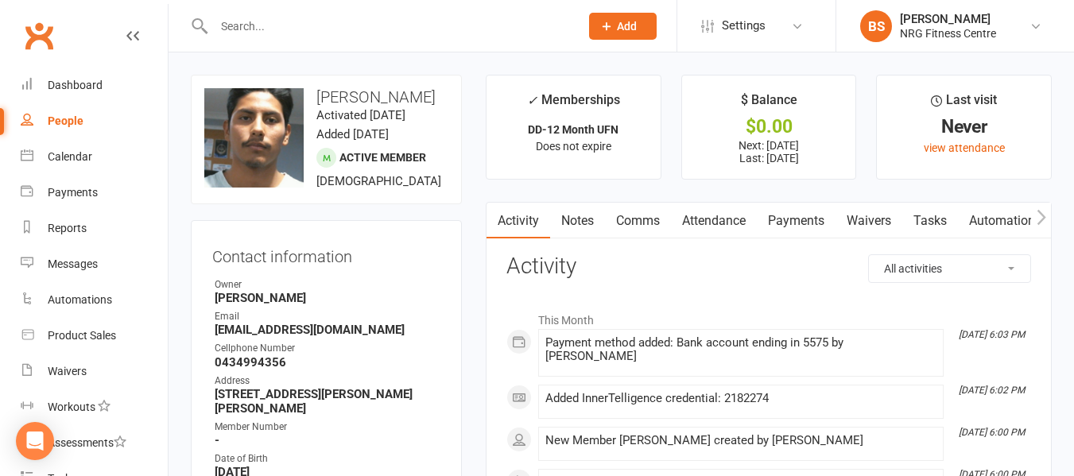
click at [791, 214] on link "Payments" at bounding box center [796, 221] width 79 height 37
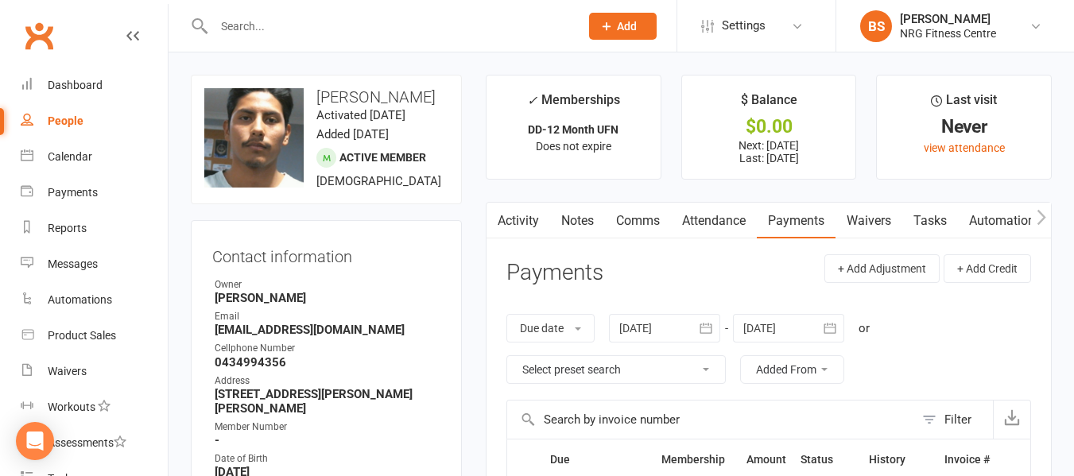
click at [1044, 216] on icon "button" at bounding box center [1041, 217] width 9 height 15
click at [900, 223] on link "Access Control" at bounding box center [896, 221] width 106 height 37
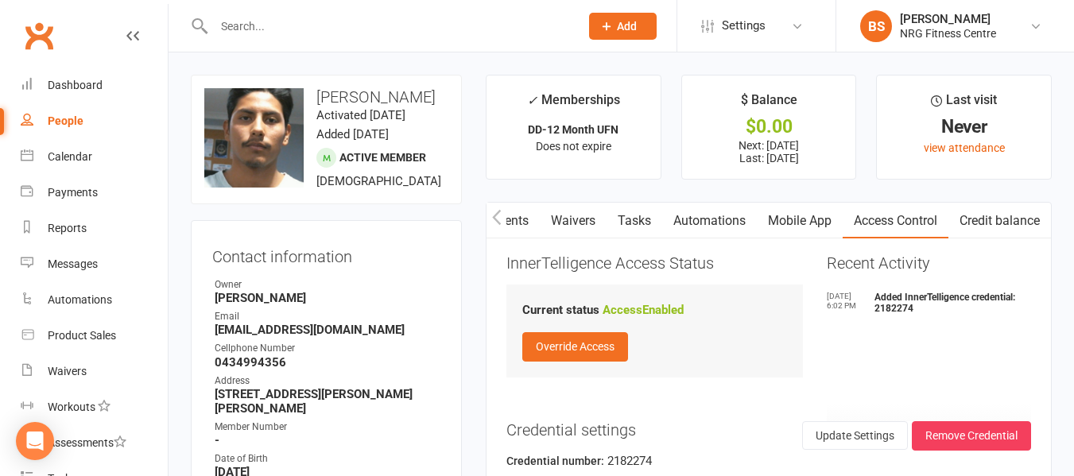
click at [292, 26] on input "text" at bounding box center [388, 26] width 359 height 22
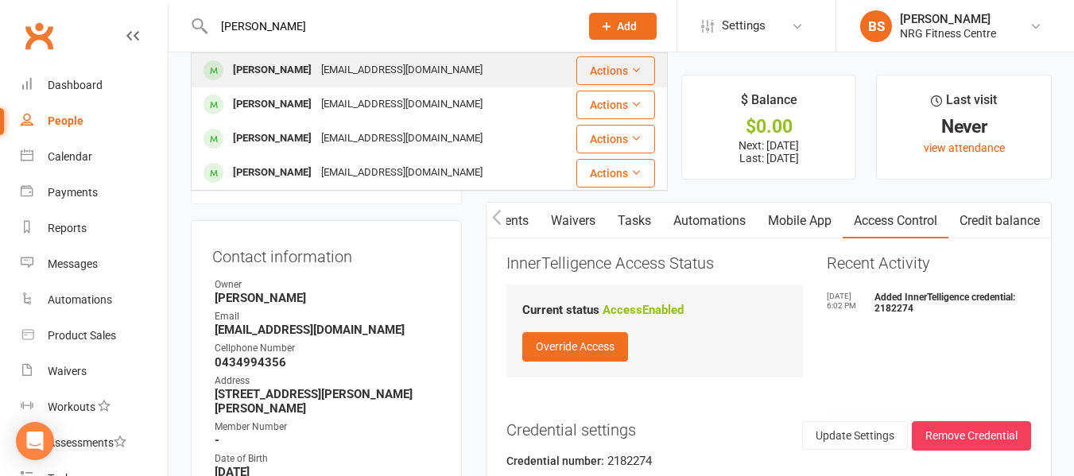
type input "sophie"
click at [316, 61] on div "sophie.parish@hotmail.com" at bounding box center [401, 70] width 171 height 23
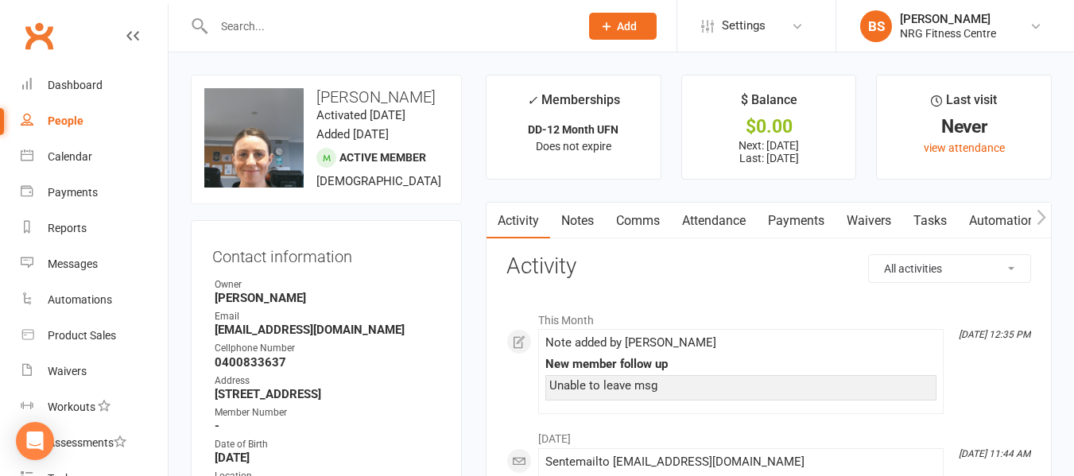
click at [723, 358] on div "New member follow up" at bounding box center [740, 365] width 391 height 14
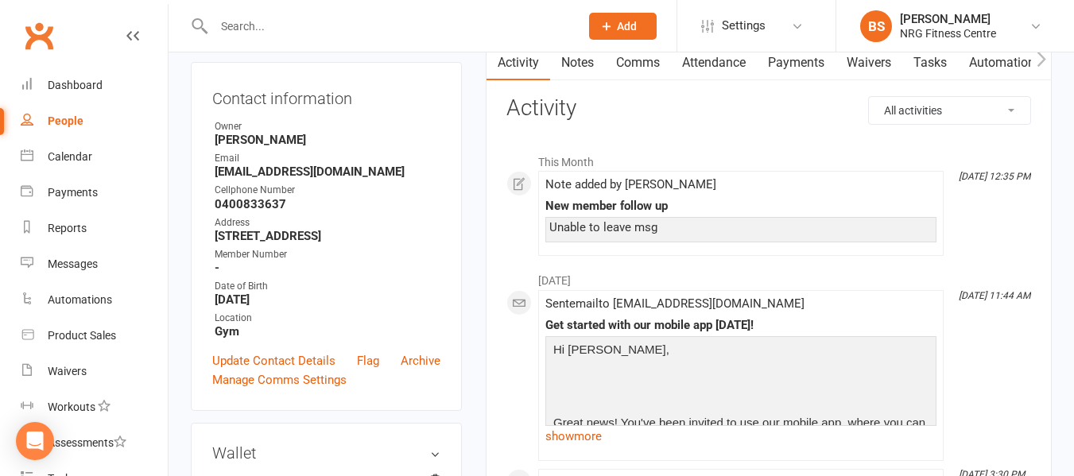
scroll to position [159, 0]
click at [568, 52] on div "Prospect Member Non-attending contact Class / event Appointment Task Add Settin…" at bounding box center [537, 26] width 1074 height 52
click at [587, 73] on link "Notes" at bounding box center [577, 62] width 55 height 37
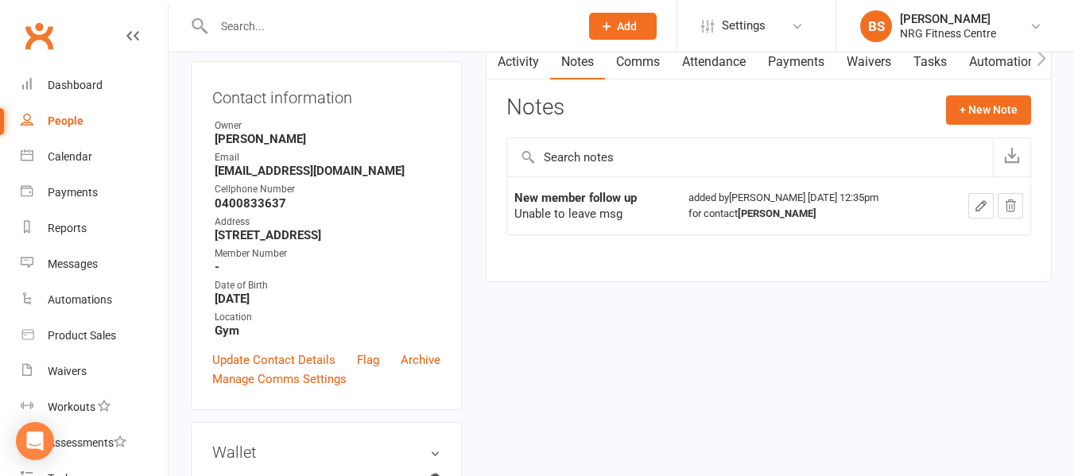
click at [979, 201] on icon "button" at bounding box center [981, 206] width 14 height 14
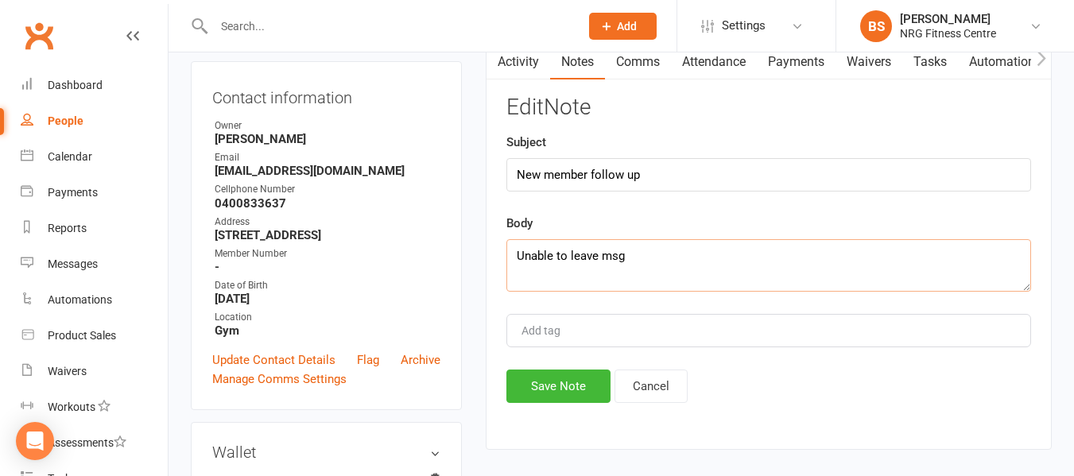
drag, startPoint x: 680, startPoint y: 257, endPoint x: 204, endPoint y: 244, distance: 475.6
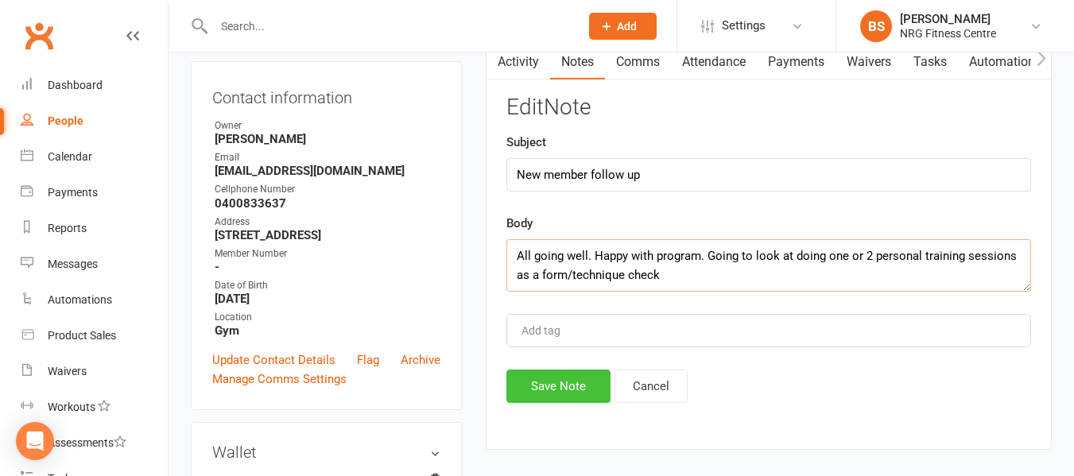
type textarea "All going well. Happy with program. Going to look at doing one or 2 personal tr…"
click at [560, 384] on button "Save Note" at bounding box center [558, 386] width 104 height 33
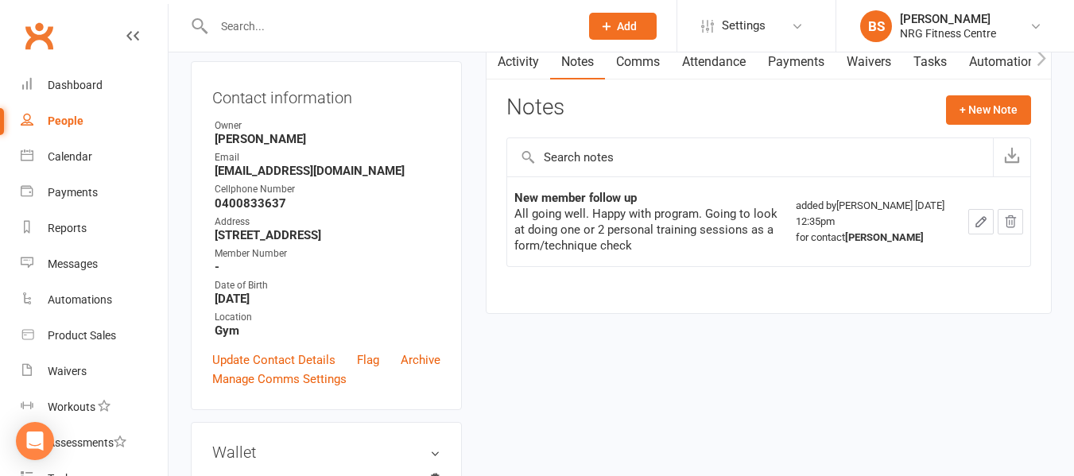
click at [277, 26] on input "text" at bounding box center [388, 26] width 359 height 22
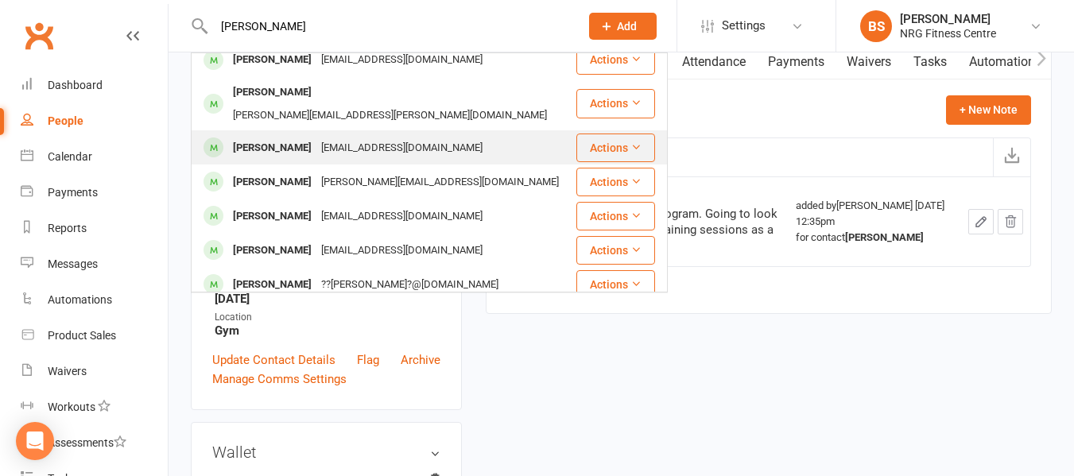
scroll to position [159, 0]
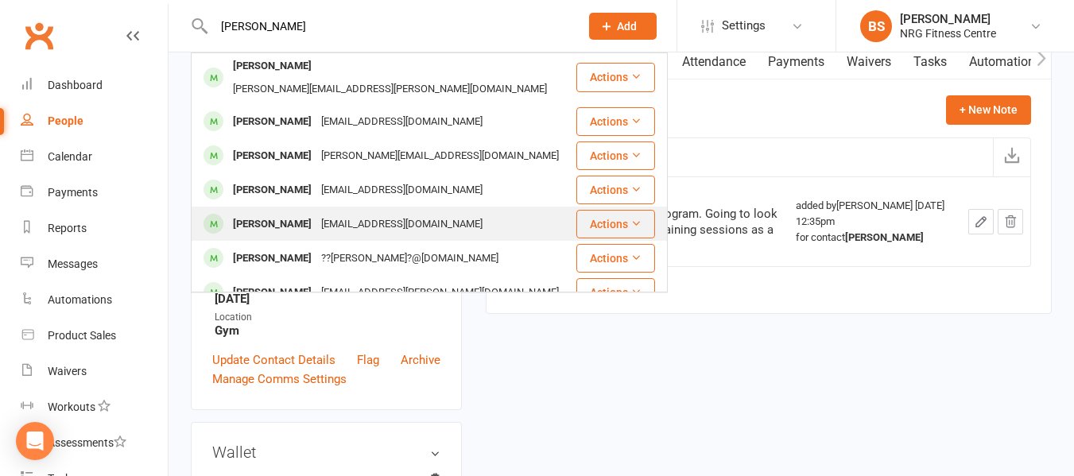
type input "andrew"
click at [405, 213] on div "armafabrication@gmail.com" at bounding box center [401, 224] width 171 height 23
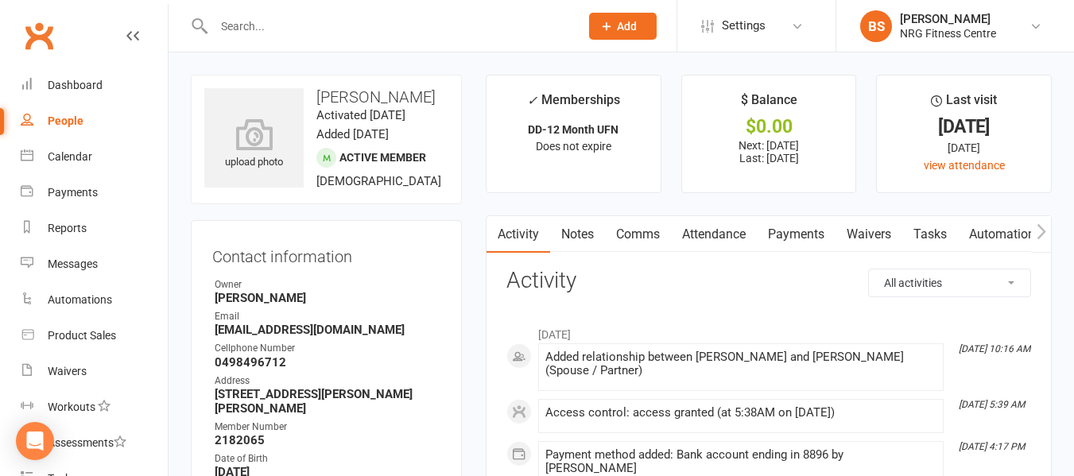
click at [356, 21] on input "text" at bounding box center [388, 26] width 359 height 22
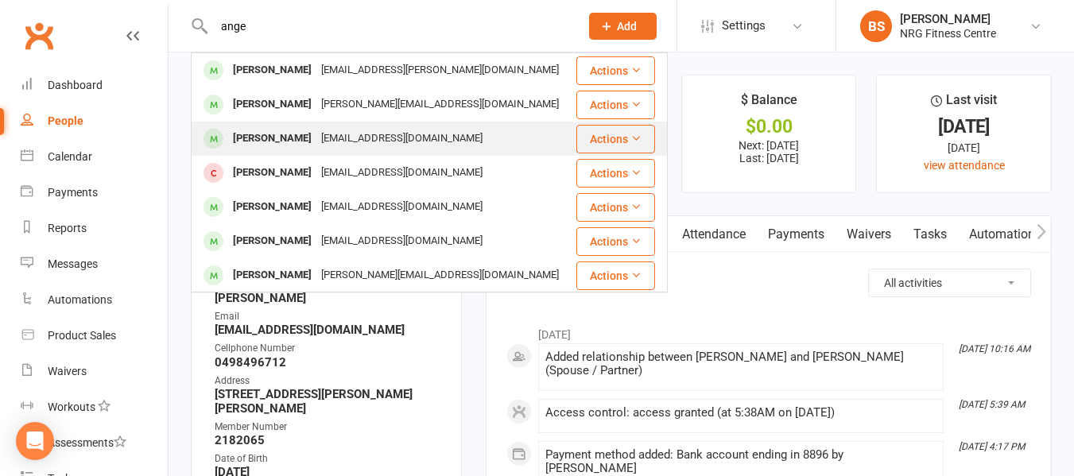
type input "ange"
click at [461, 143] on div "Angela Vertigan acv162010@hotmail.com" at bounding box center [383, 138] width 382 height 33
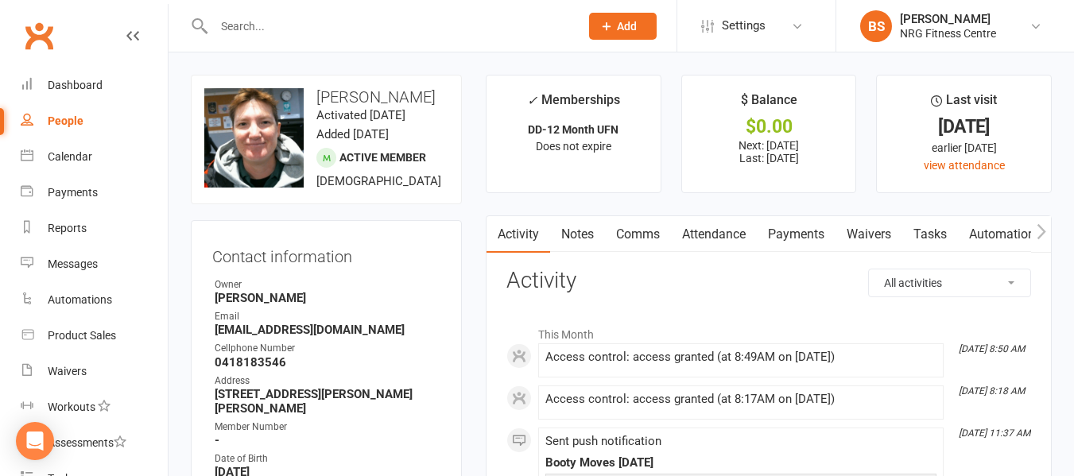
click at [584, 234] on link "Notes" at bounding box center [577, 234] width 55 height 37
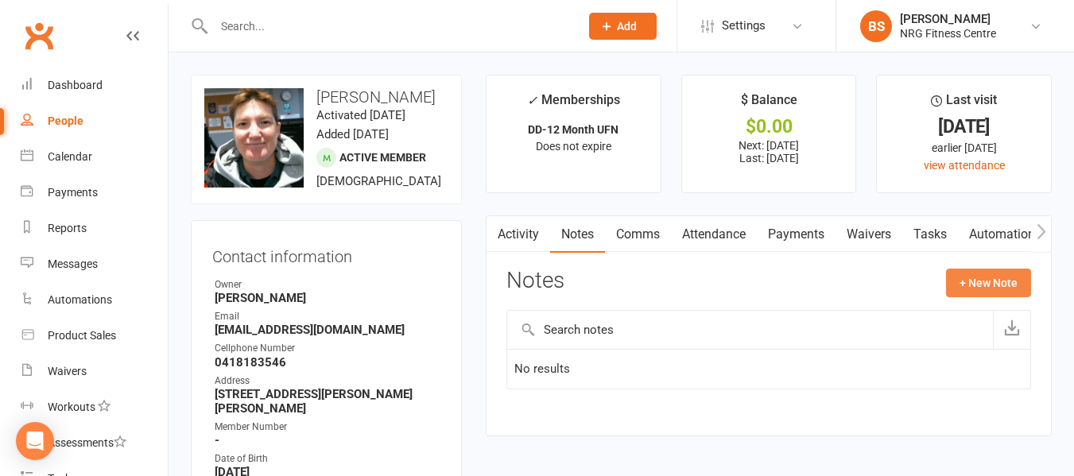
click at [964, 292] on button "+ New Note" at bounding box center [988, 283] width 85 height 29
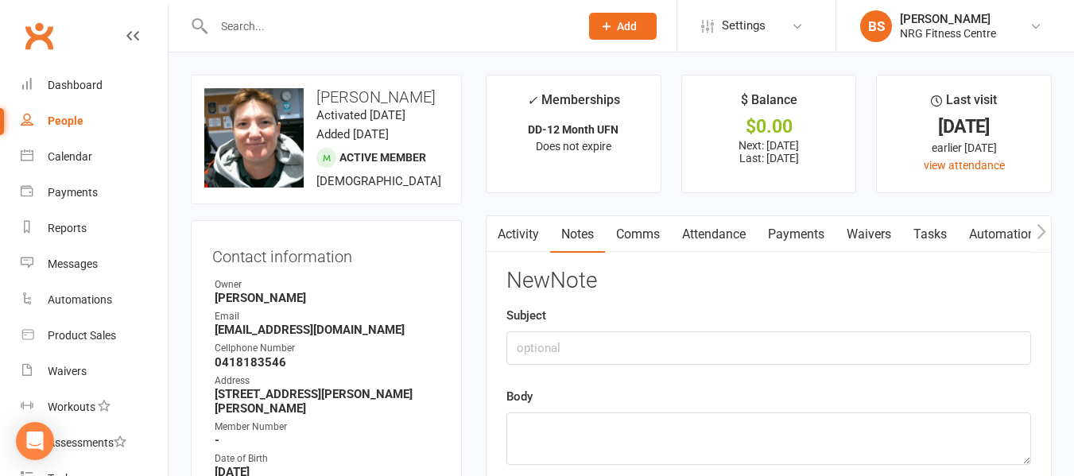
click at [651, 327] on div "Subject" at bounding box center [768, 335] width 525 height 59
click at [650, 346] on input "text" at bounding box center [768, 348] width 525 height 33
type input "New member follow up"
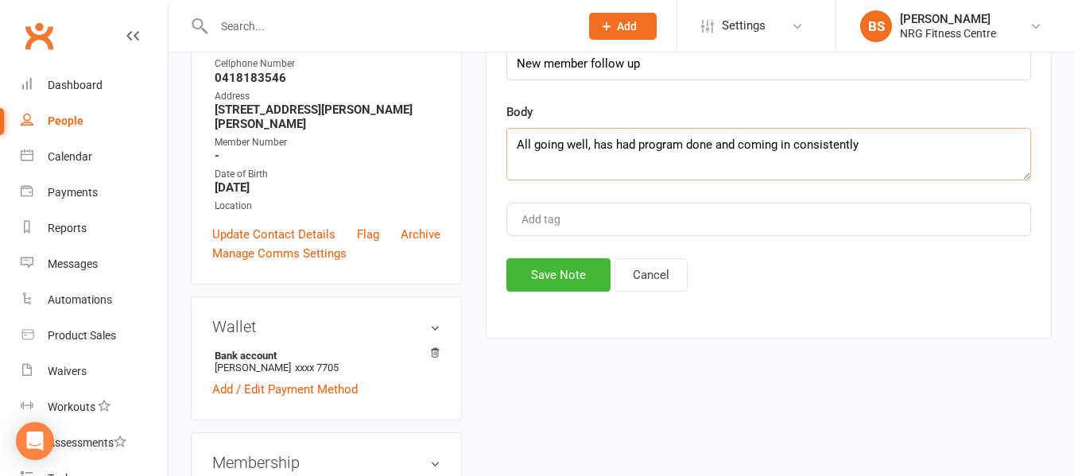
scroll to position [318, 0]
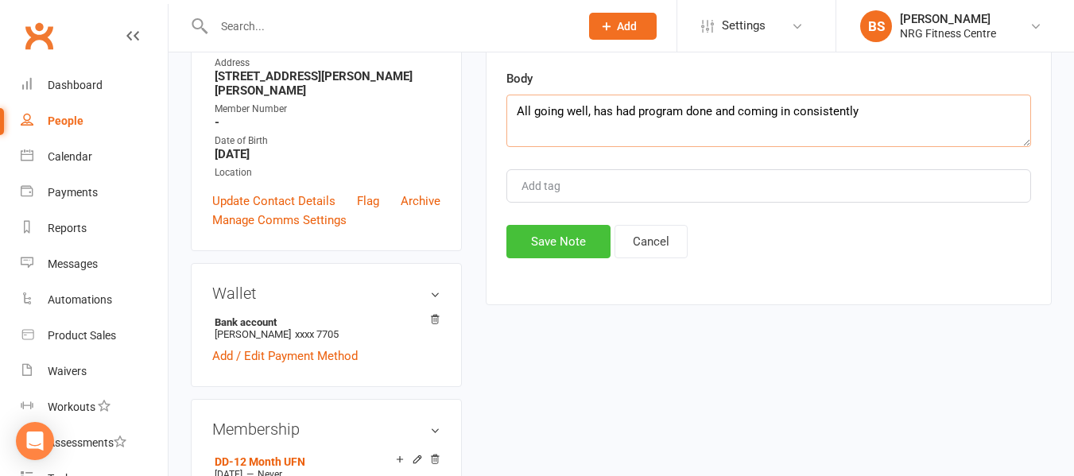
type textarea "All going well, has had program done and coming in consistently"
click at [574, 254] on button "Save Note" at bounding box center [558, 241] width 104 height 33
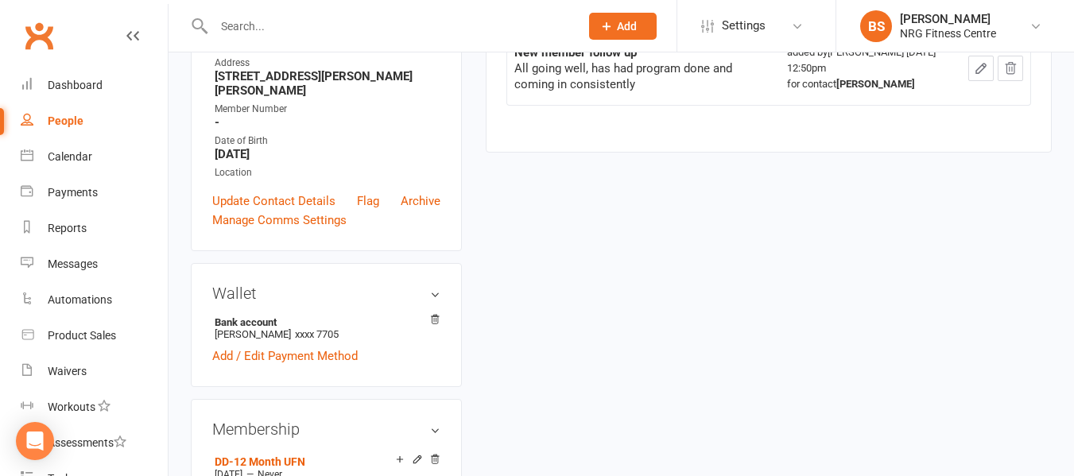
click at [302, 12] on div at bounding box center [380, 26] width 378 height 52
click at [331, 24] on input "text" at bounding box center [388, 26] width 359 height 22
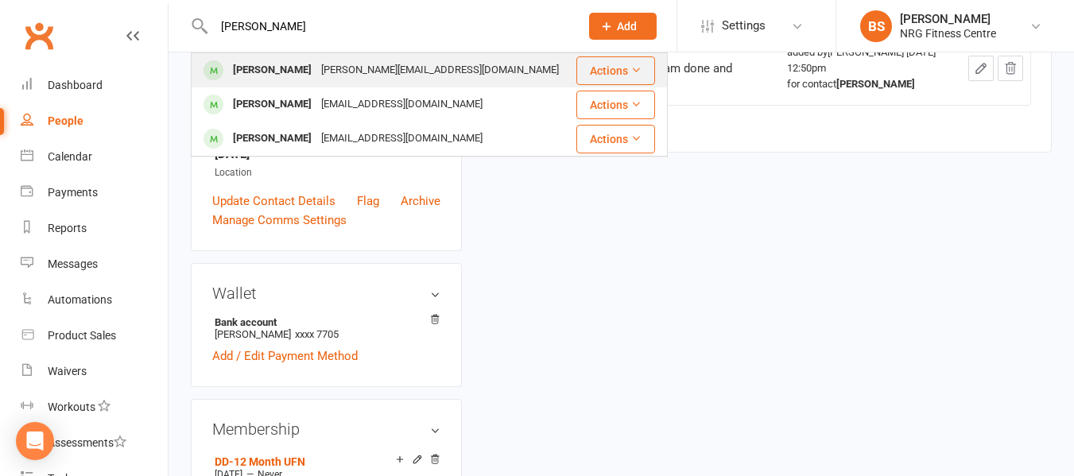
type input "reynolds"
click at [348, 76] on div "stacie.reynolds5@gmail.com" at bounding box center [439, 70] width 247 height 23
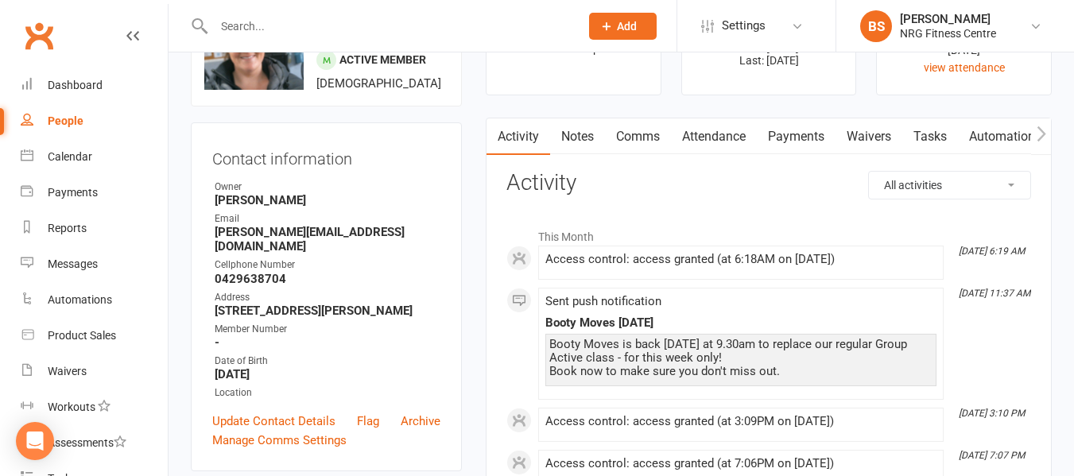
scroll to position [80, 0]
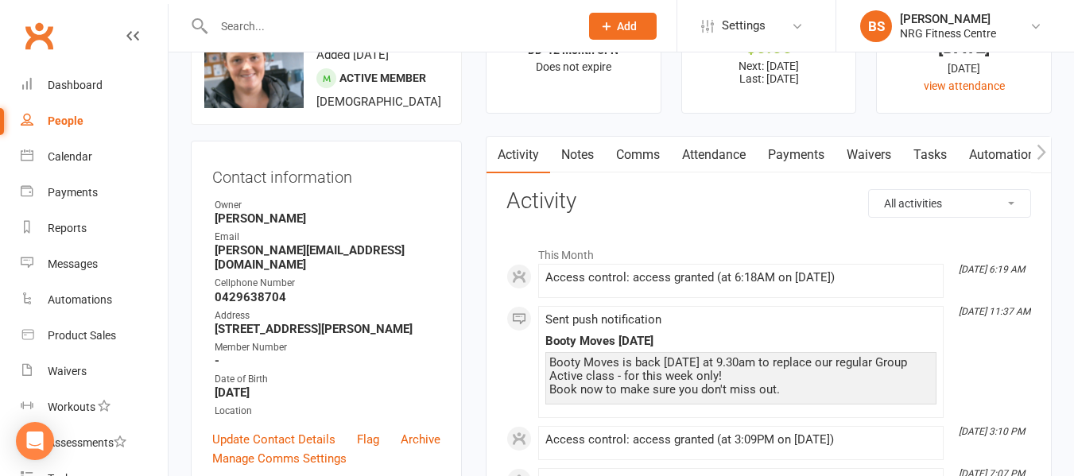
click at [580, 152] on link "Notes" at bounding box center [577, 155] width 55 height 37
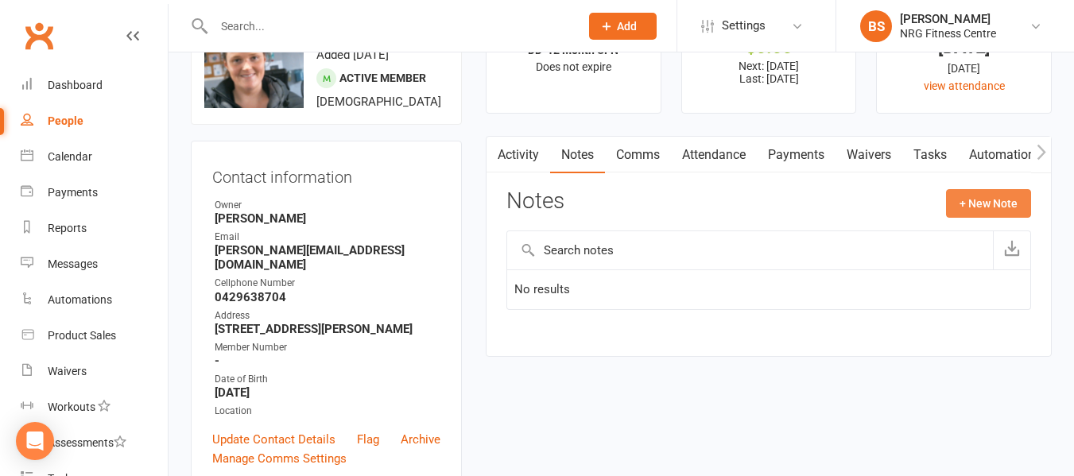
click at [991, 208] on button "+ New Note" at bounding box center [988, 203] width 85 height 29
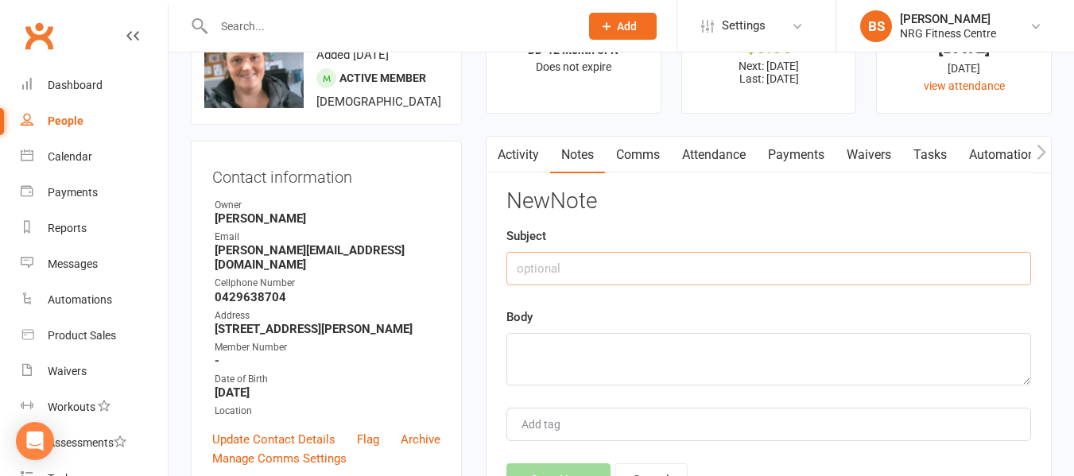
click at [699, 281] on input "text" at bounding box center [768, 268] width 525 height 33
type input "New member follow up"
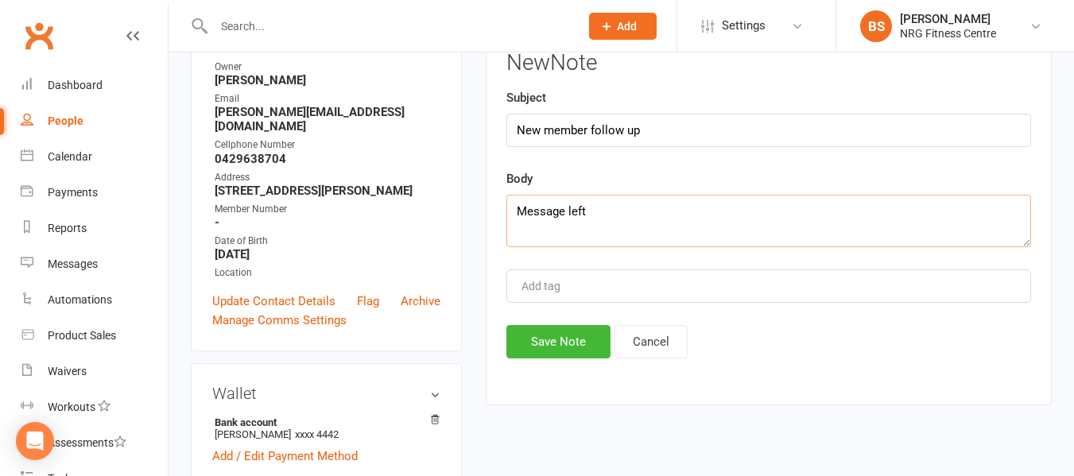
scroll to position [318, 0]
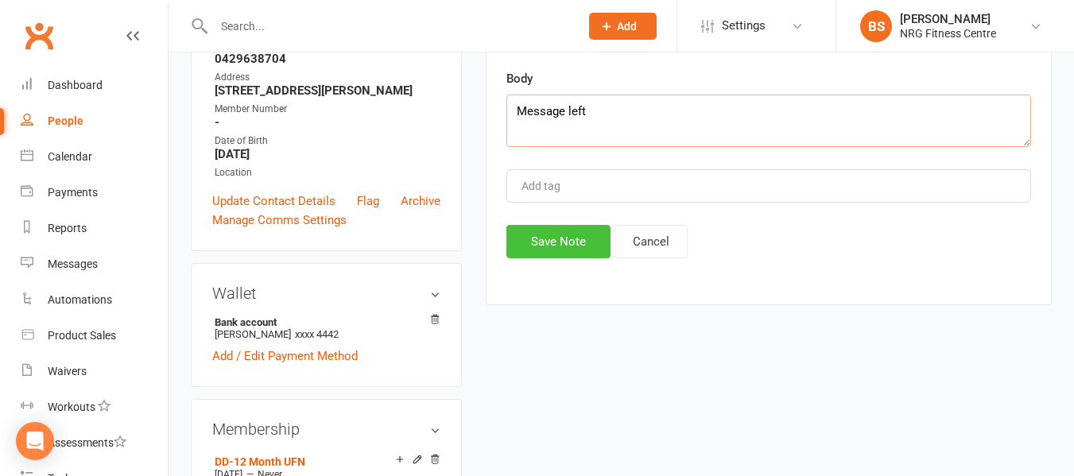
type textarea "Message left"
click at [553, 246] on button "Save Note" at bounding box center [558, 241] width 104 height 33
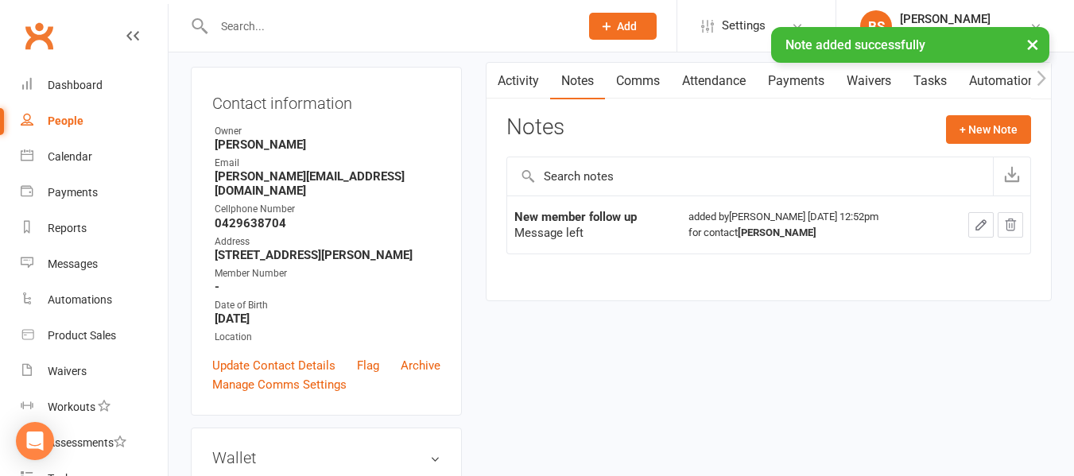
scroll to position [0, 0]
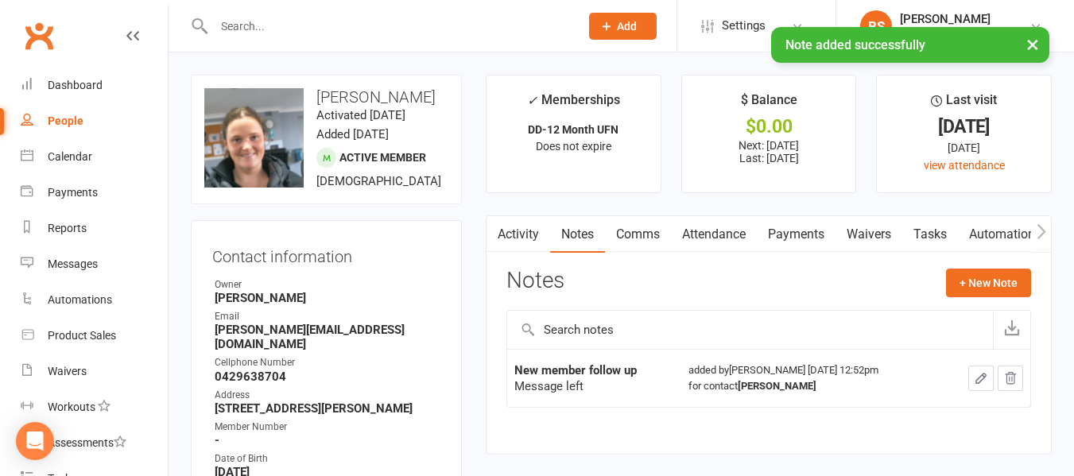
click at [289, 21] on input "text" at bounding box center [388, 26] width 359 height 22
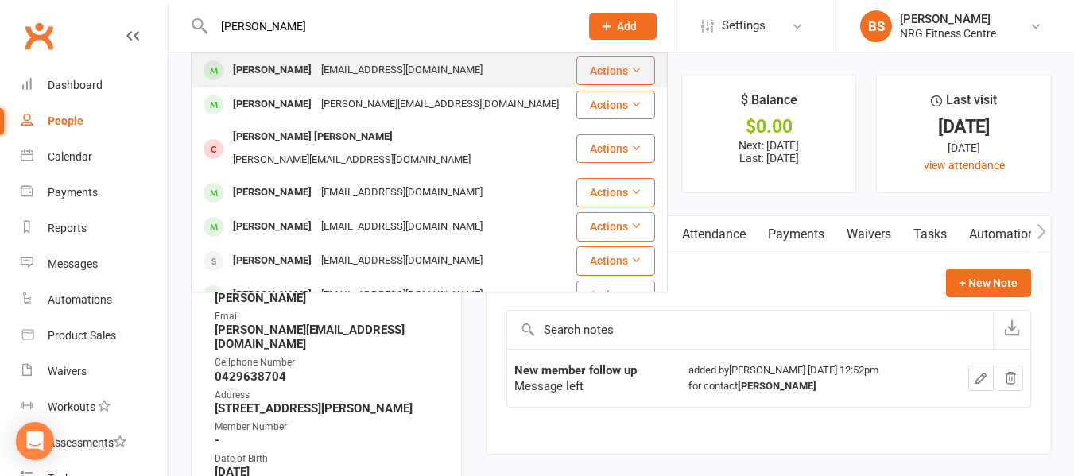
type input "robyn cam"
click at [316, 80] on div "cam_bundy@bigpond.com" at bounding box center [401, 70] width 171 height 23
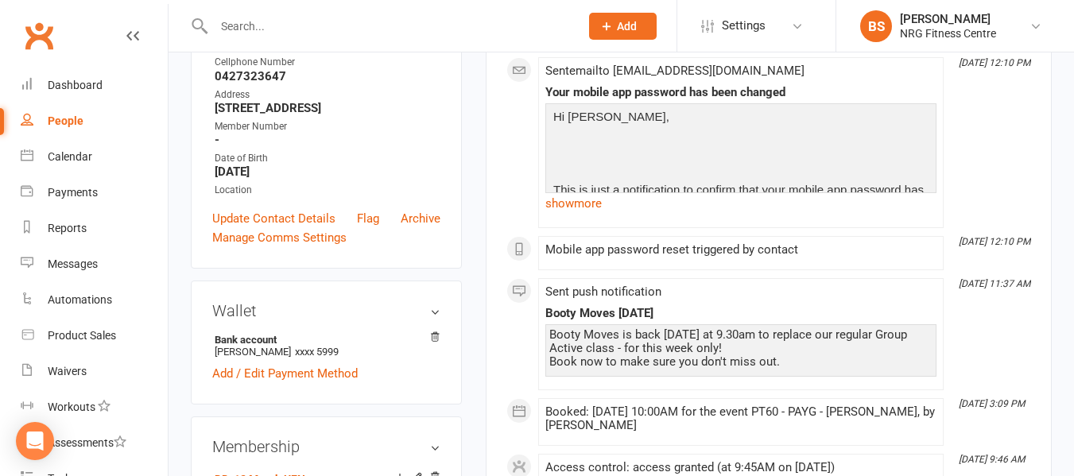
scroll to position [557, 0]
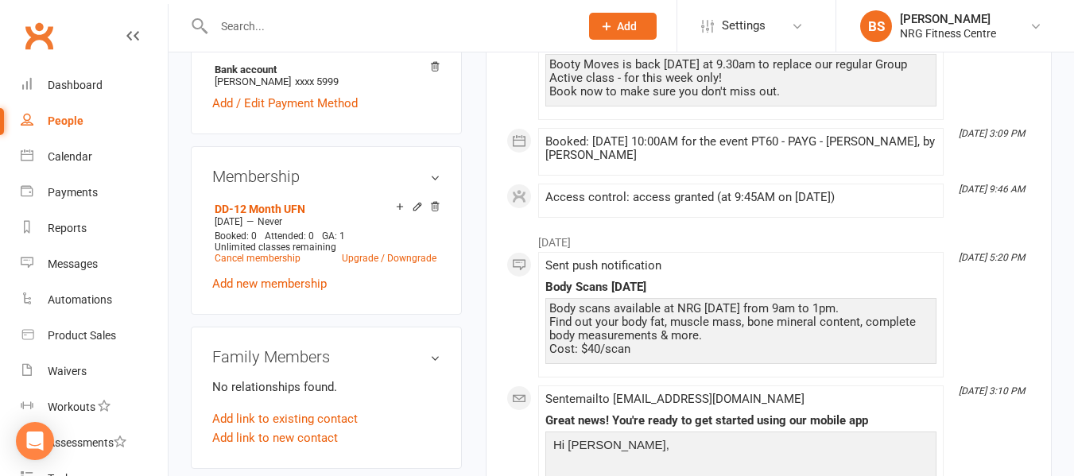
click at [477, 227] on main "✓ Memberships DD-12 Month UFN Does not expire $ Balance $0.00 Next: 22 Aug 2025…" at bounding box center [769, 407] width 590 height 1778
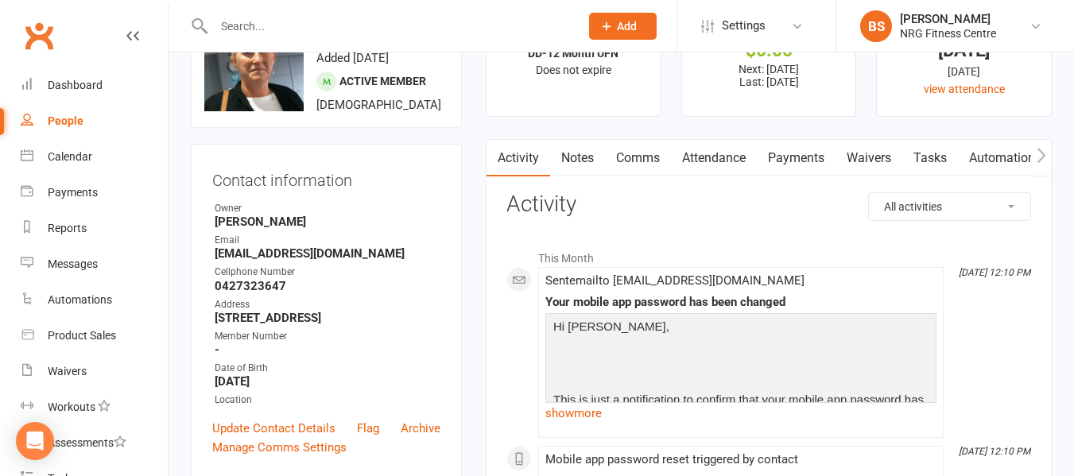
scroll to position [0, 0]
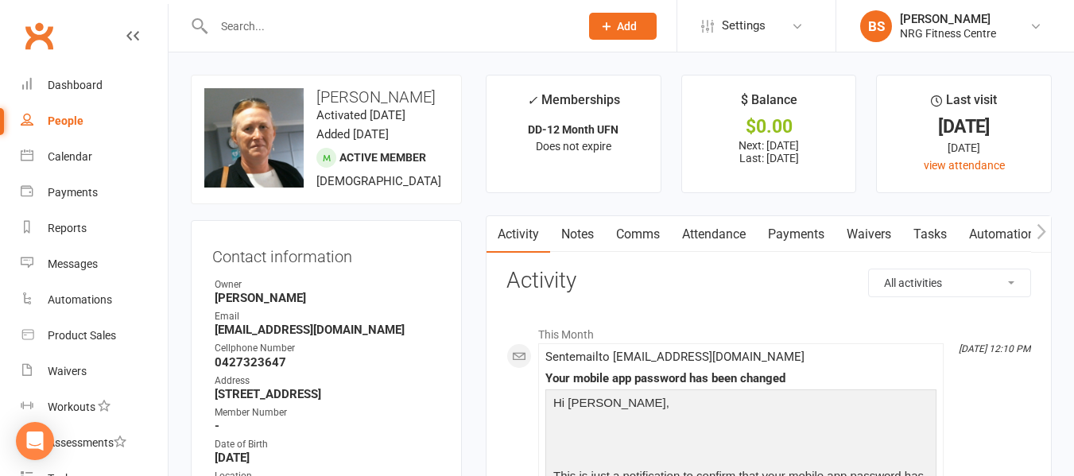
click at [585, 235] on link "Notes" at bounding box center [577, 234] width 55 height 37
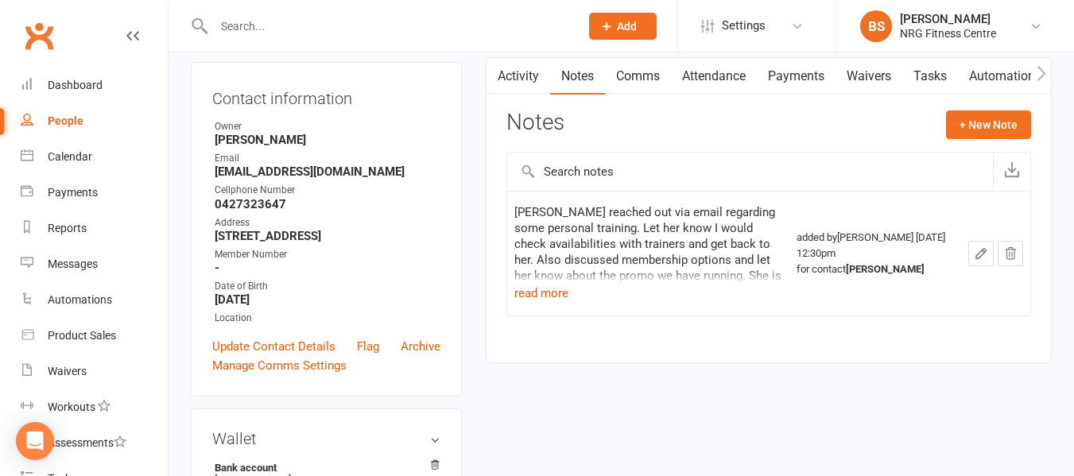
scroll to position [159, 0]
click at [543, 292] on button "read more" at bounding box center [541, 292] width 54 height 19
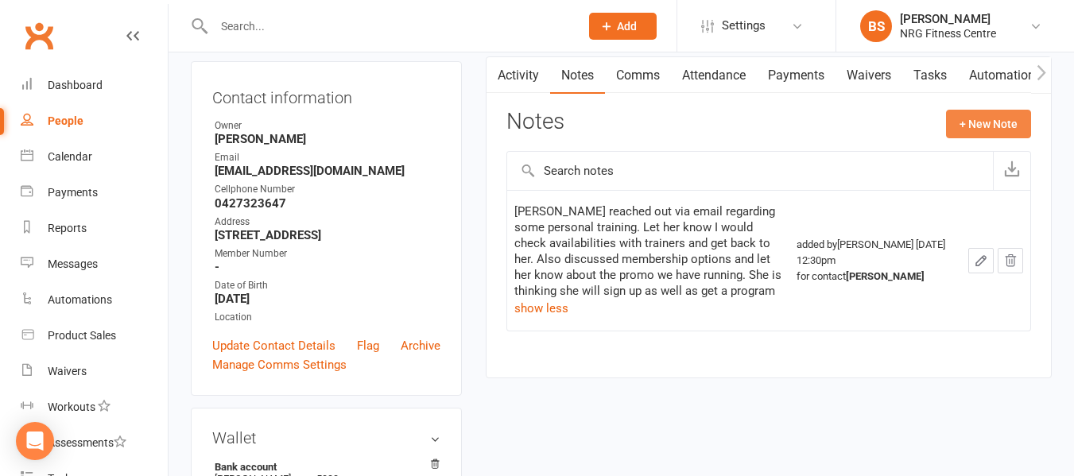
click at [983, 121] on button "+ New Note" at bounding box center [988, 124] width 85 height 29
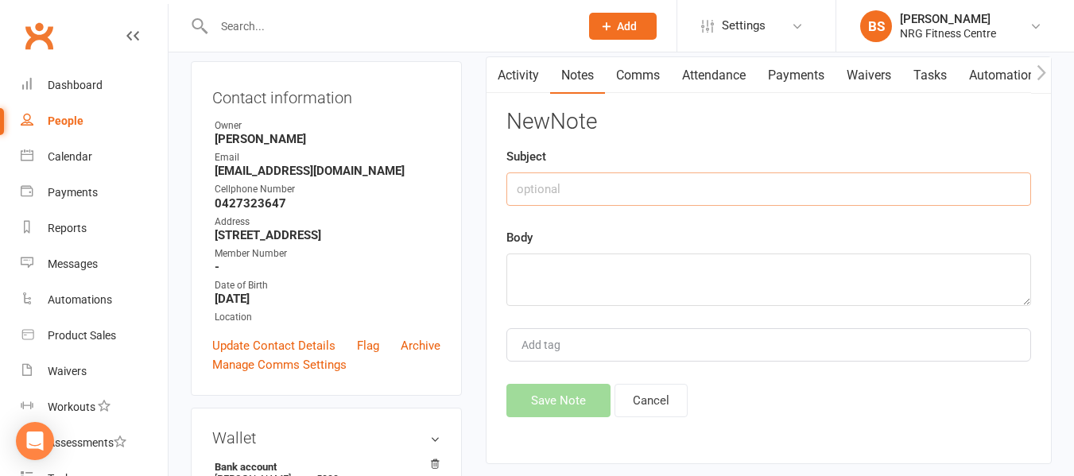
click at [616, 194] on input "text" at bounding box center [768, 189] width 525 height 33
type input "New member follow up"
click at [621, 285] on textarea at bounding box center [768, 280] width 525 height 52
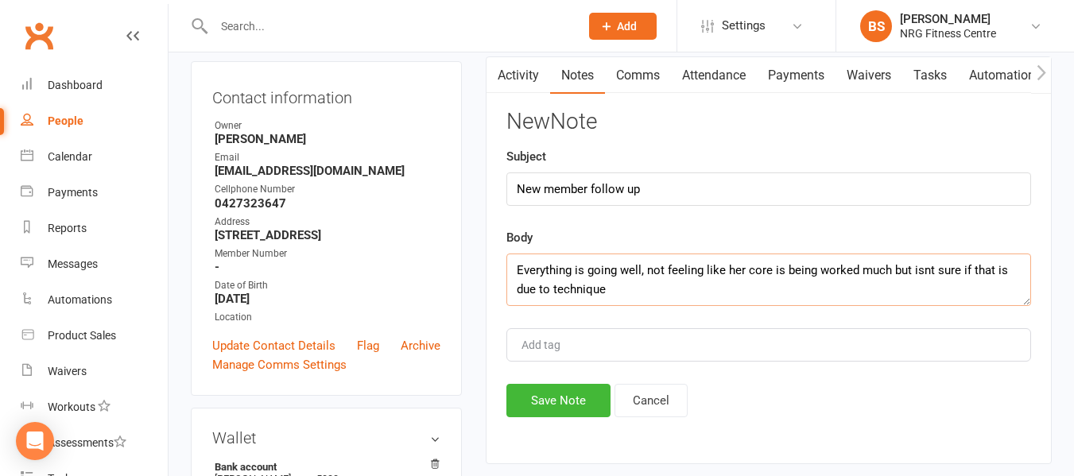
click at [926, 270] on textarea "Everything is going well, not feeling like her core is being worked much but is…" at bounding box center [768, 280] width 525 height 52
click at [615, 297] on textarea "Everything is going well, not feeling like her core is being worked much but is…" at bounding box center [768, 280] width 525 height 52
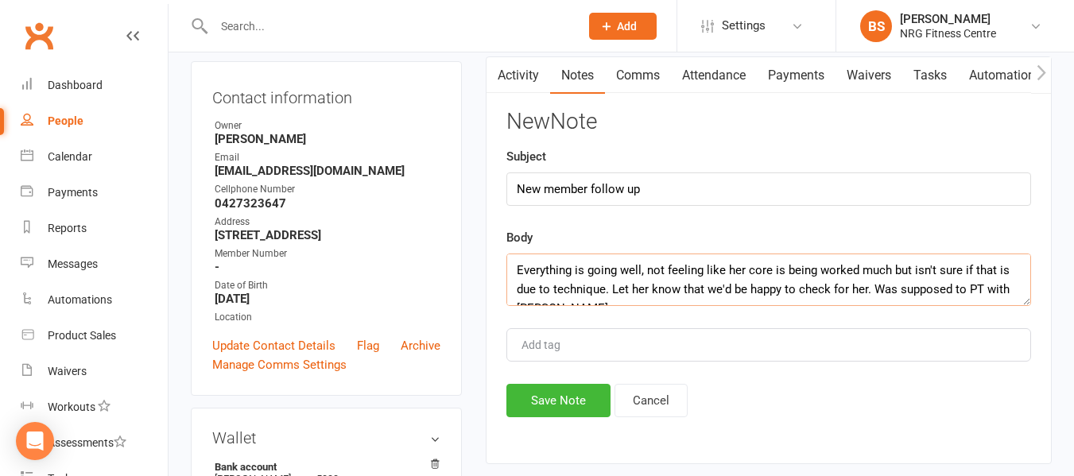
scroll to position [10, 0]
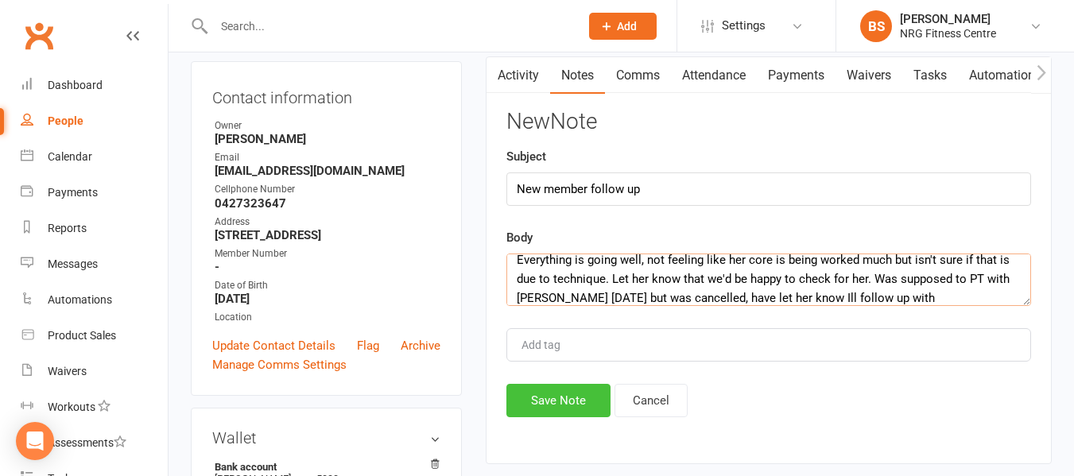
type textarea "Everything is going well, not feeling like her core is being worked much but is…"
click at [569, 406] on button "Save Note" at bounding box center [558, 400] width 104 height 33
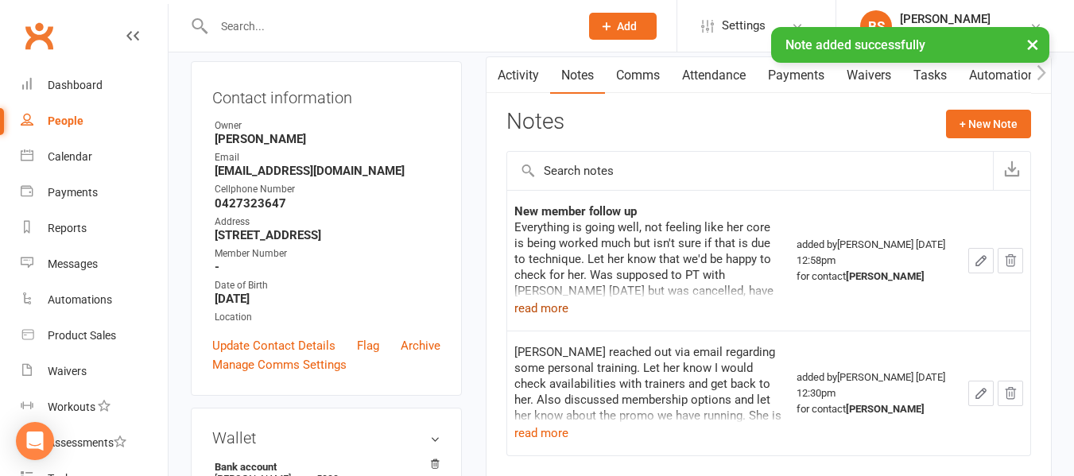
scroll to position [239, 0]
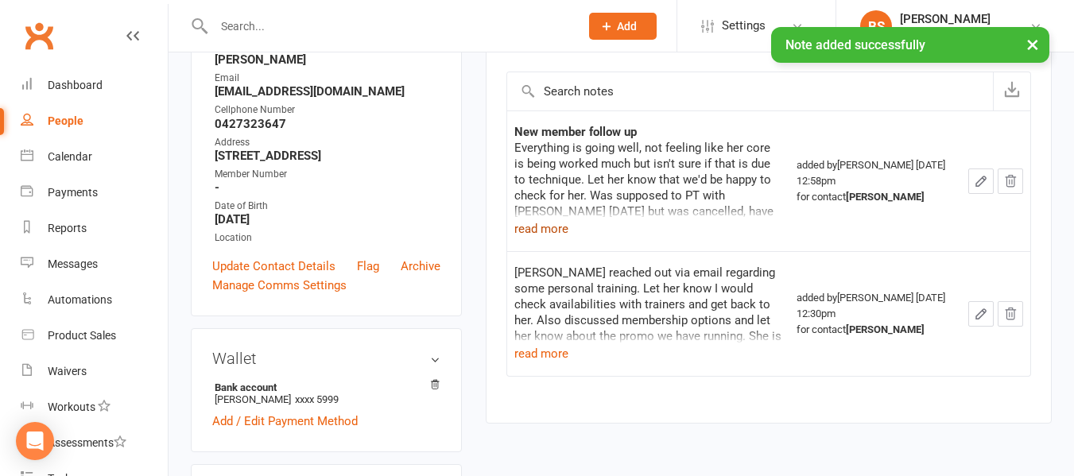
click at [543, 233] on button "read more" at bounding box center [541, 228] width 54 height 19
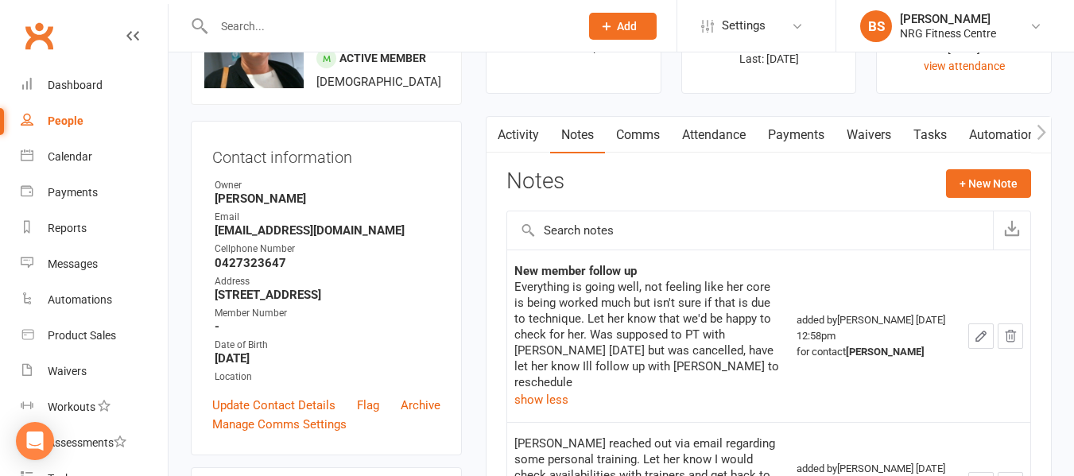
scroll to position [0, 0]
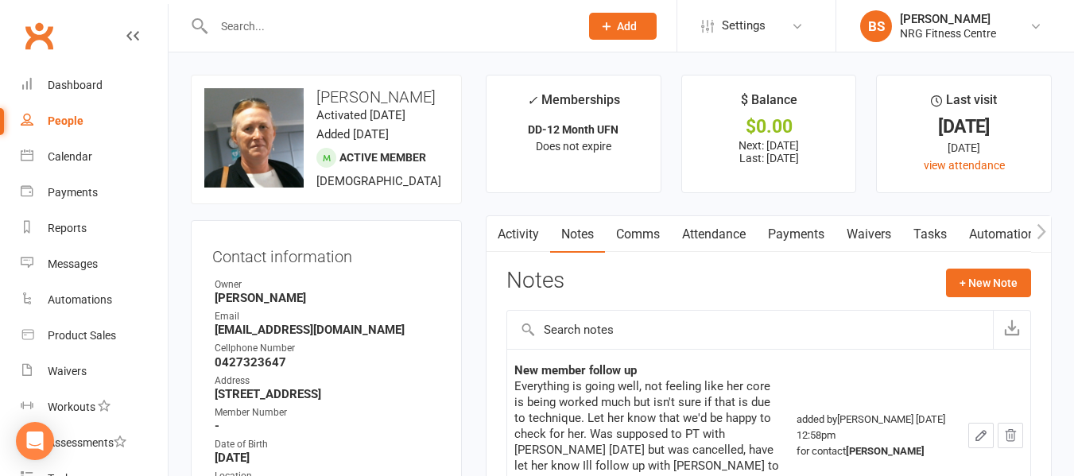
click at [280, 35] on input "text" at bounding box center [388, 26] width 359 height 22
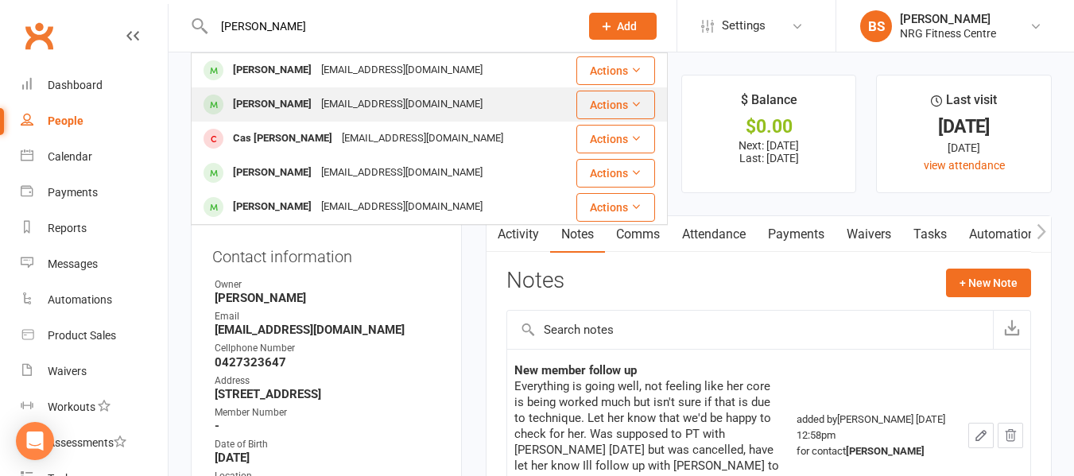
type input "perkins"
click at [299, 92] on div "Thomas Summerhayes-Perkins T.perkins1519@gmail.com" at bounding box center [376, 104] width 369 height 33
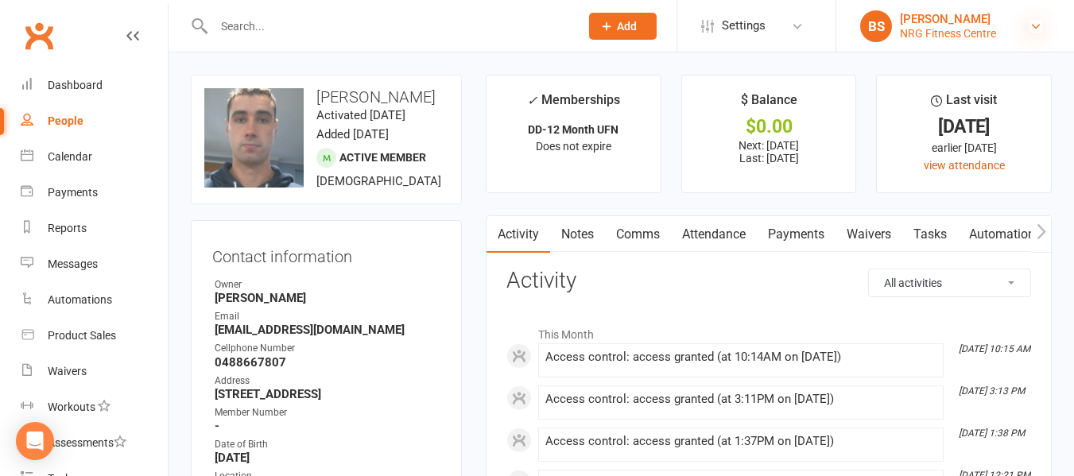
click at [1036, 26] on icon at bounding box center [1036, 26] width 13 height 13
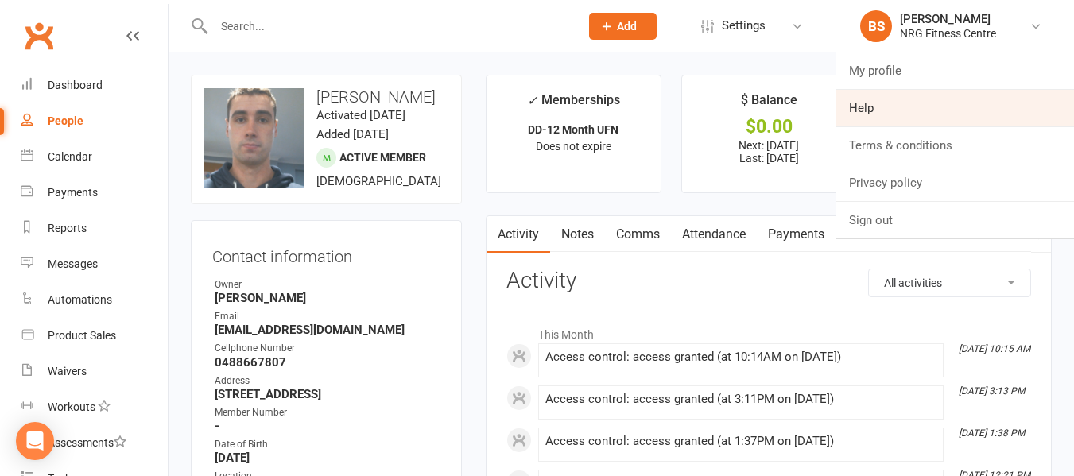
click at [883, 118] on link "Help" at bounding box center [955, 108] width 238 height 37
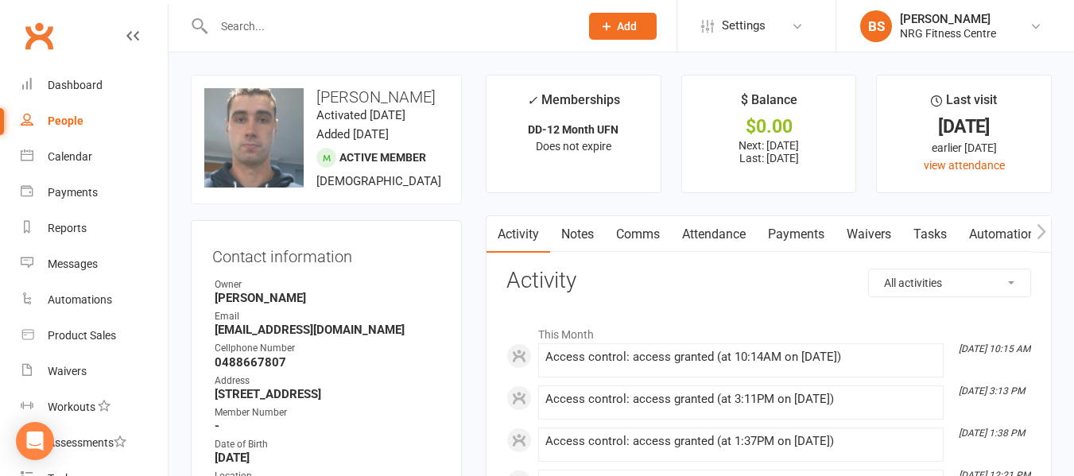
click at [584, 227] on link "Notes" at bounding box center [577, 234] width 55 height 37
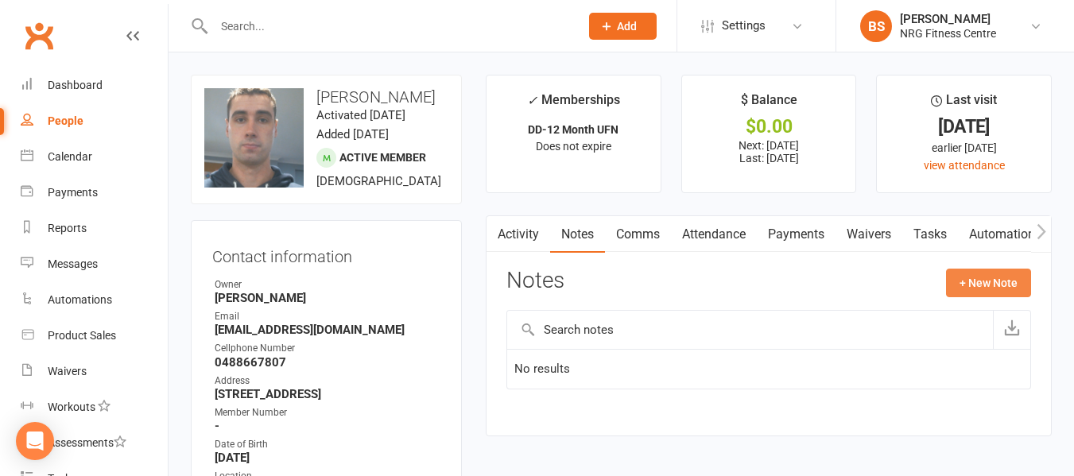
click at [999, 289] on button "+ New Note" at bounding box center [988, 283] width 85 height 29
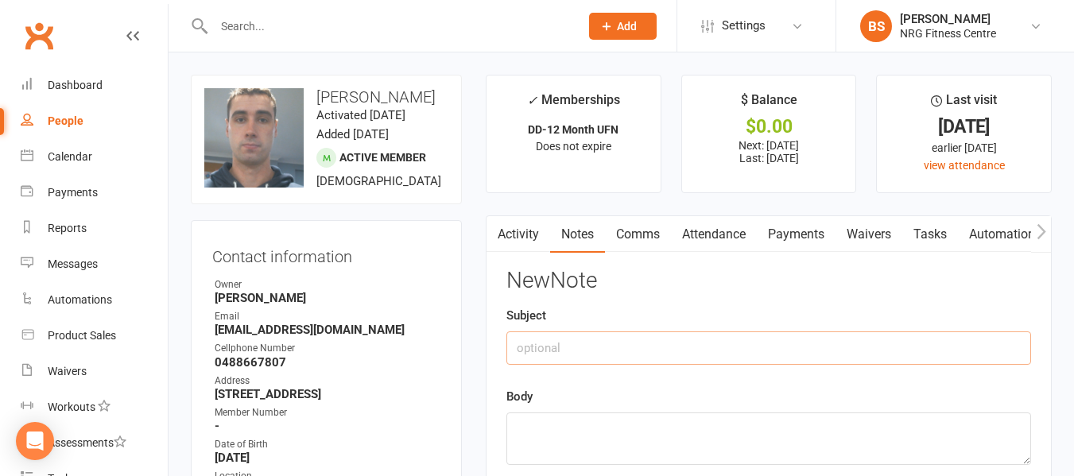
click at [694, 343] on input "text" at bounding box center [768, 348] width 525 height 33
type input "New member follow up"
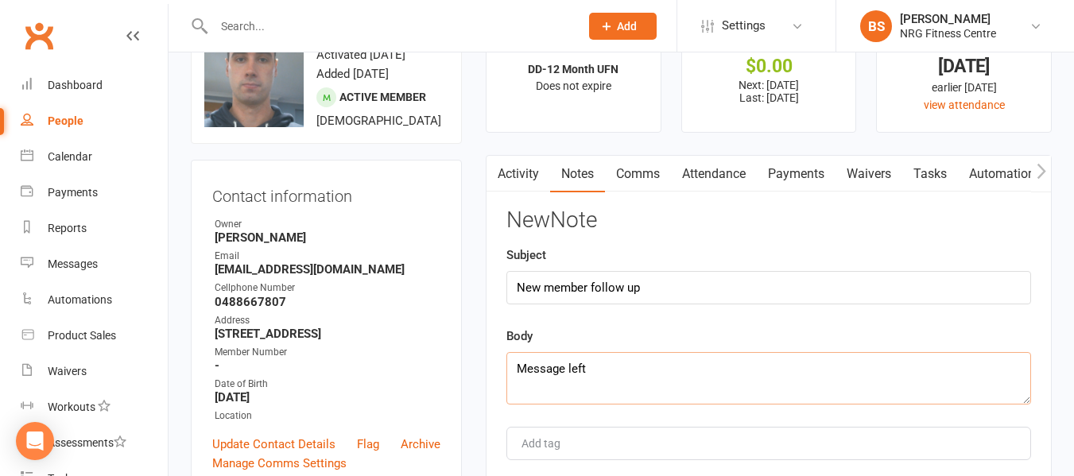
scroll to position [159, 0]
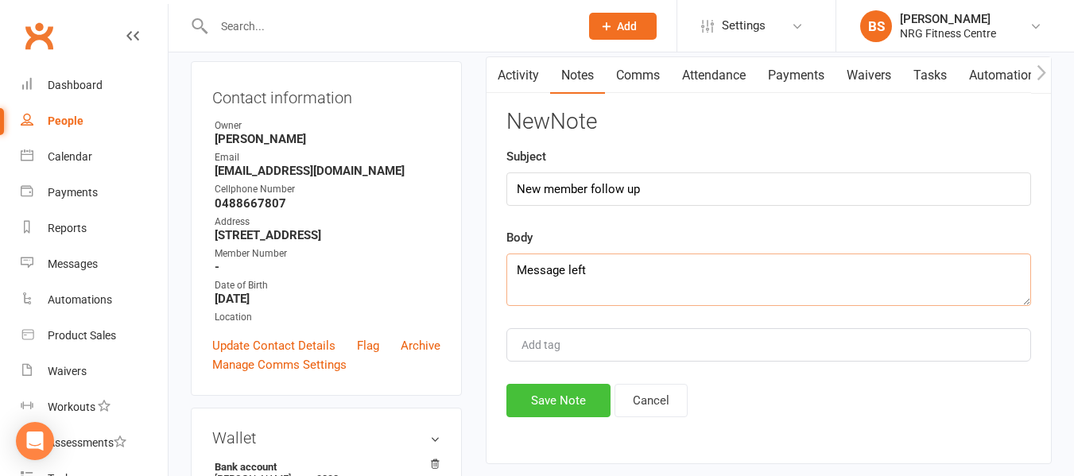
type textarea "Message left"
click at [576, 406] on button "Save Note" at bounding box center [558, 400] width 104 height 33
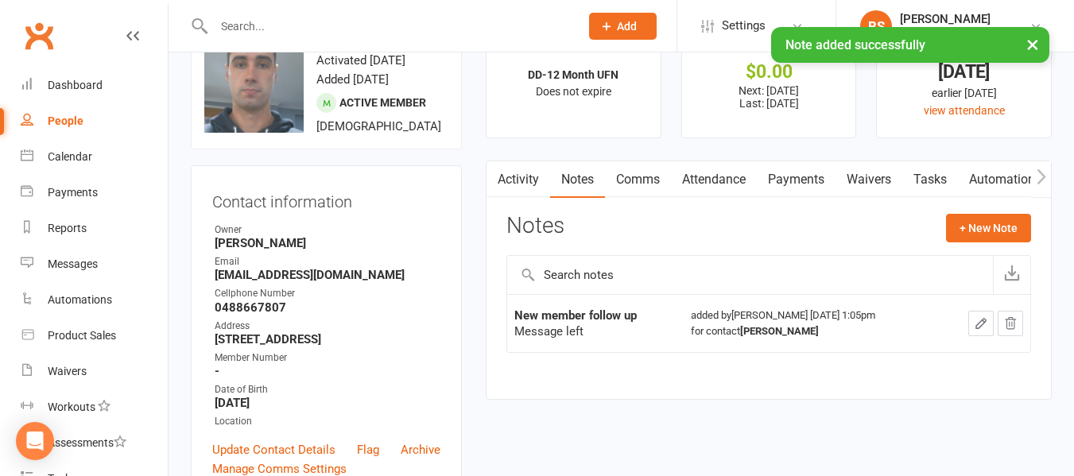
scroll to position [0, 0]
